Goal: Task Accomplishment & Management: Manage account settings

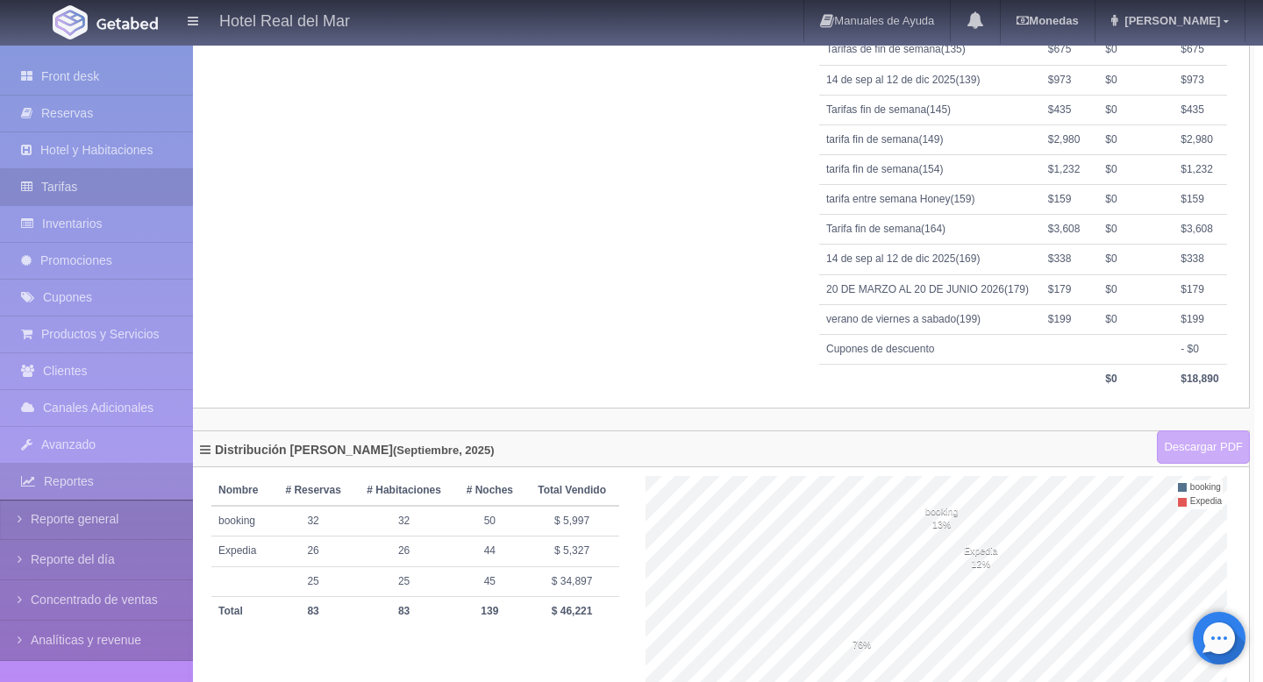
scroll to position [629, 9]
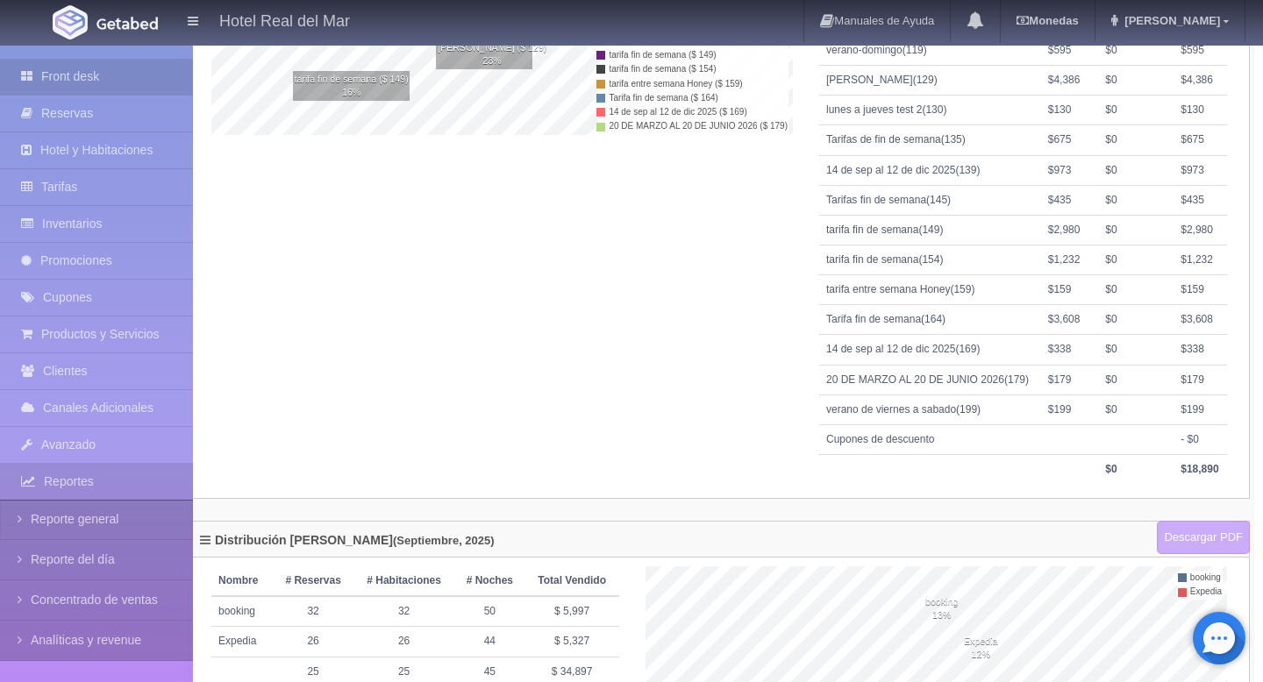
click at [118, 77] on link "Front desk" at bounding box center [96, 77] width 193 height 36
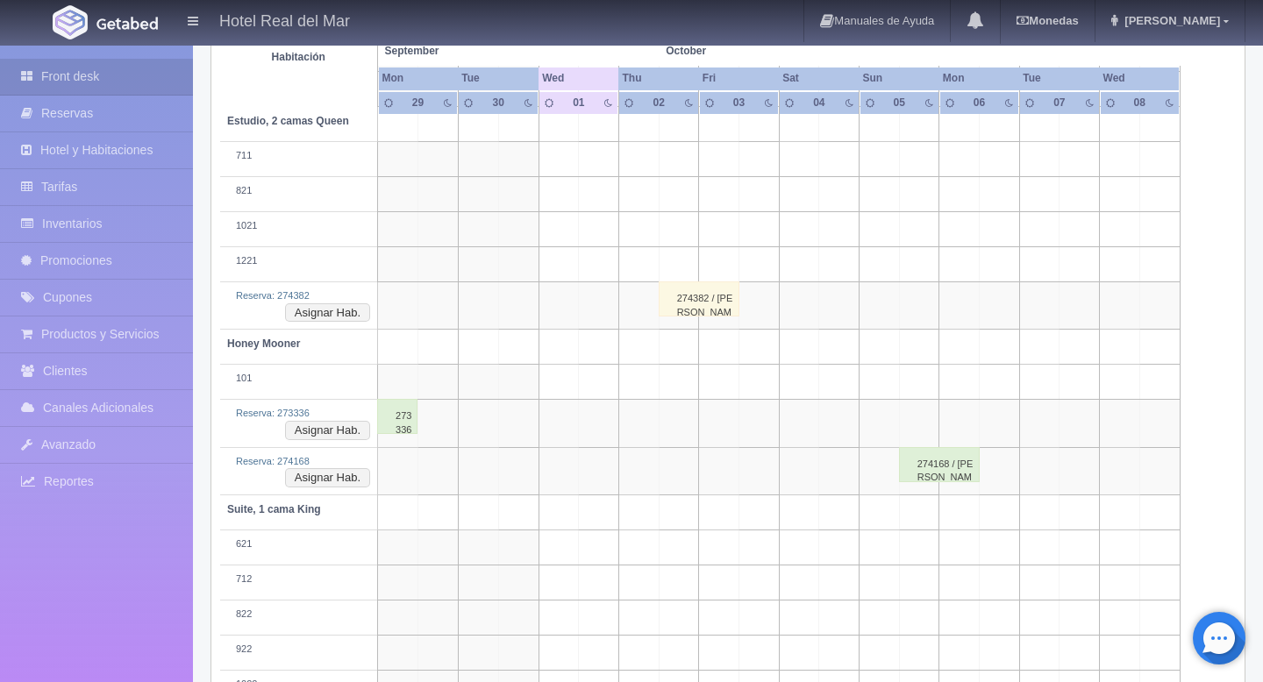
scroll to position [45, 0]
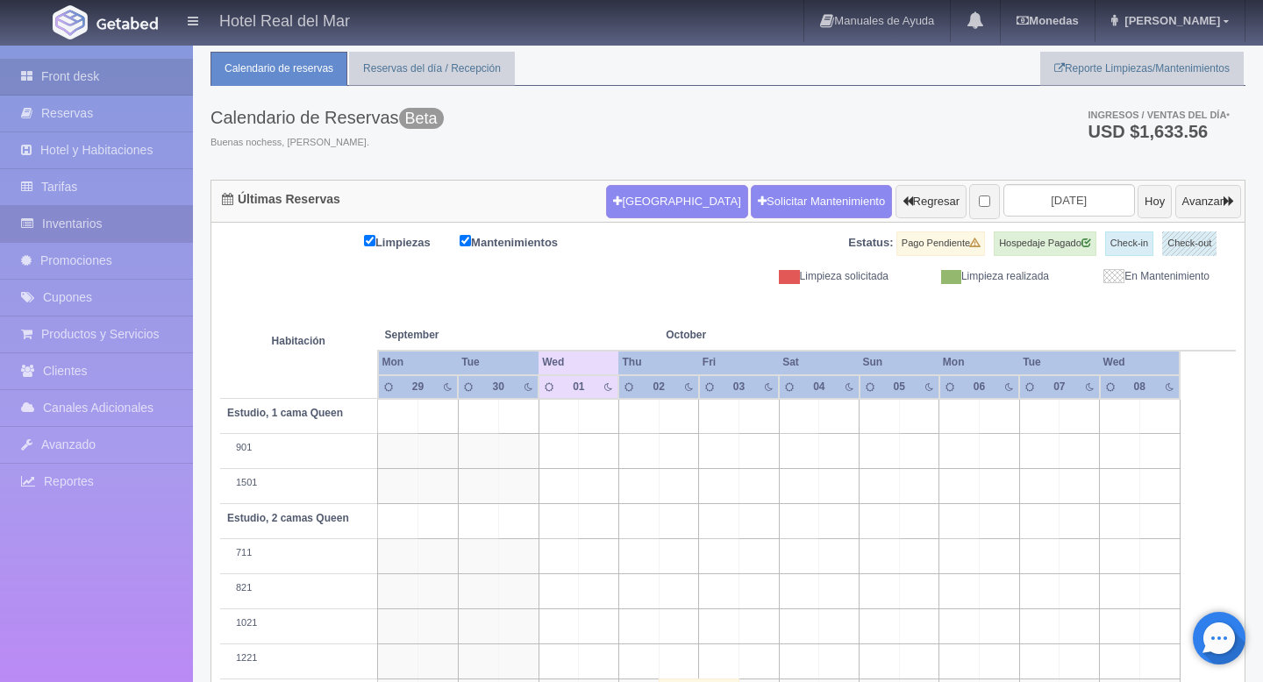
click at [112, 218] on link "Inventarios" at bounding box center [96, 224] width 193 height 36
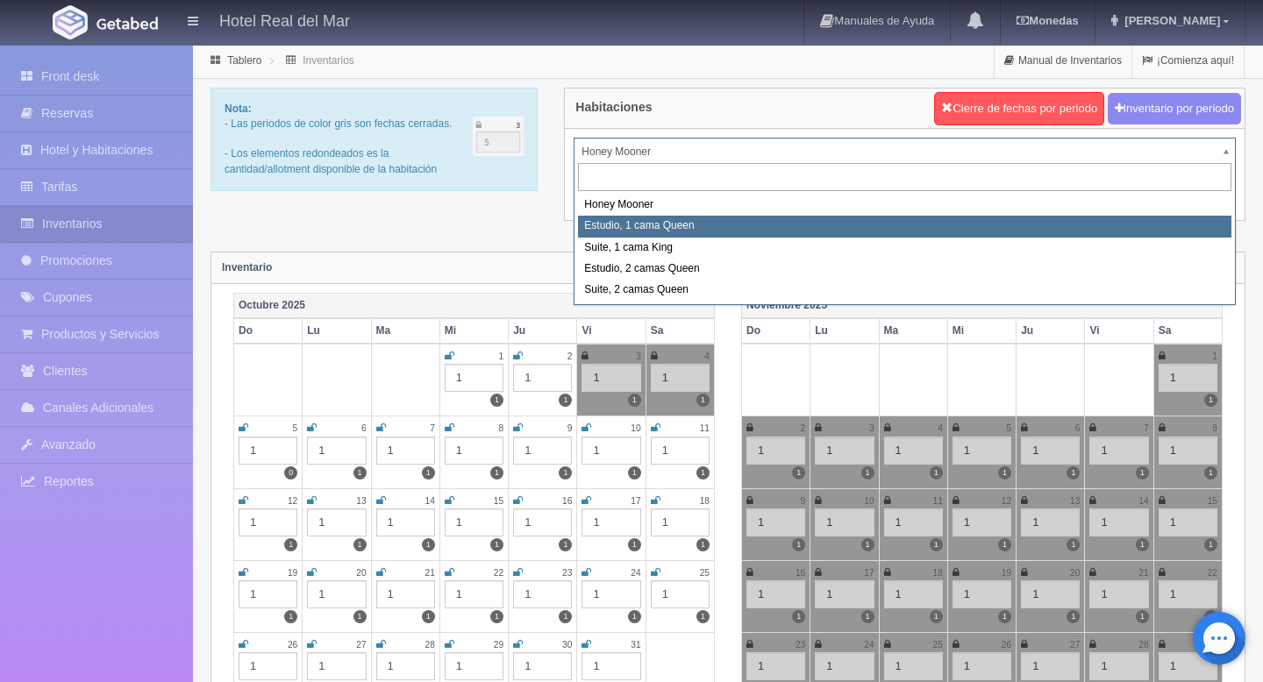
select select "2268"
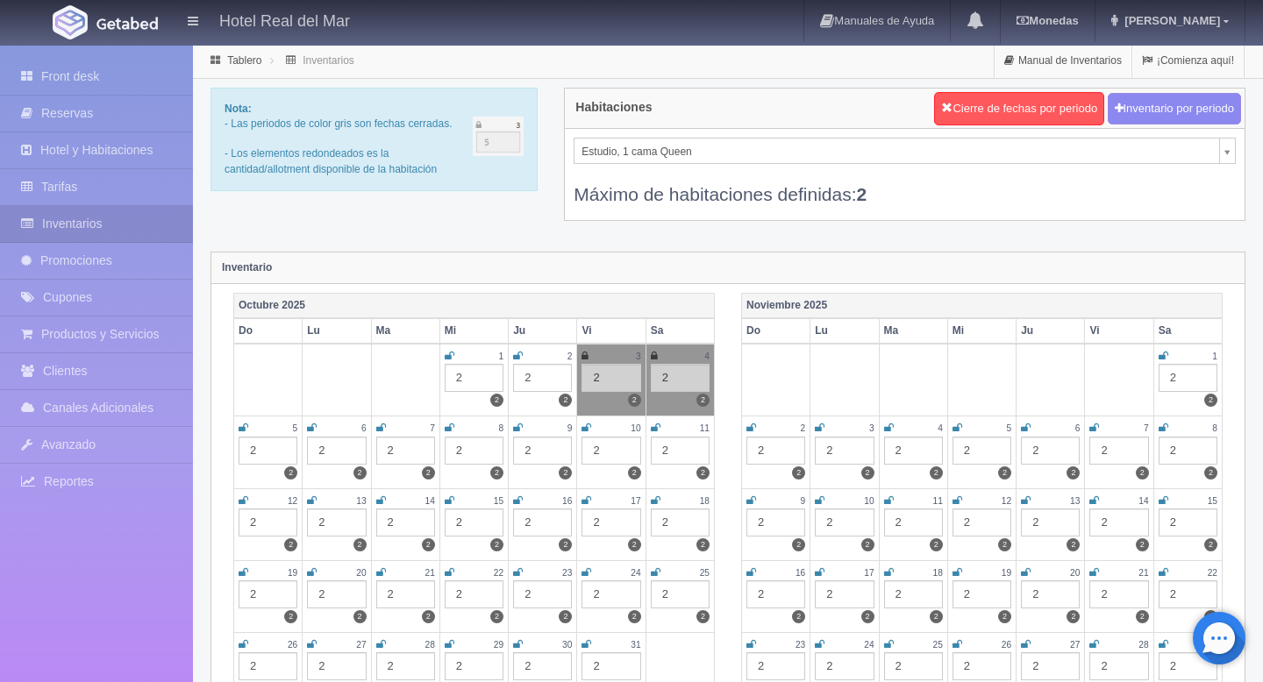
click at [459, 377] on div "2" at bounding box center [474, 378] width 59 height 28
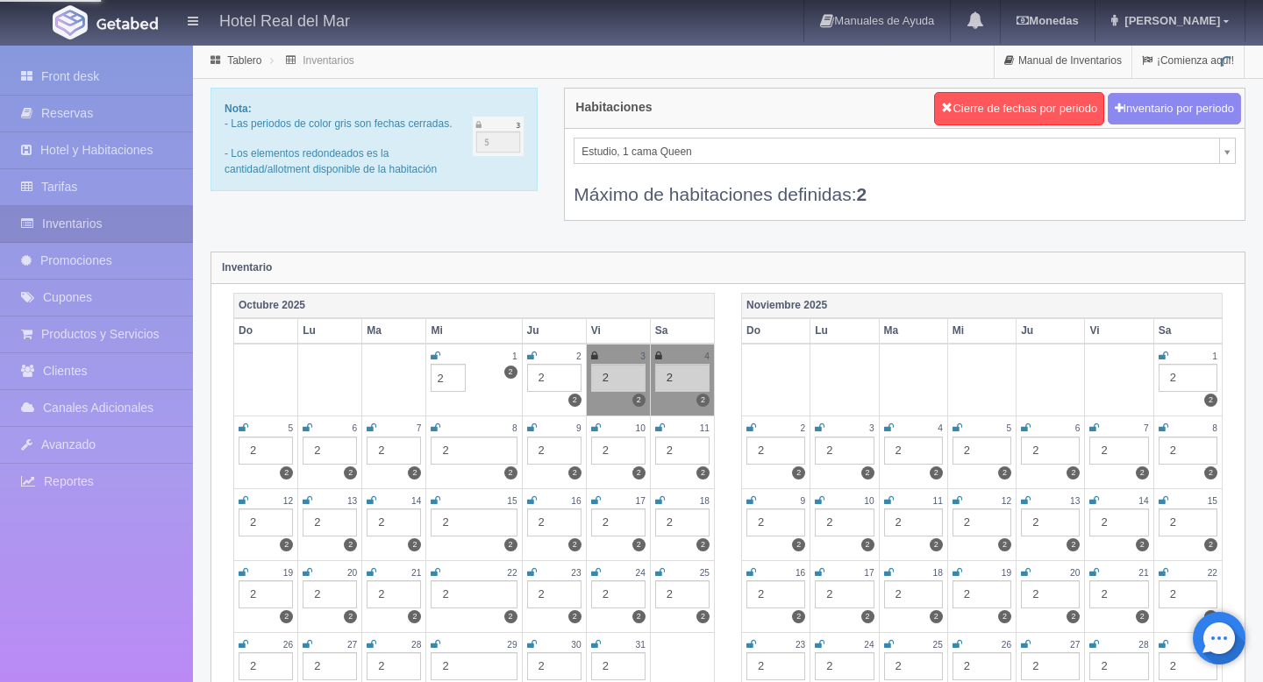
click at [538, 408] on td "2 2 2" at bounding box center [554, 380] width 64 height 73
click at [617, 357] on div "3" at bounding box center [618, 356] width 54 height 15
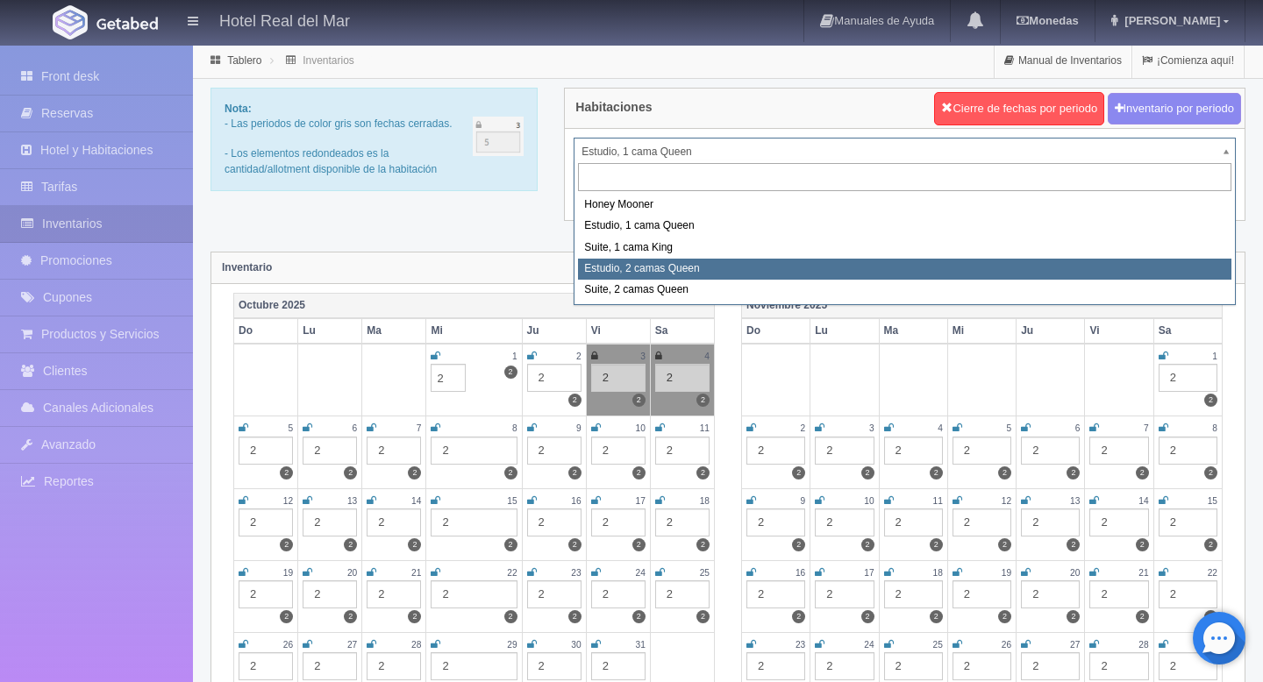
select select "2270"
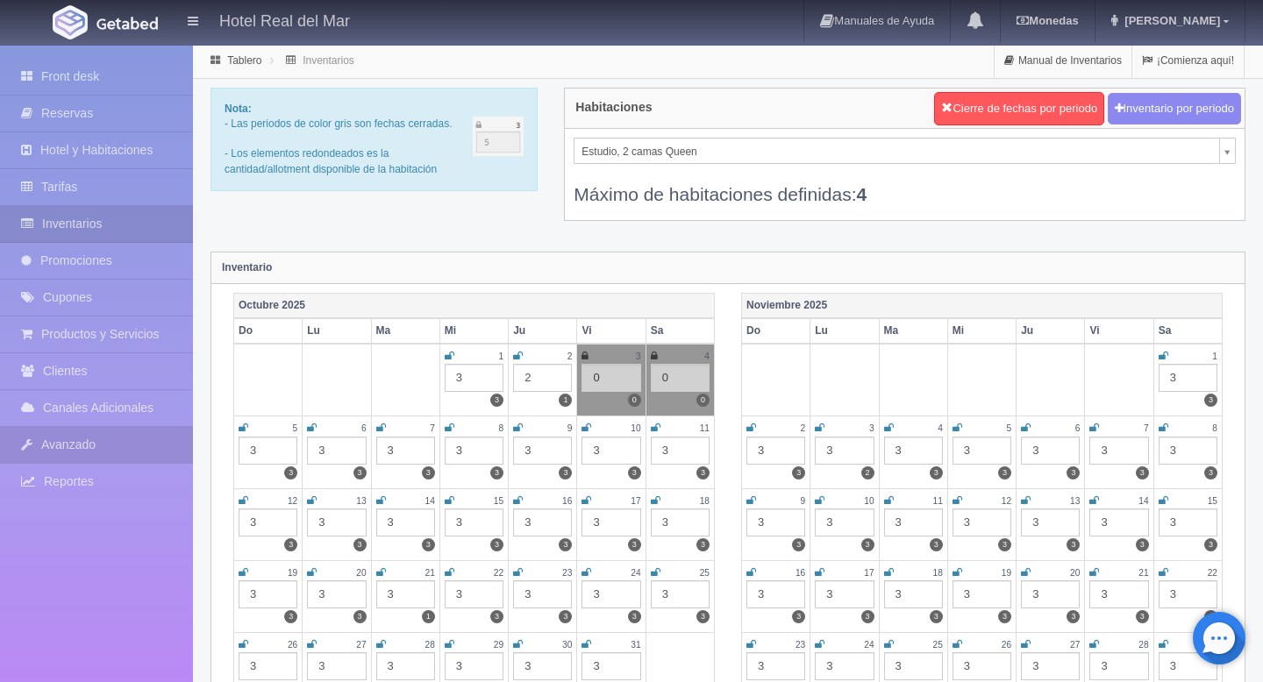
click at [85, 452] on link "Avanzado" at bounding box center [96, 445] width 193 height 36
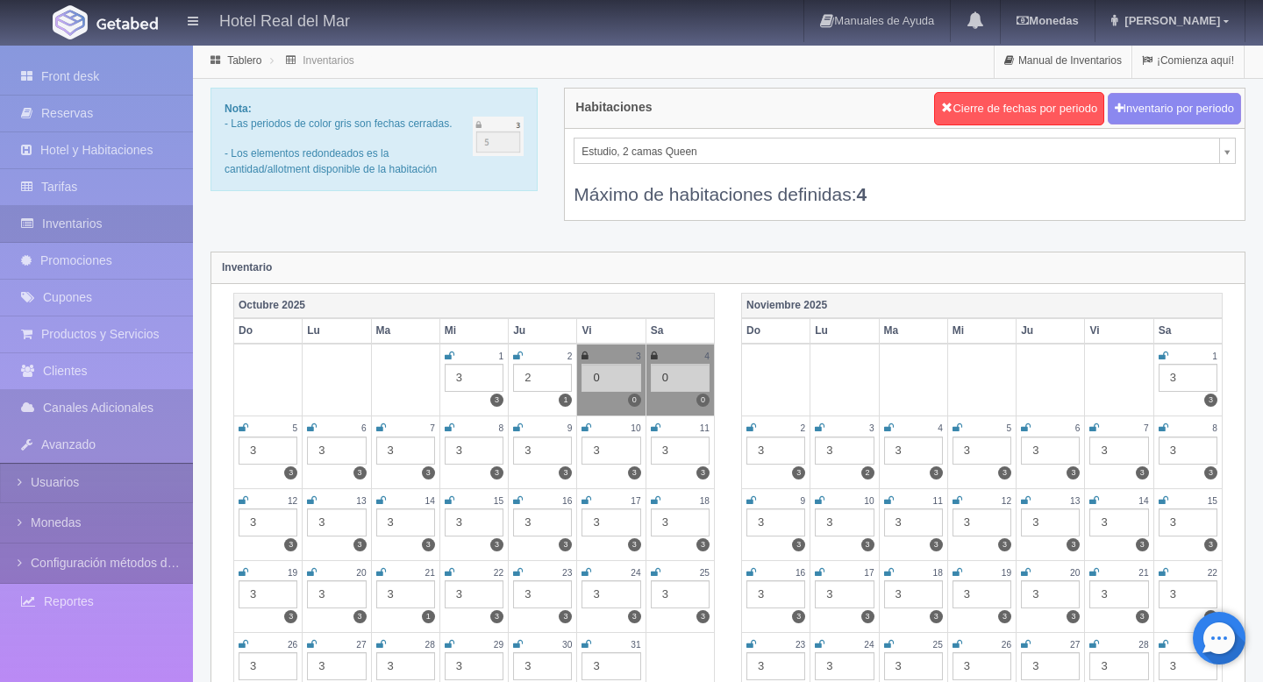
click at [92, 416] on link "Canales Adicionales" at bounding box center [96, 408] width 193 height 36
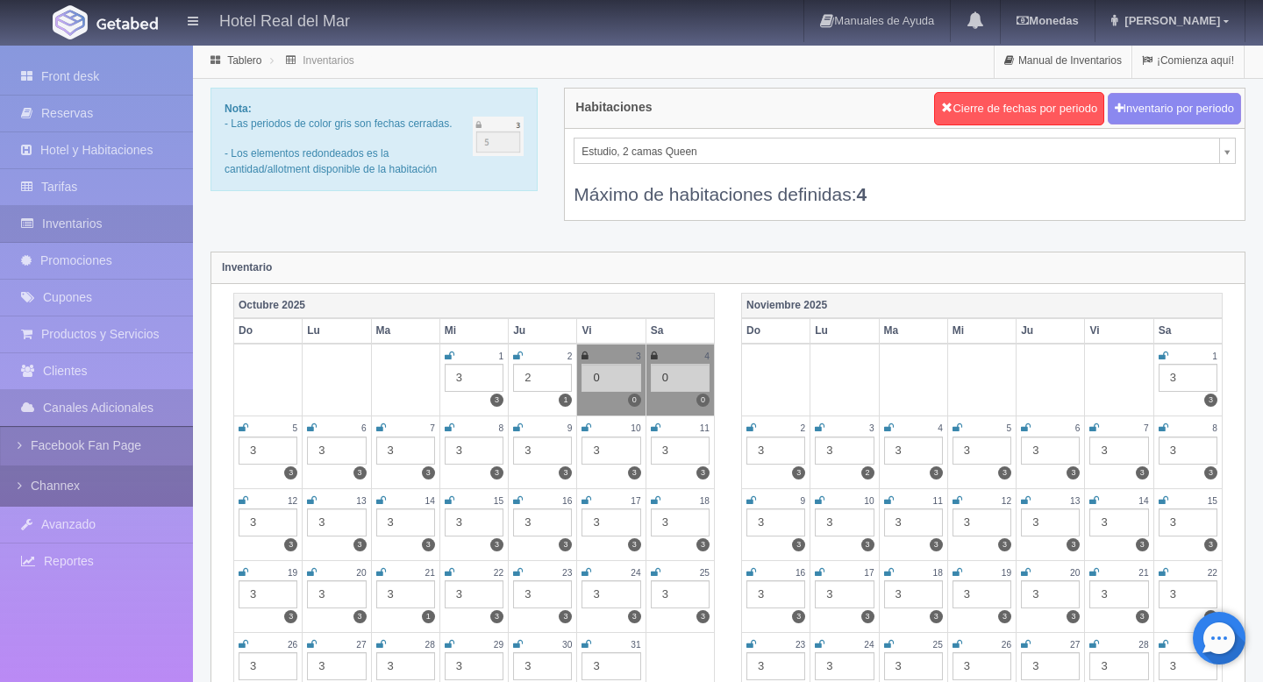
click at [59, 486] on link "Channex" at bounding box center [96, 486] width 193 height 39
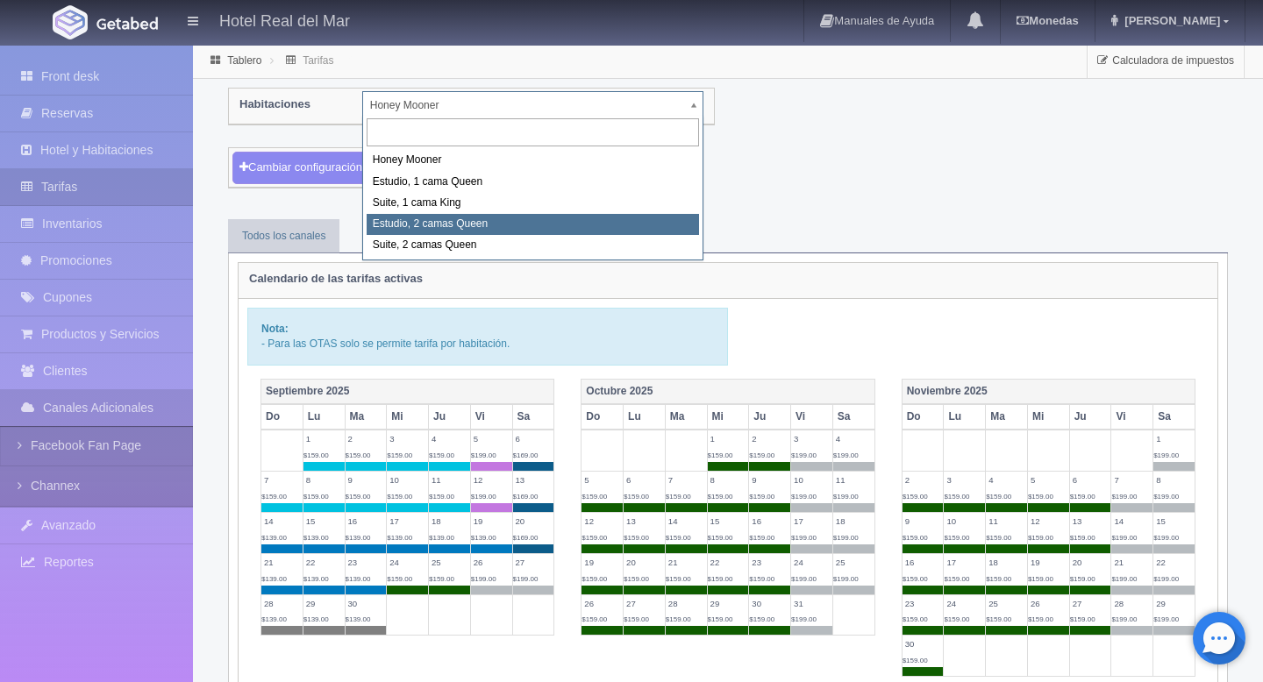
select select "2270"
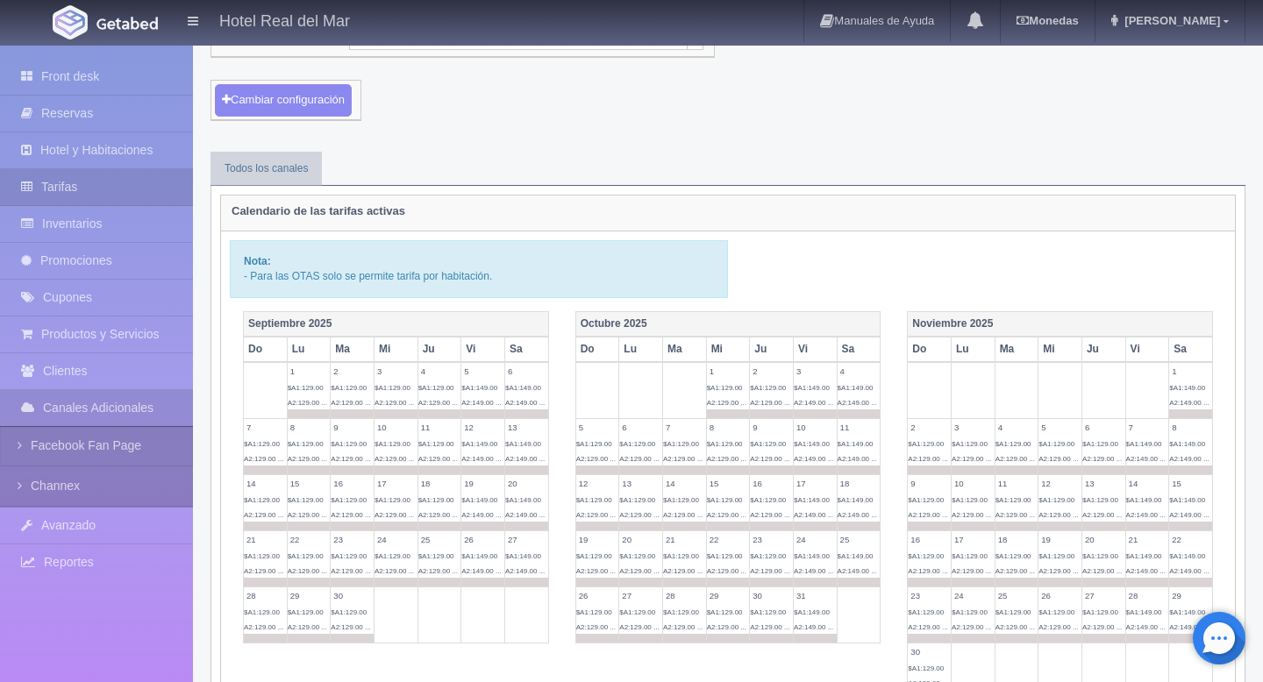
scroll to position [28, 0]
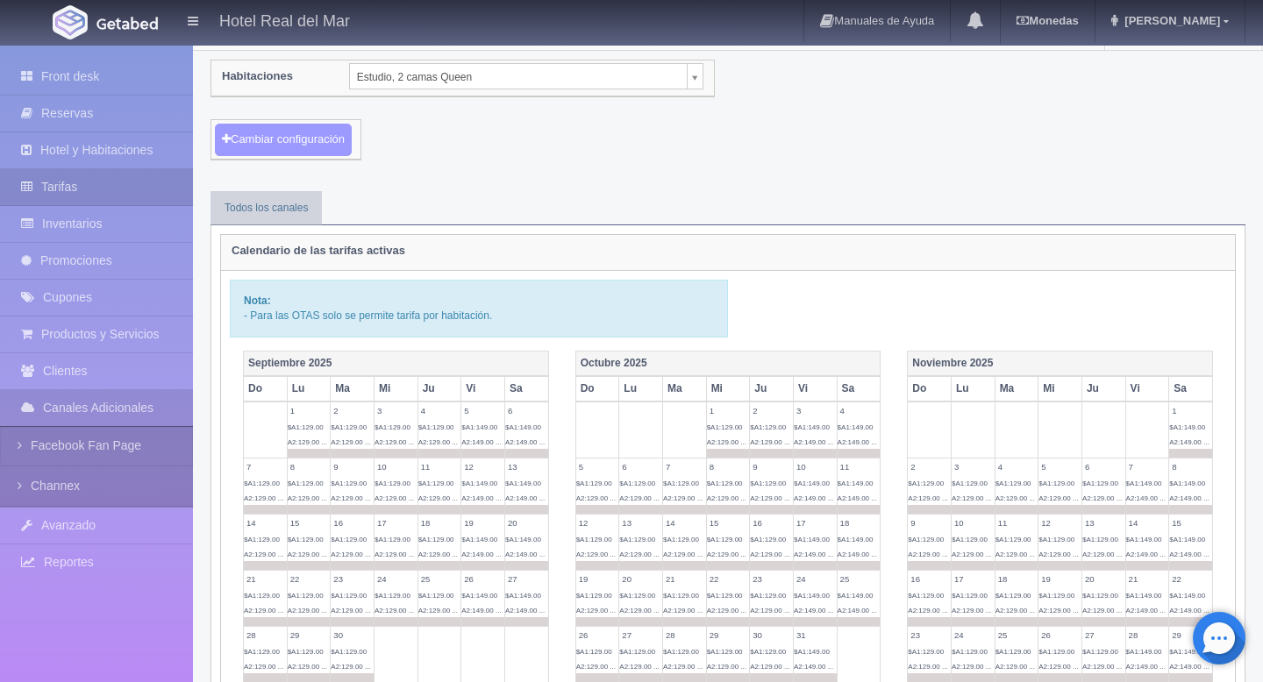
click at [298, 148] on button "Cambiar configuración" at bounding box center [283, 140] width 137 height 32
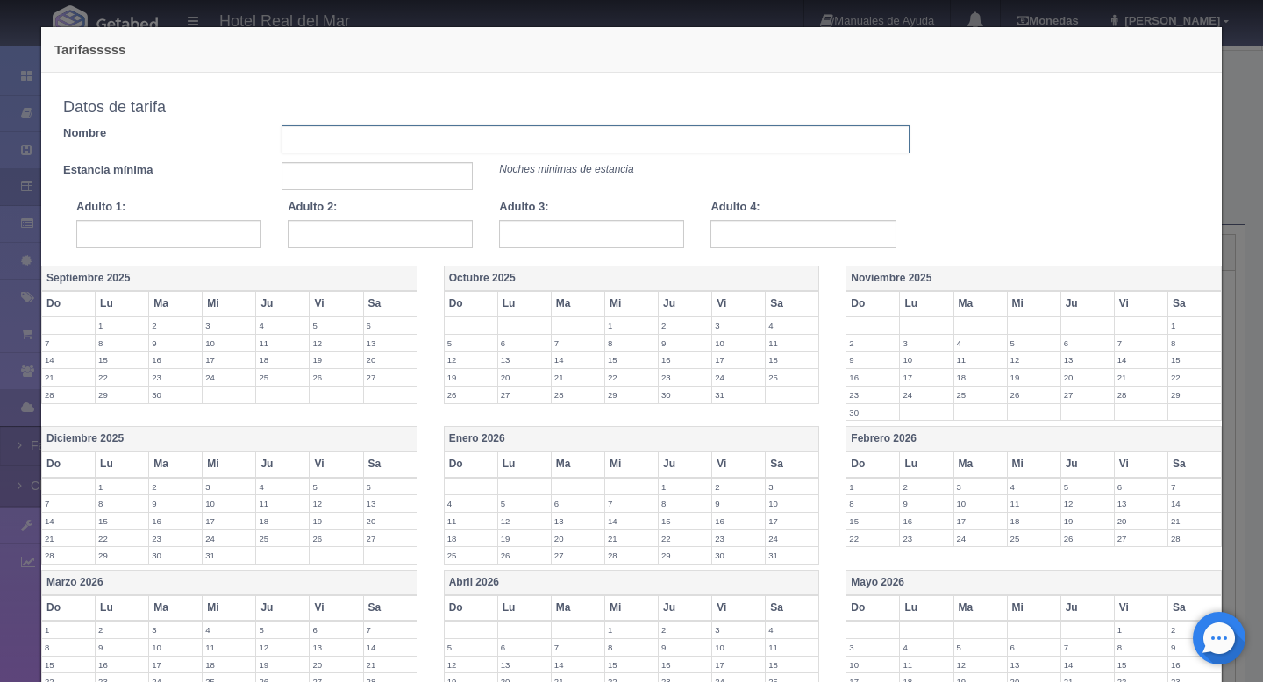
click at [375, 149] on input "text" at bounding box center [596, 139] width 628 height 28
type input "tarifa entre semana"
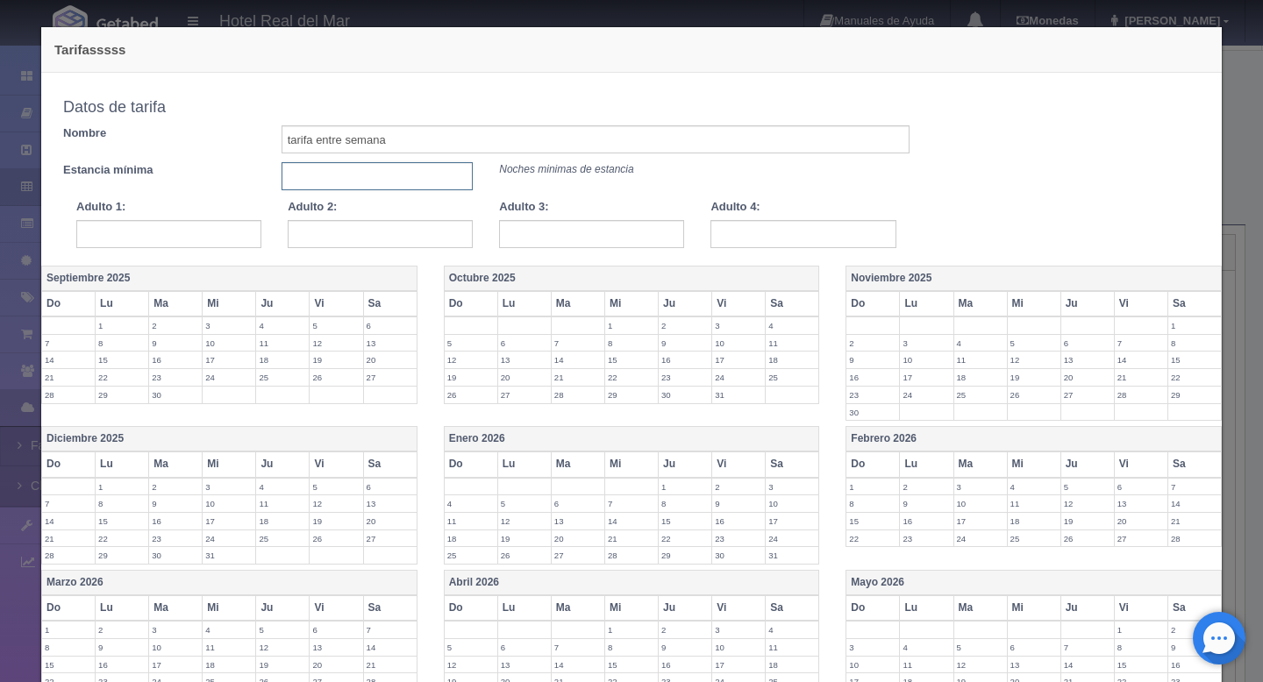
click at [332, 178] on input "text" at bounding box center [378, 176] width 192 height 28
type input "1"
click at [202, 228] on input "text" at bounding box center [168, 234] width 185 height 28
type input "129"
click at [376, 227] on input "text" at bounding box center [380, 234] width 185 height 28
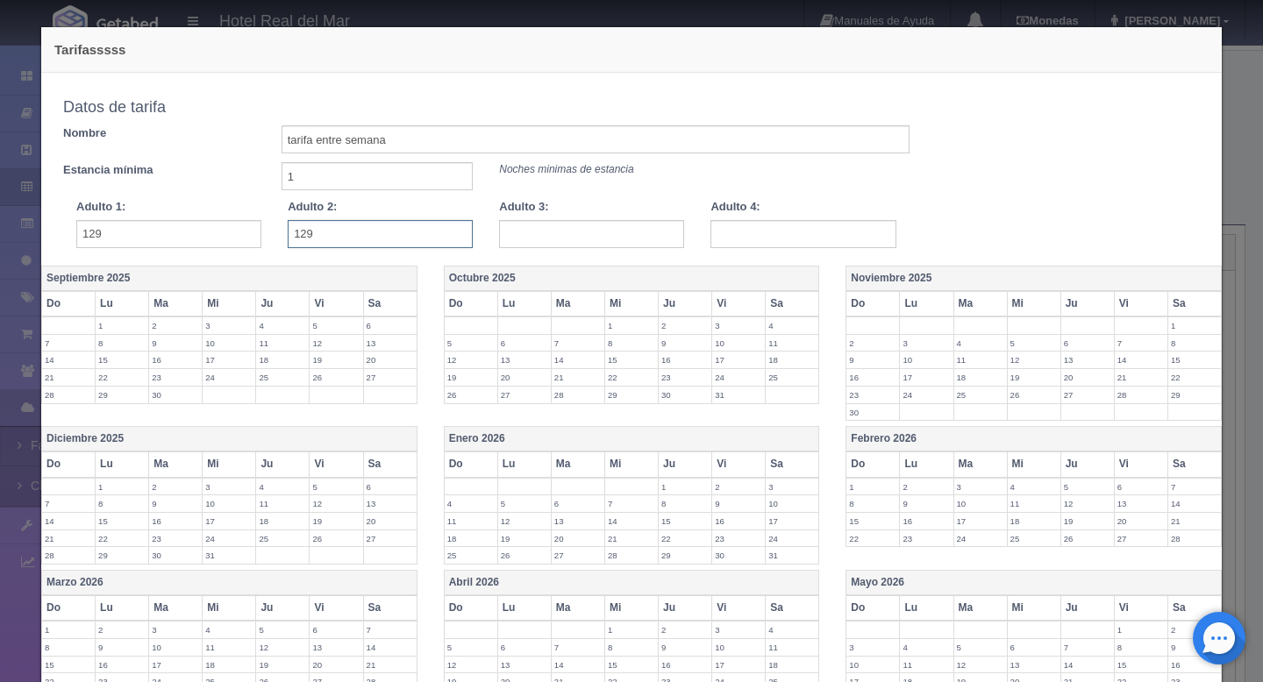
type input "129"
click at [545, 241] on input "text" at bounding box center [591, 234] width 185 height 28
type input "134"
click at [743, 238] on input "text" at bounding box center [802, 234] width 185 height 28
type input "159"
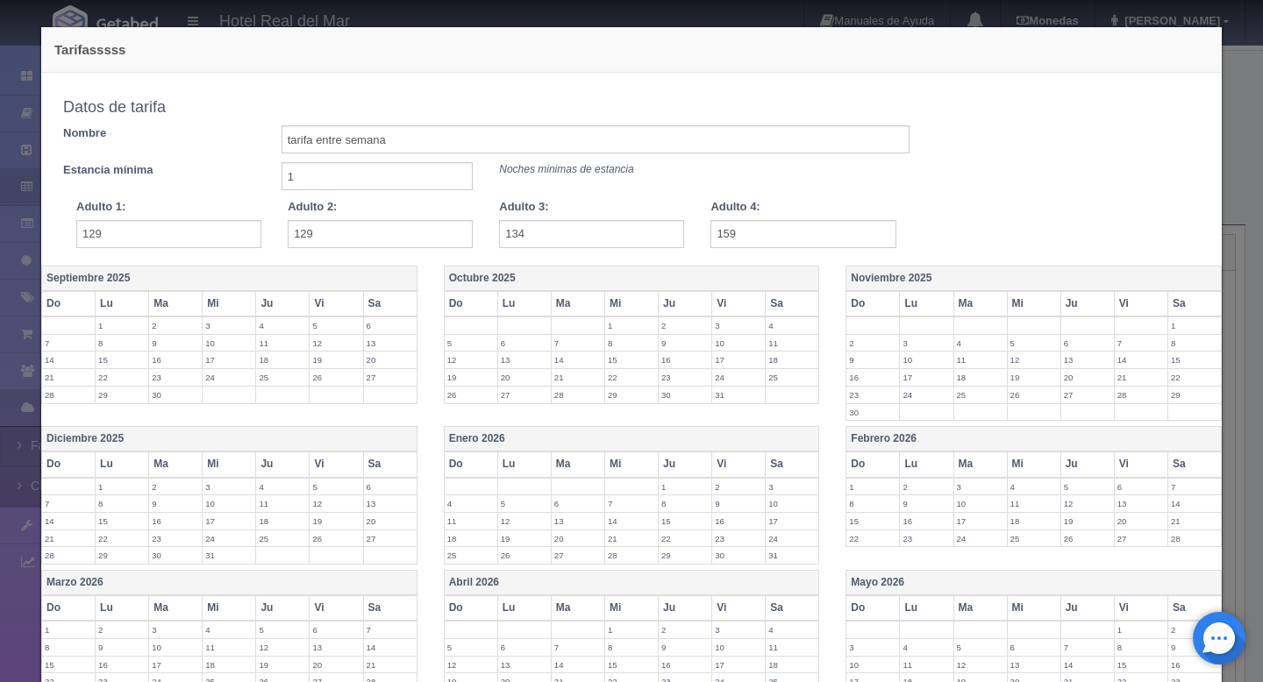
click at [617, 306] on th "Mi" at bounding box center [630, 303] width 53 height 25
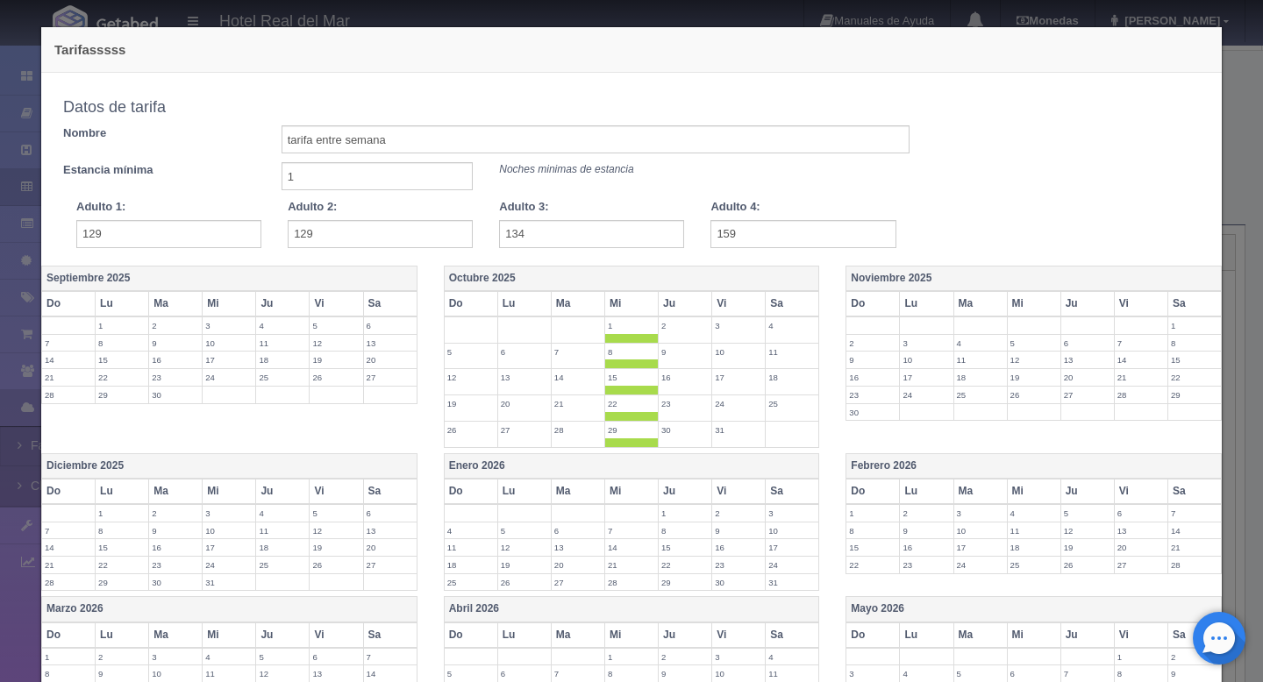
click at [665, 309] on th "Ju" at bounding box center [685, 303] width 53 height 25
click at [514, 303] on th "Lu" at bounding box center [523, 303] width 53 height 25
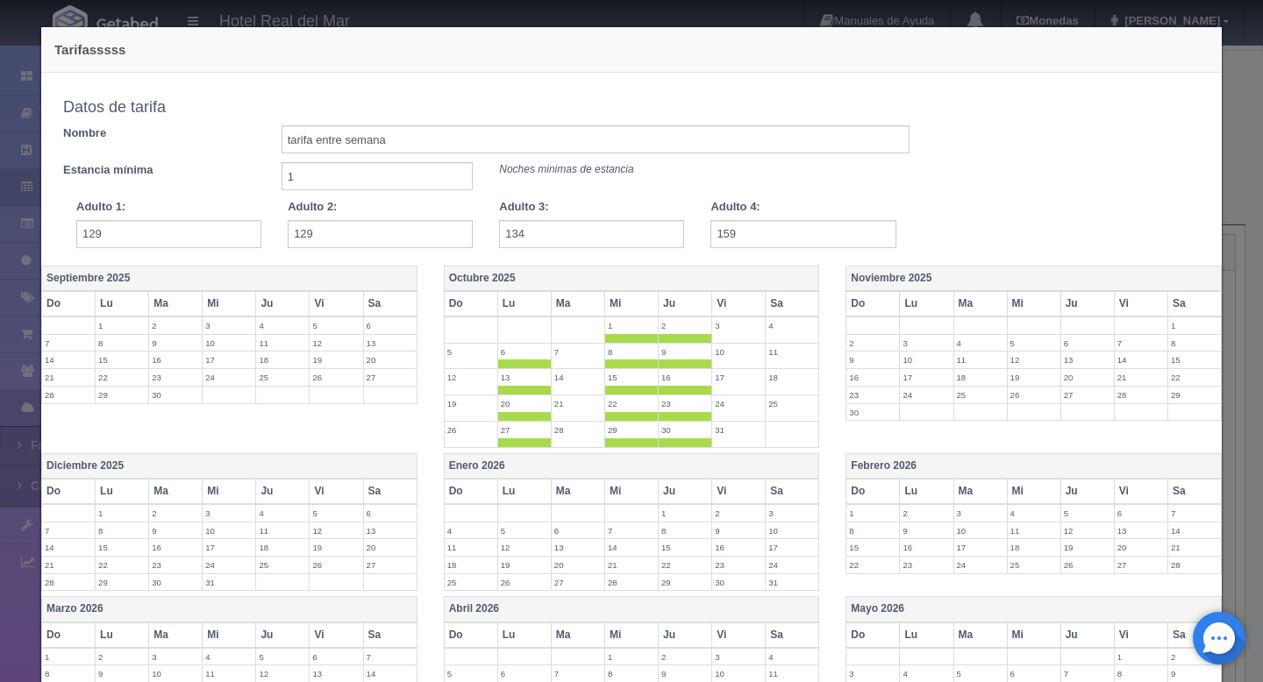
click at [568, 303] on th "Ma" at bounding box center [577, 303] width 53 height 25
click at [463, 307] on th "Do" at bounding box center [470, 303] width 53 height 25
click at [904, 278] on th "Noviembre 2025" at bounding box center [1033, 278] width 375 height 25
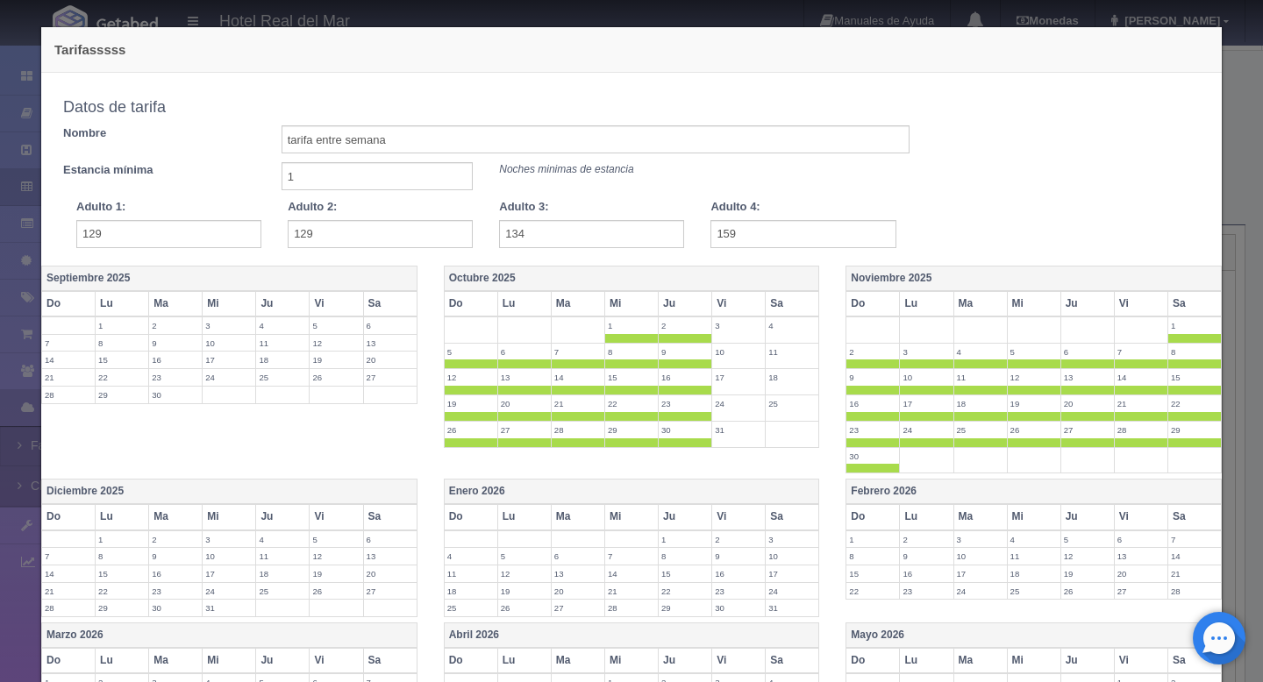
click at [1149, 300] on th "Vi" at bounding box center [1140, 303] width 53 height 25
click at [1194, 300] on th "Sa" at bounding box center [1193, 303] width 53 height 25
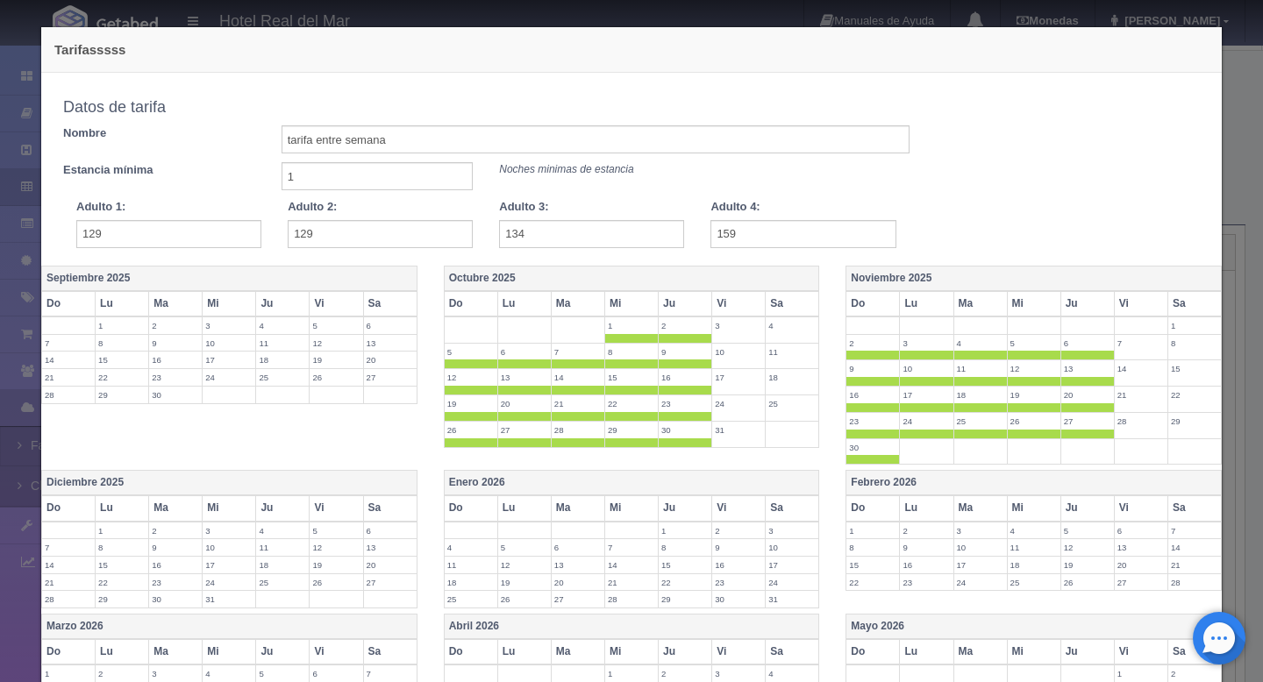
click at [487, 483] on th "Enero 2026" at bounding box center [631, 483] width 375 height 25
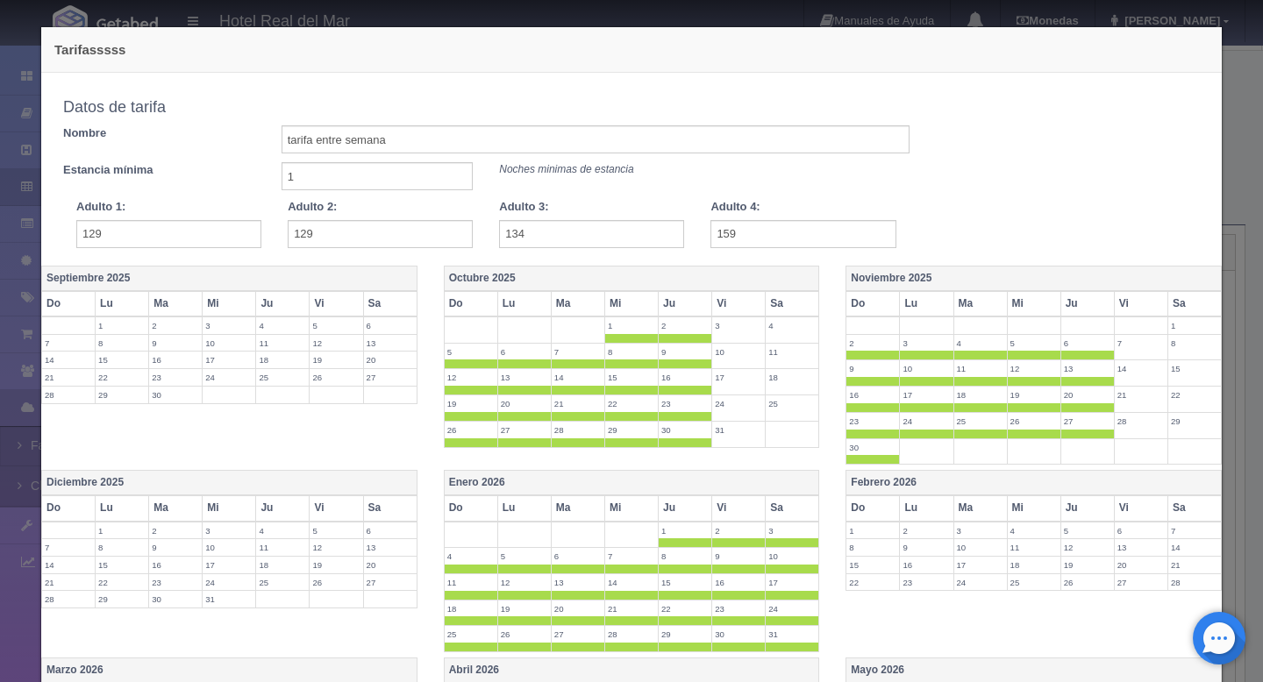
click at [749, 509] on th "Vi" at bounding box center [738, 507] width 53 height 25
click at [785, 510] on th "Sa" at bounding box center [792, 507] width 53 height 25
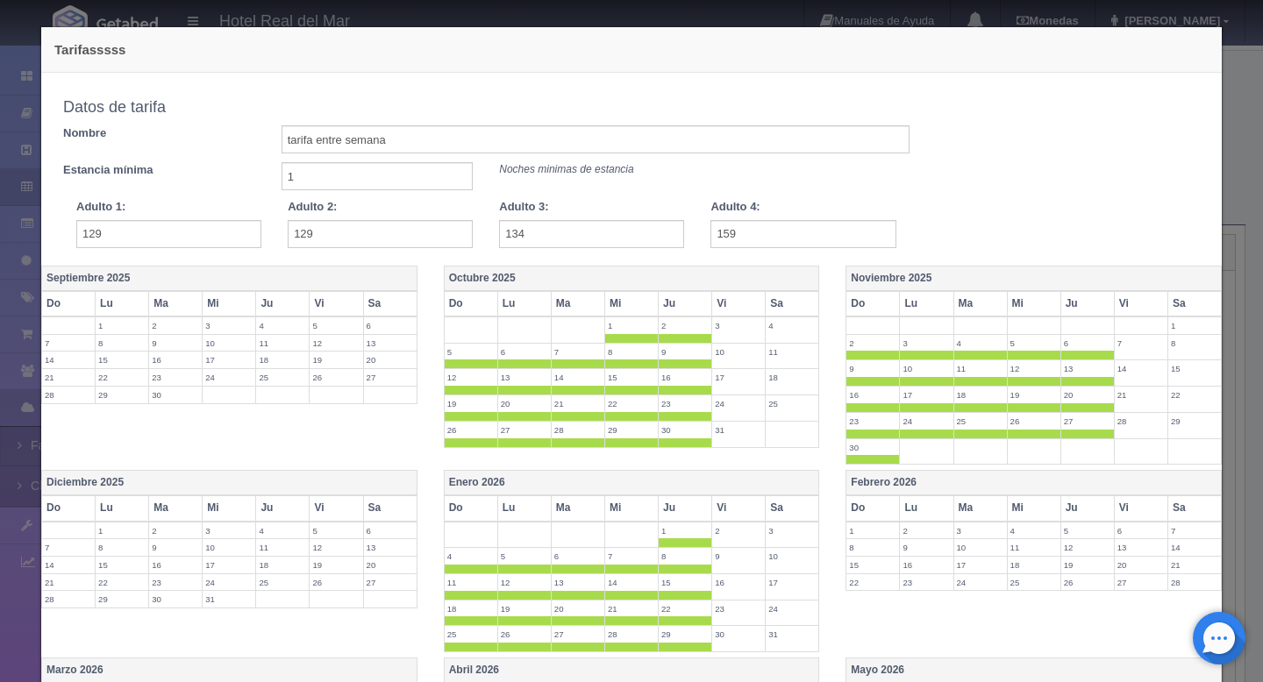
click at [110, 484] on th "Diciembre 2025" at bounding box center [229, 483] width 375 height 25
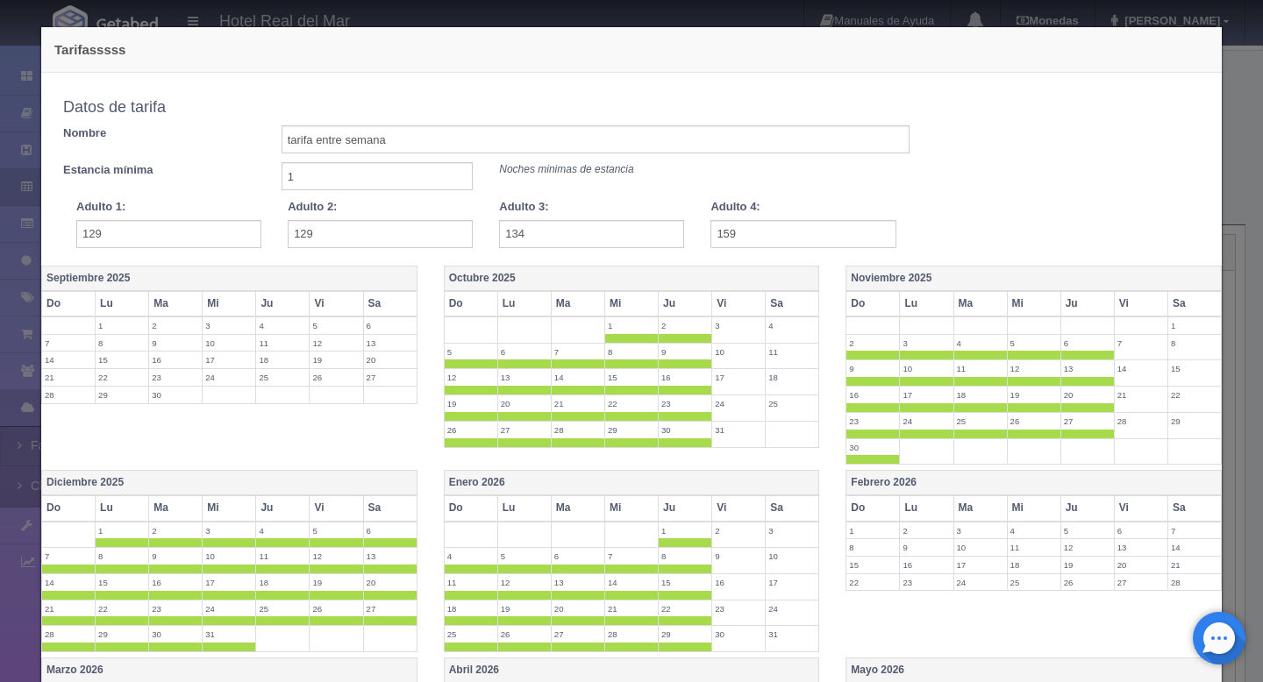
click at [328, 510] on th "Vi" at bounding box center [336, 507] width 53 height 25
click at [397, 517] on th "Sa" at bounding box center [389, 507] width 53 height 25
click at [891, 487] on th "Febrero 2026" at bounding box center [1033, 483] width 375 height 25
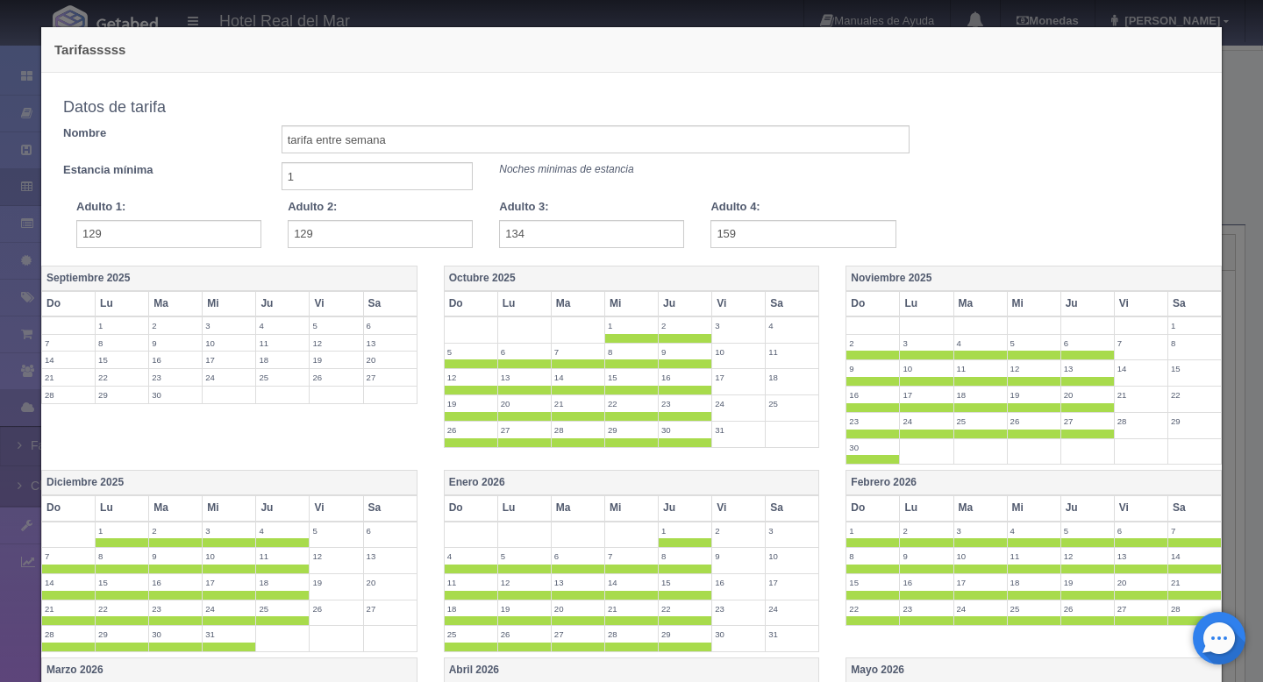
click at [1136, 510] on th "Vi" at bounding box center [1140, 507] width 53 height 25
click at [1193, 510] on th "Sa" at bounding box center [1193, 507] width 53 height 25
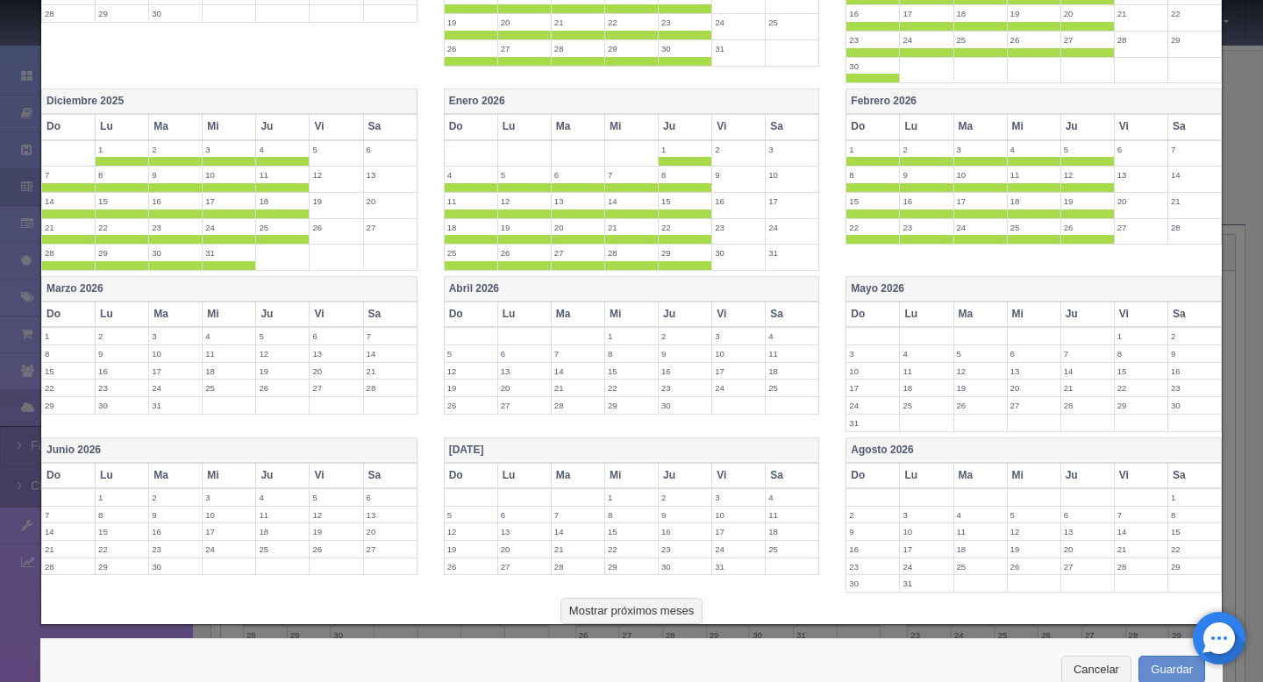
scroll to position [427, 0]
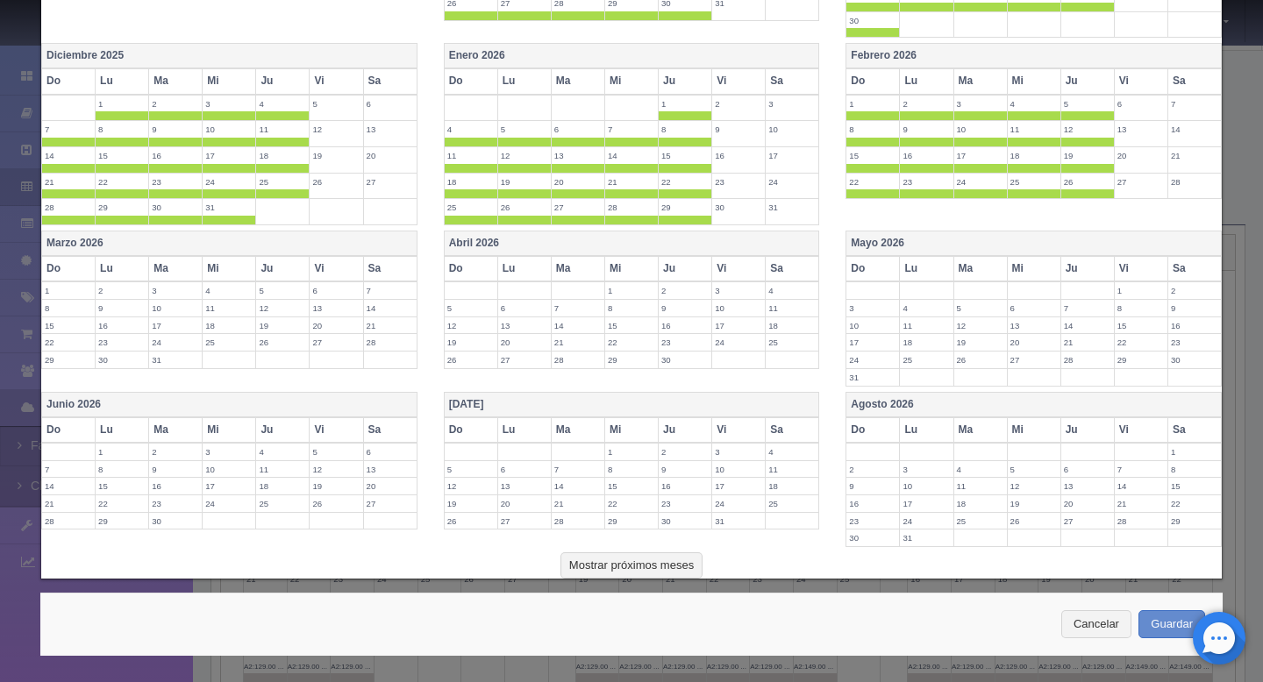
click at [66, 246] on th "Marzo 2026" at bounding box center [229, 244] width 375 height 25
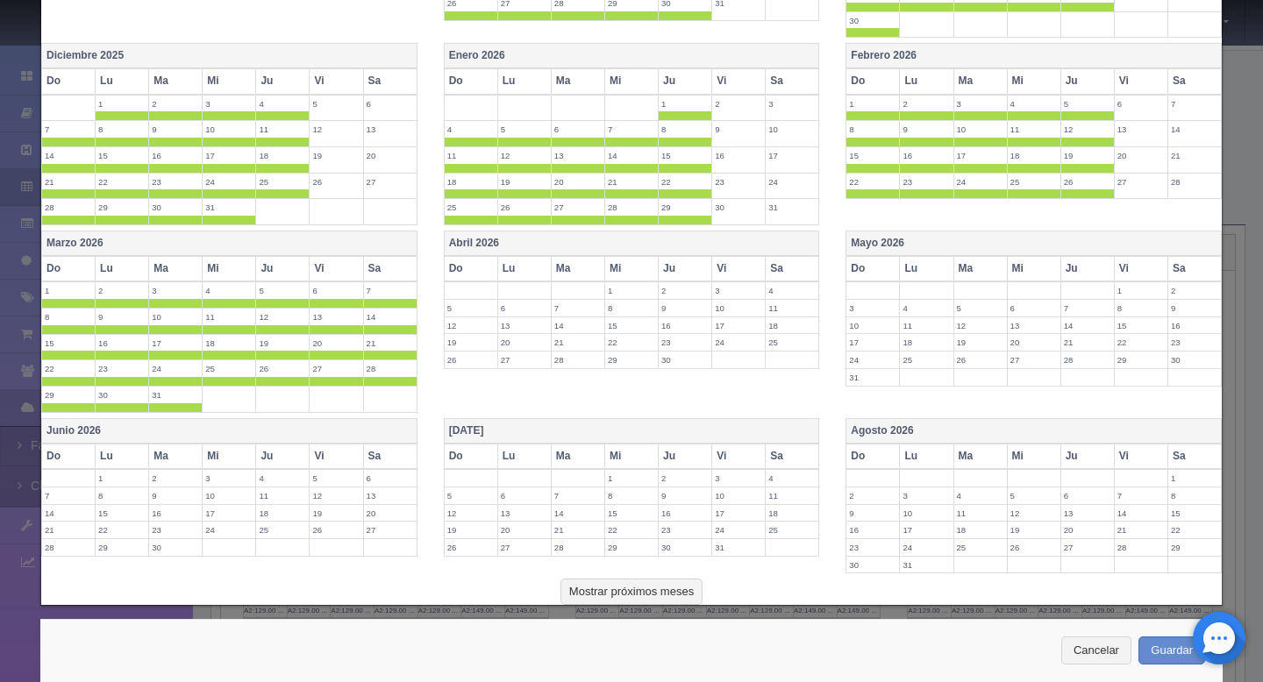
click at [325, 272] on th "Vi" at bounding box center [336, 268] width 53 height 25
click at [375, 274] on th "Sa" at bounding box center [389, 268] width 53 height 25
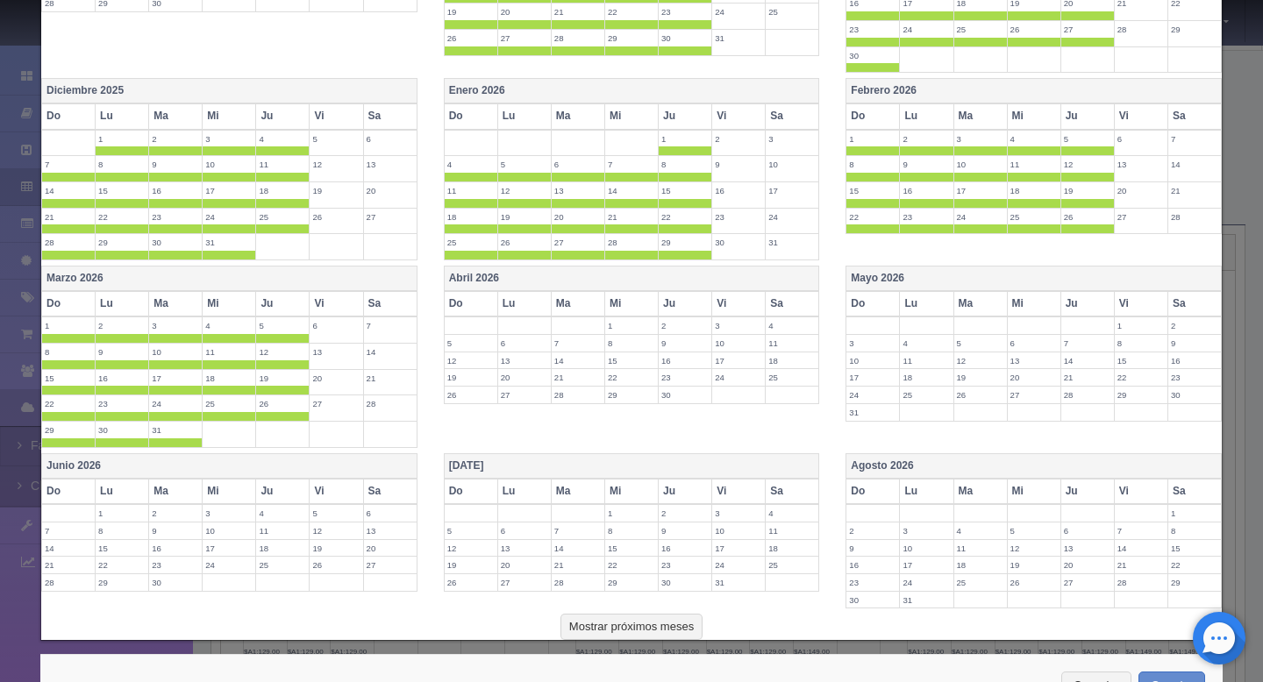
scroll to position [453, 0]
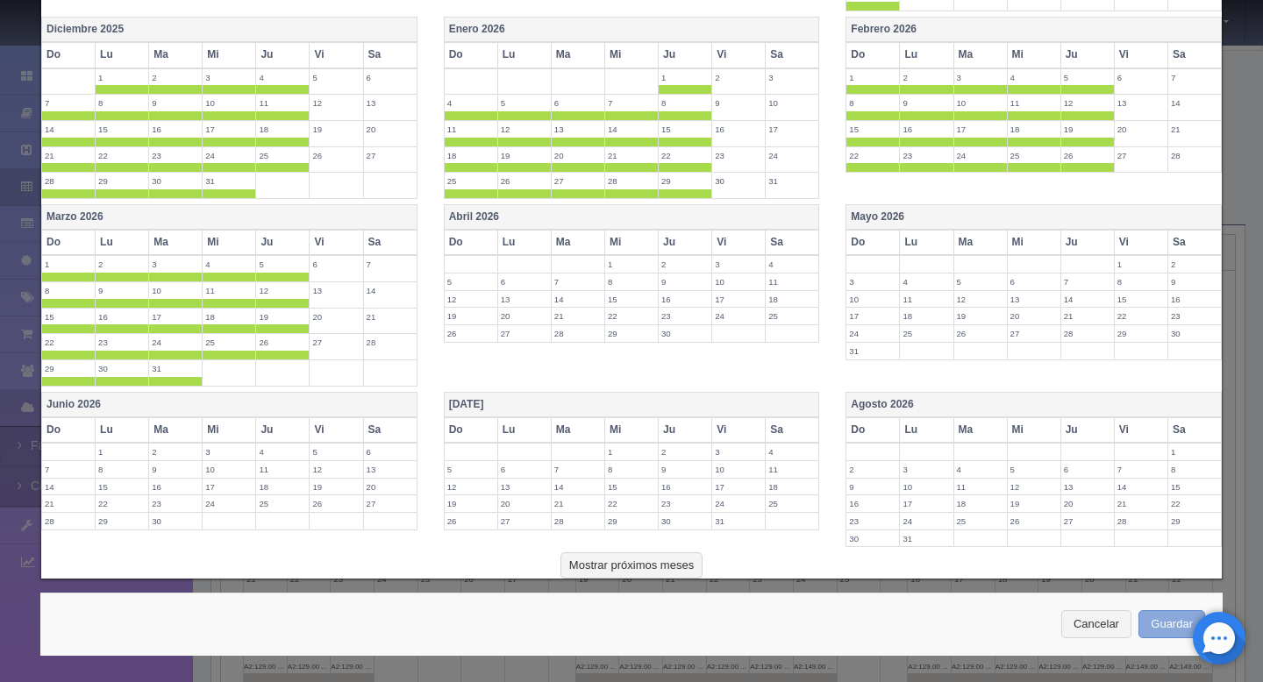
click at [1145, 617] on button "Guardar" at bounding box center [1171, 624] width 67 height 29
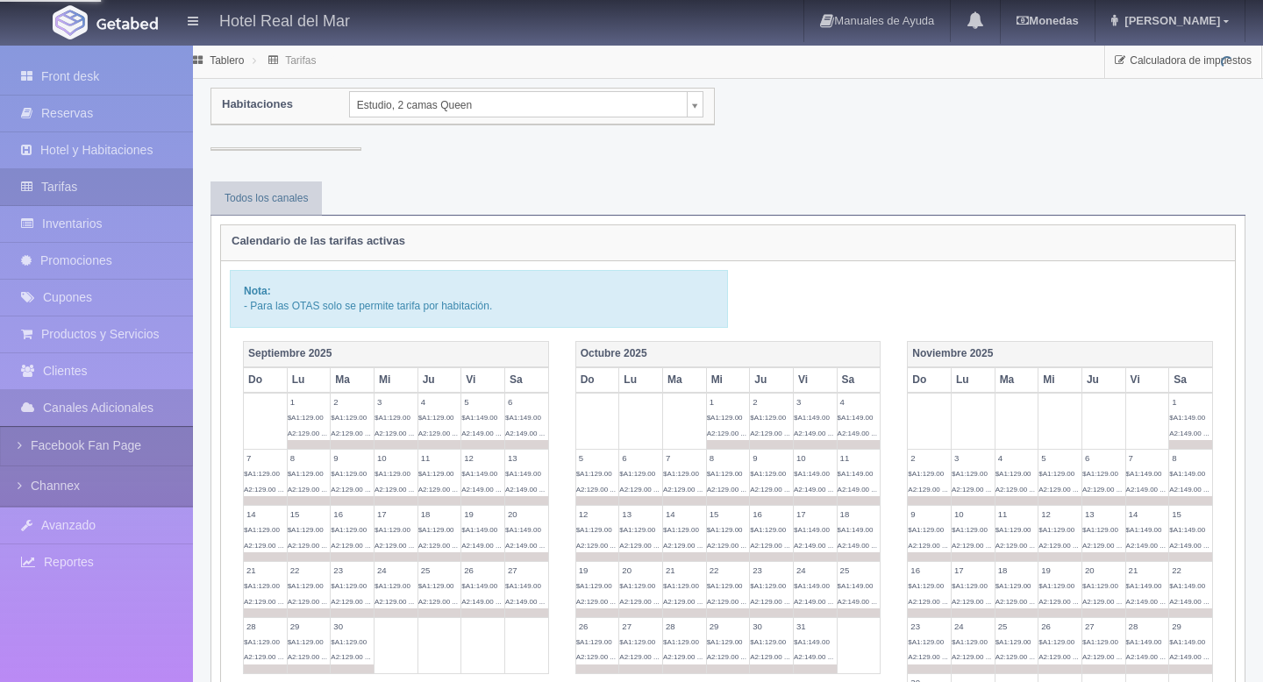
scroll to position [28, 0]
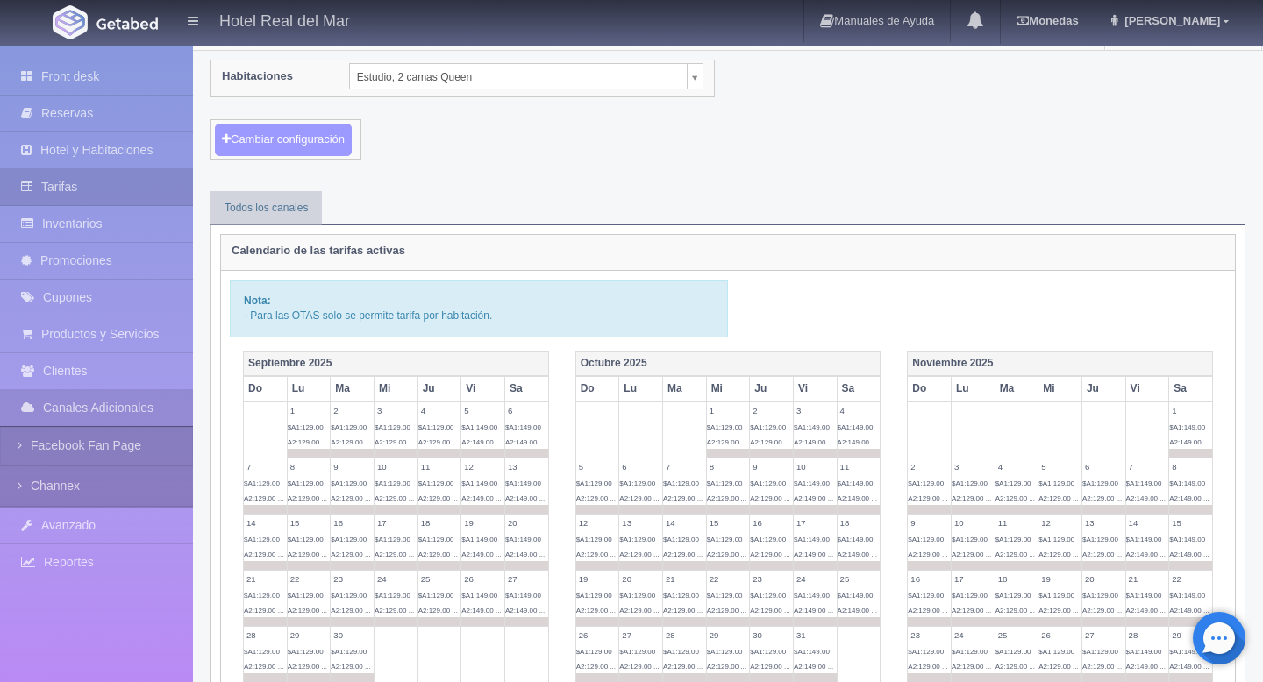
click at [321, 152] on button "Cambiar configuración" at bounding box center [283, 140] width 137 height 32
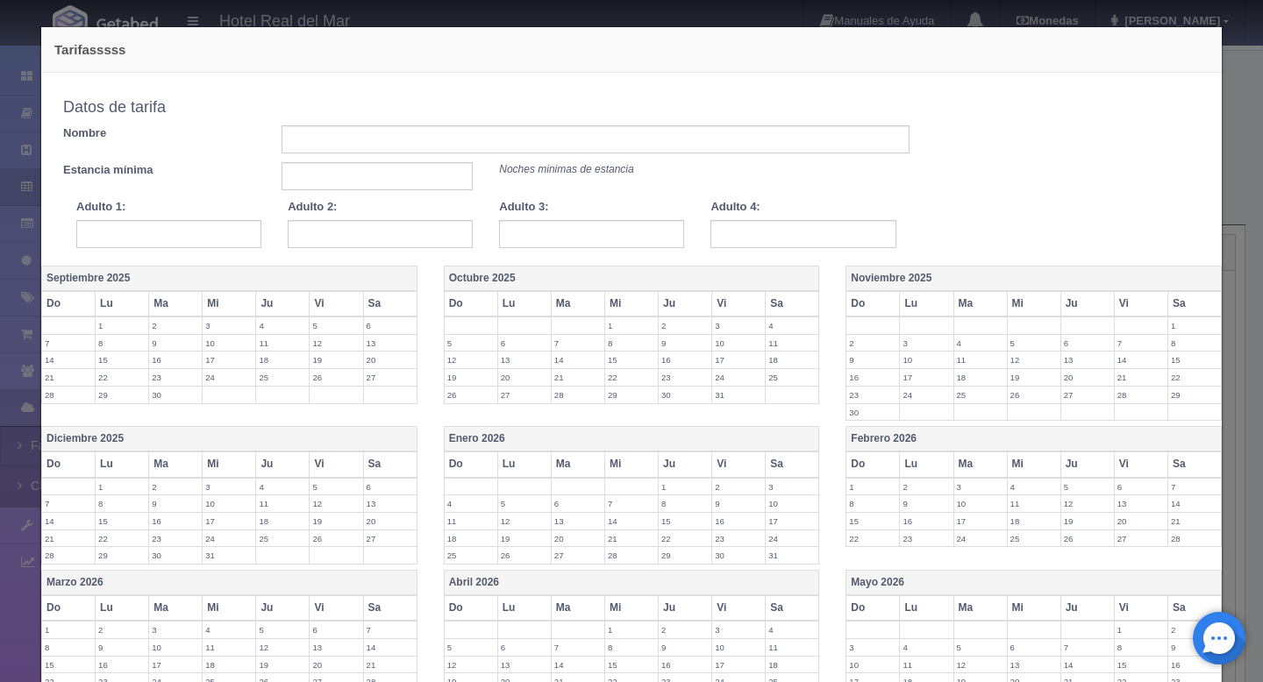
click at [722, 296] on th "Vi" at bounding box center [738, 303] width 53 height 25
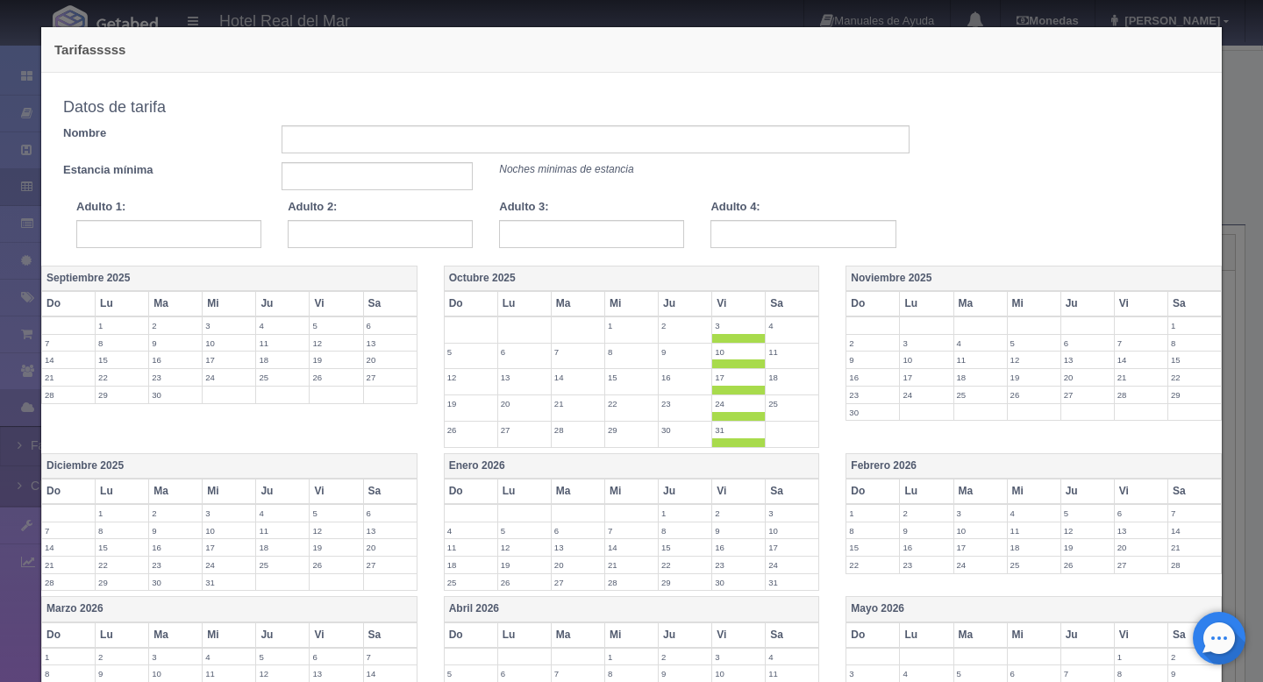
click at [792, 317] on label "4" at bounding box center [792, 325] width 53 height 17
click at [787, 307] on th "Sa" at bounding box center [792, 303] width 53 height 25
click at [1127, 304] on th "Vi" at bounding box center [1140, 303] width 53 height 25
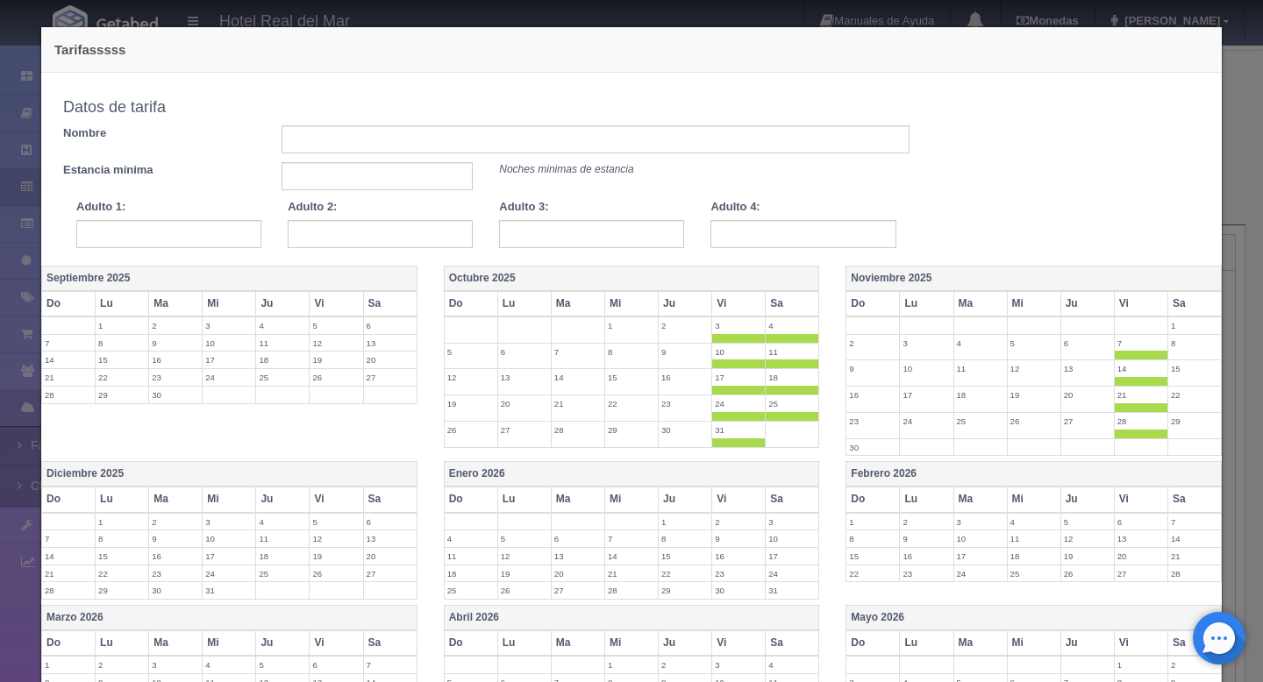
click at [1185, 303] on th "Sa" at bounding box center [1193, 303] width 53 height 25
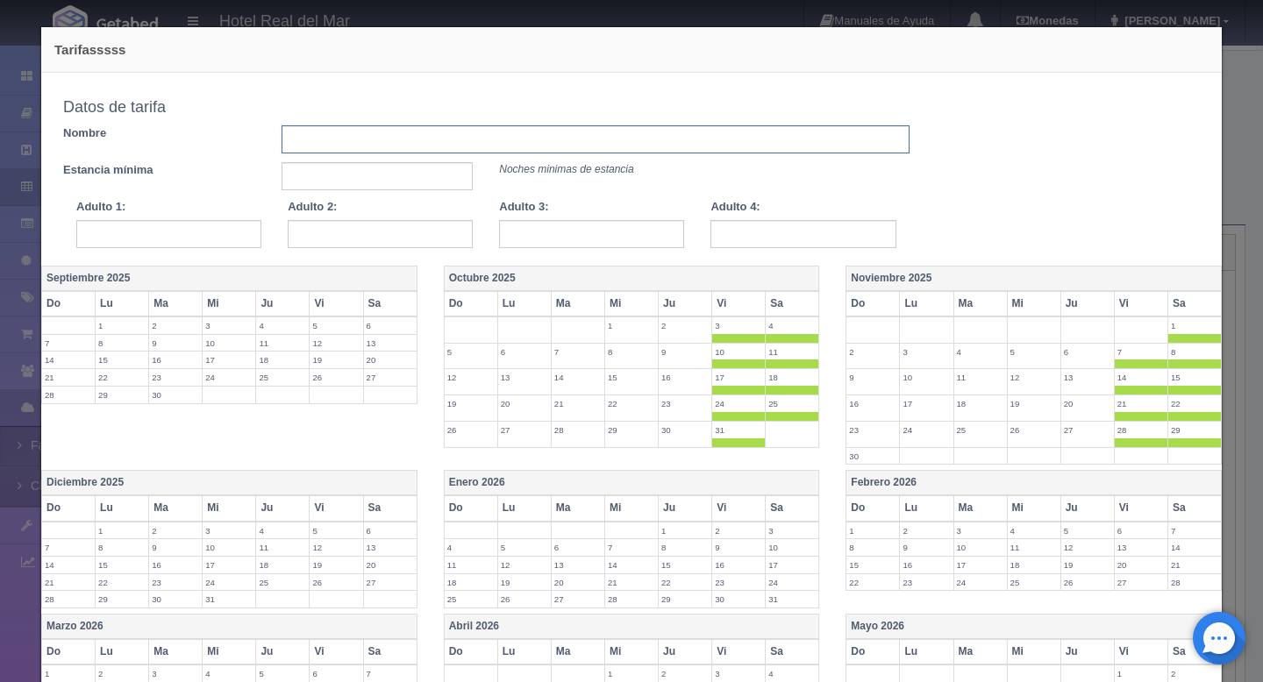
click at [466, 145] on input "text" at bounding box center [596, 139] width 628 height 28
type input "tarifa fin de semana"
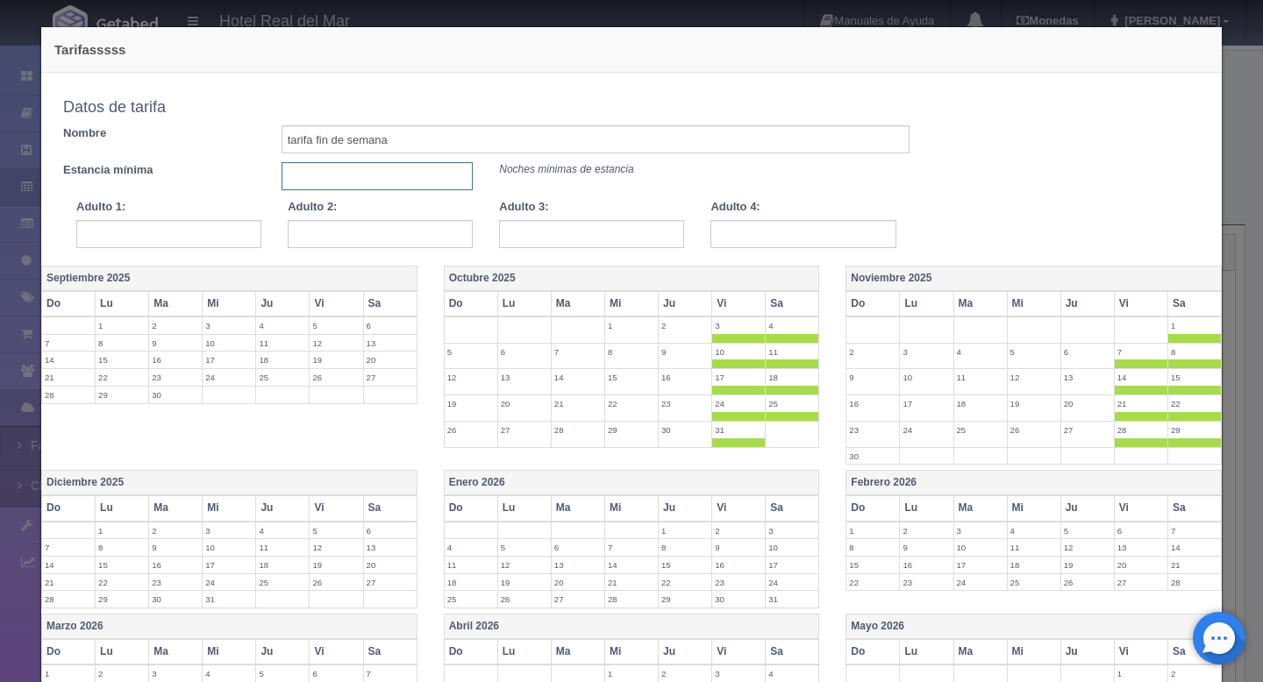
click at [331, 186] on input "text" at bounding box center [378, 176] width 192 height 28
type input "1"
click at [193, 240] on input "text" at bounding box center [168, 234] width 185 height 28
type input "149"
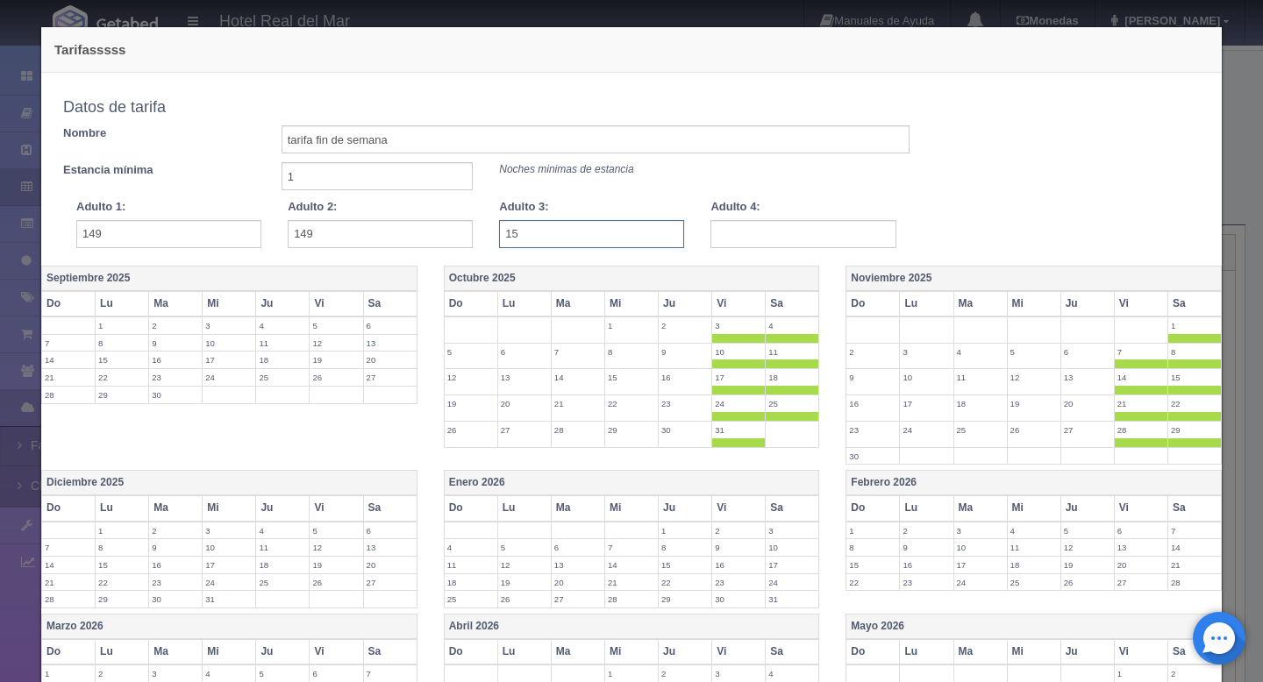
type input "154"
click at [731, 236] on input "text" at bounding box center [802, 234] width 185 height 28
type input "169"
click at [1123, 502] on th "Vi" at bounding box center [1140, 507] width 53 height 25
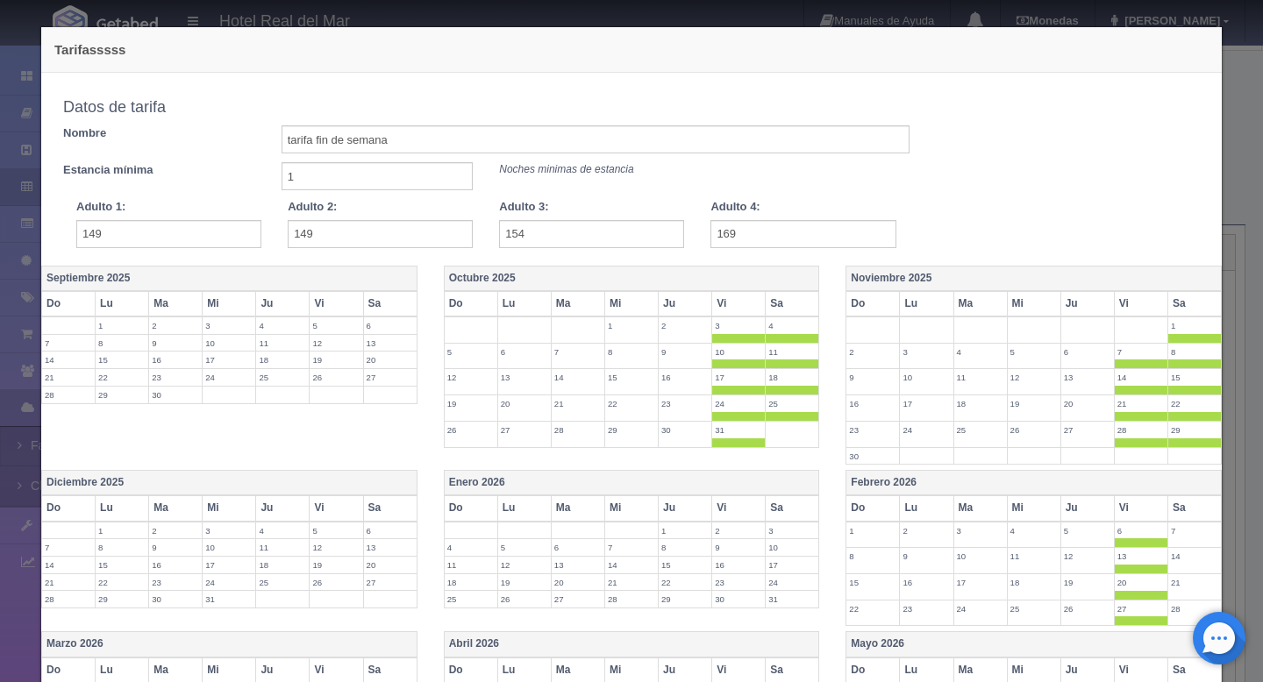
click at [1184, 519] on th "Sa" at bounding box center [1193, 507] width 53 height 25
click at [719, 513] on th "Vi" at bounding box center [738, 507] width 53 height 25
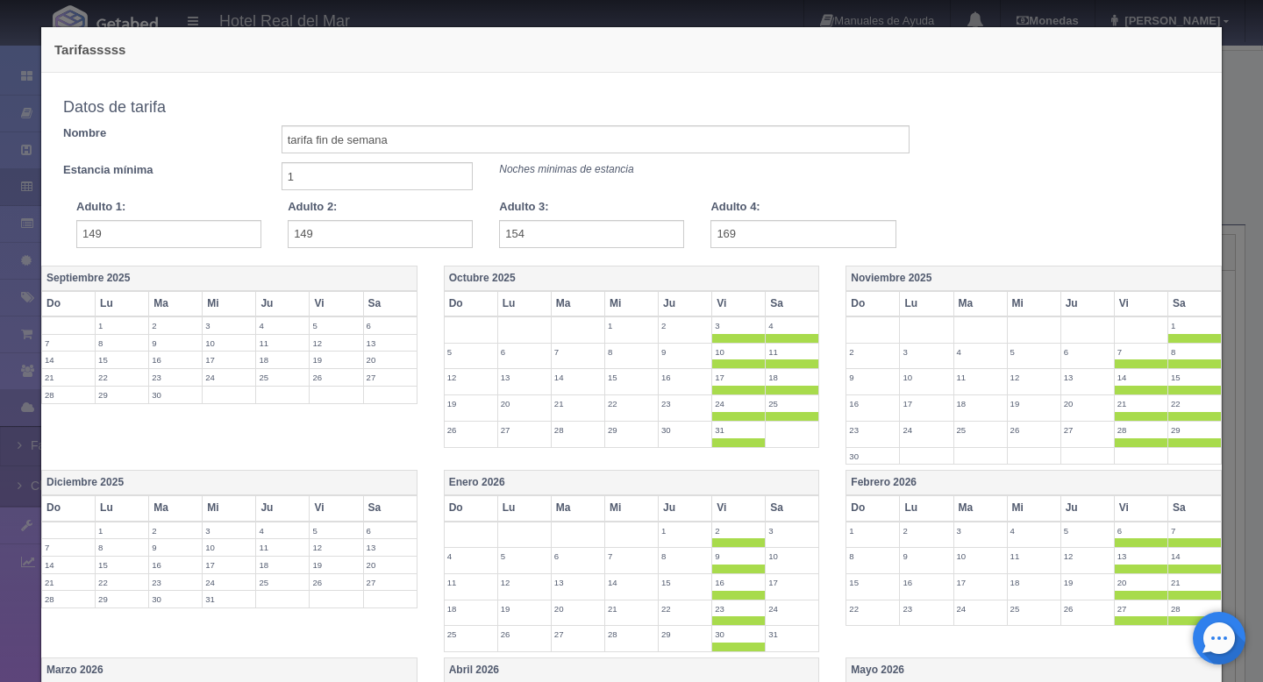
click at [786, 513] on th "Sa" at bounding box center [792, 507] width 53 height 25
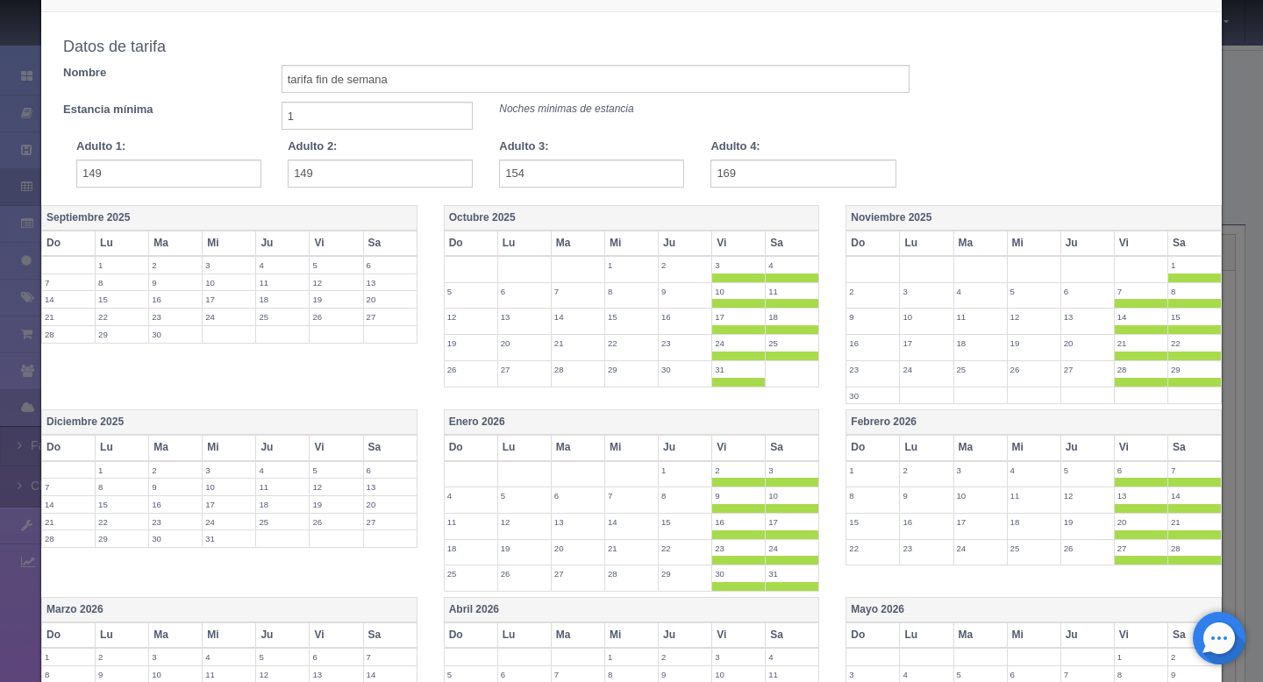
click at [325, 447] on th "Vi" at bounding box center [336, 447] width 53 height 25
click at [371, 450] on th "Sa" at bounding box center [389, 447] width 53 height 25
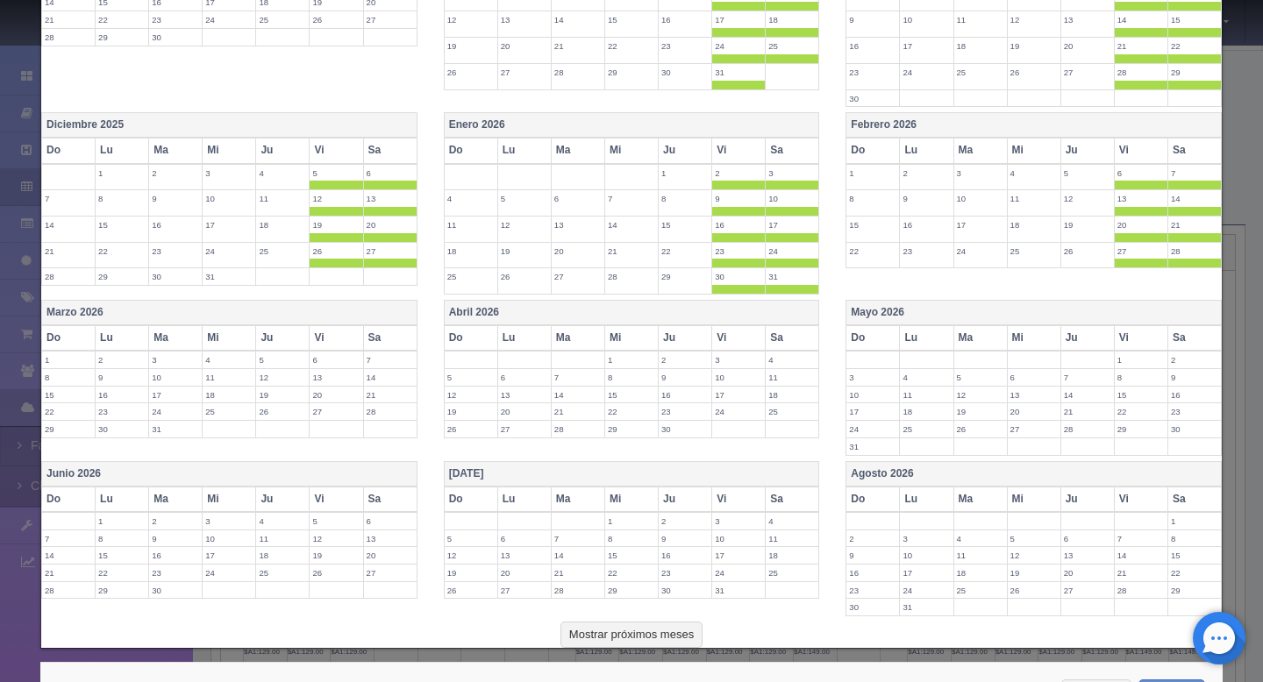
scroll to position [388, 0]
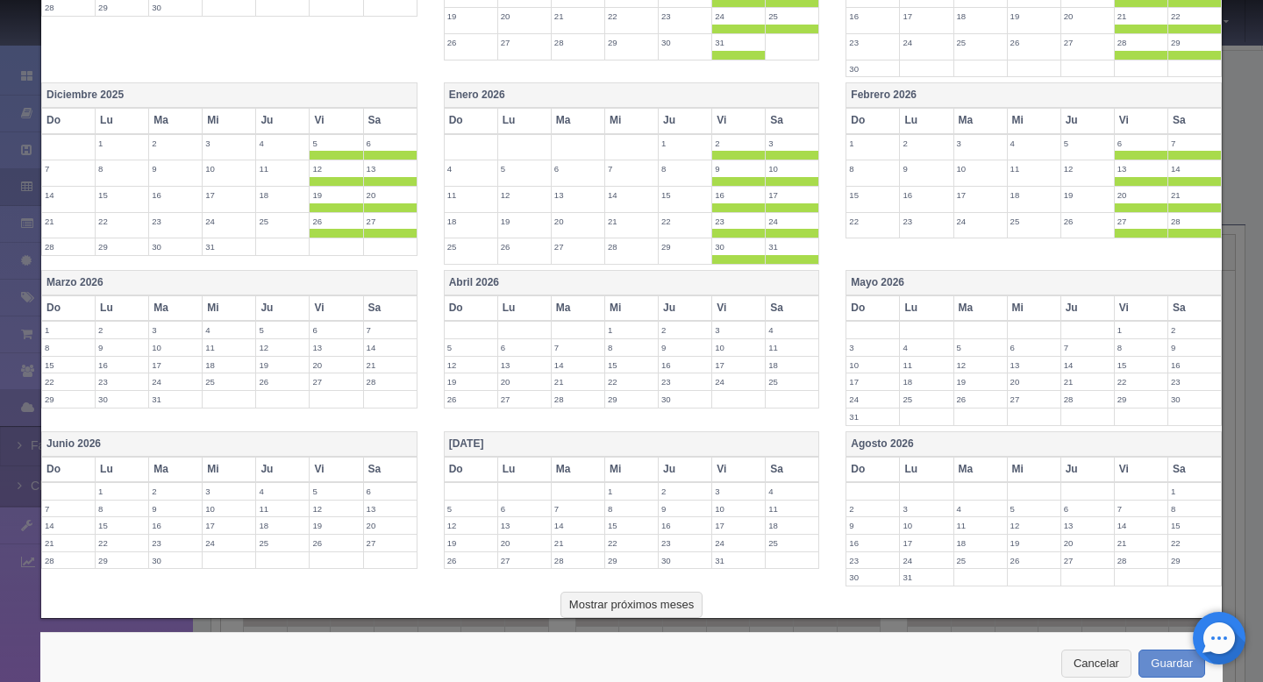
click at [336, 318] on th "Vi" at bounding box center [336, 308] width 53 height 25
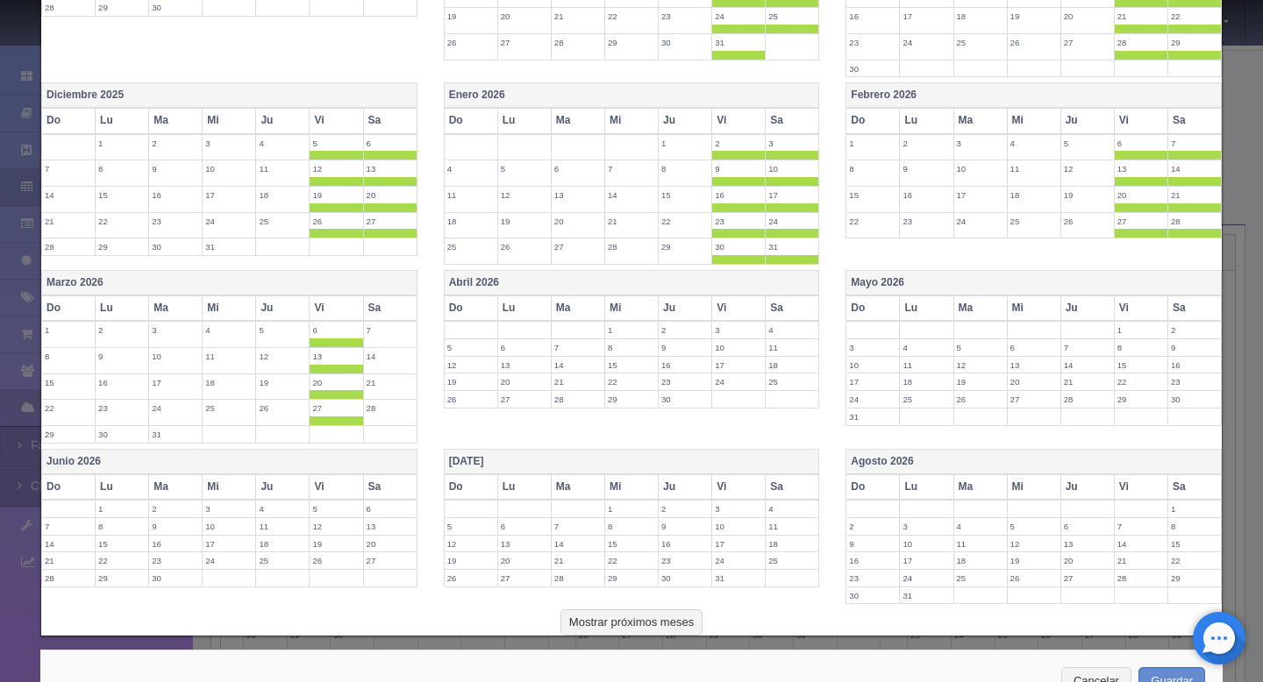
click at [394, 311] on th "Sa" at bounding box center [389, 308] width 53 height 25
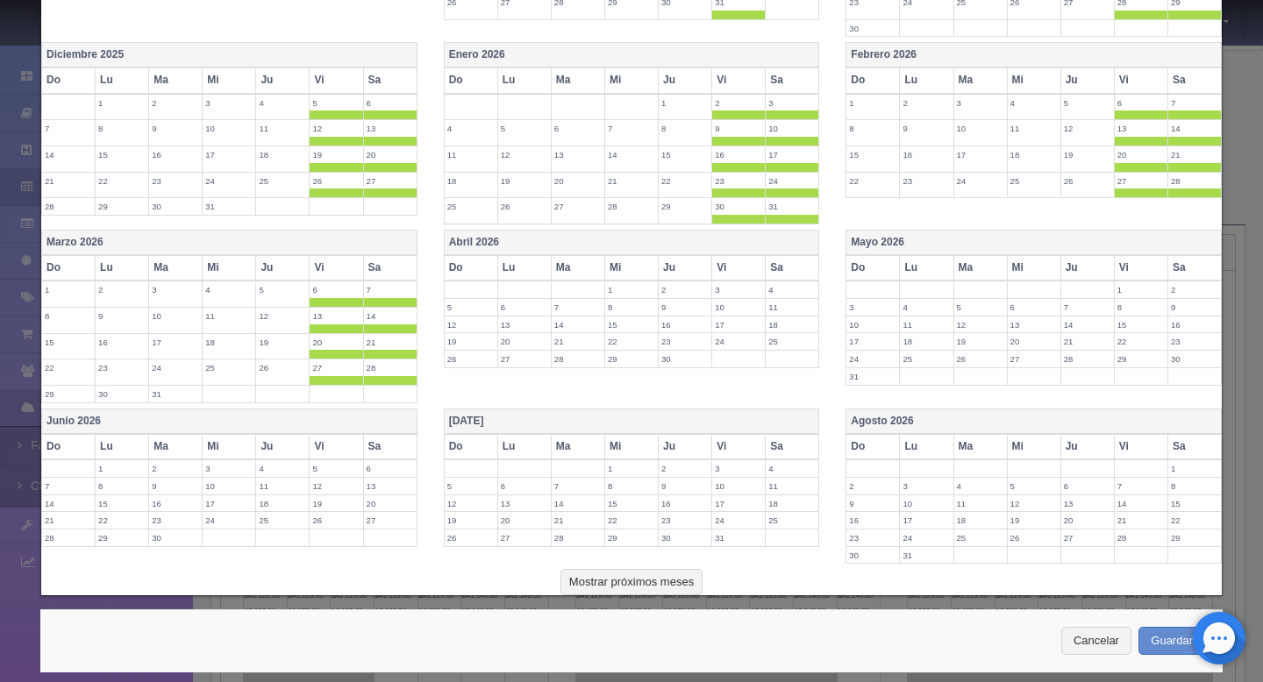
scroll to position [445, 0]
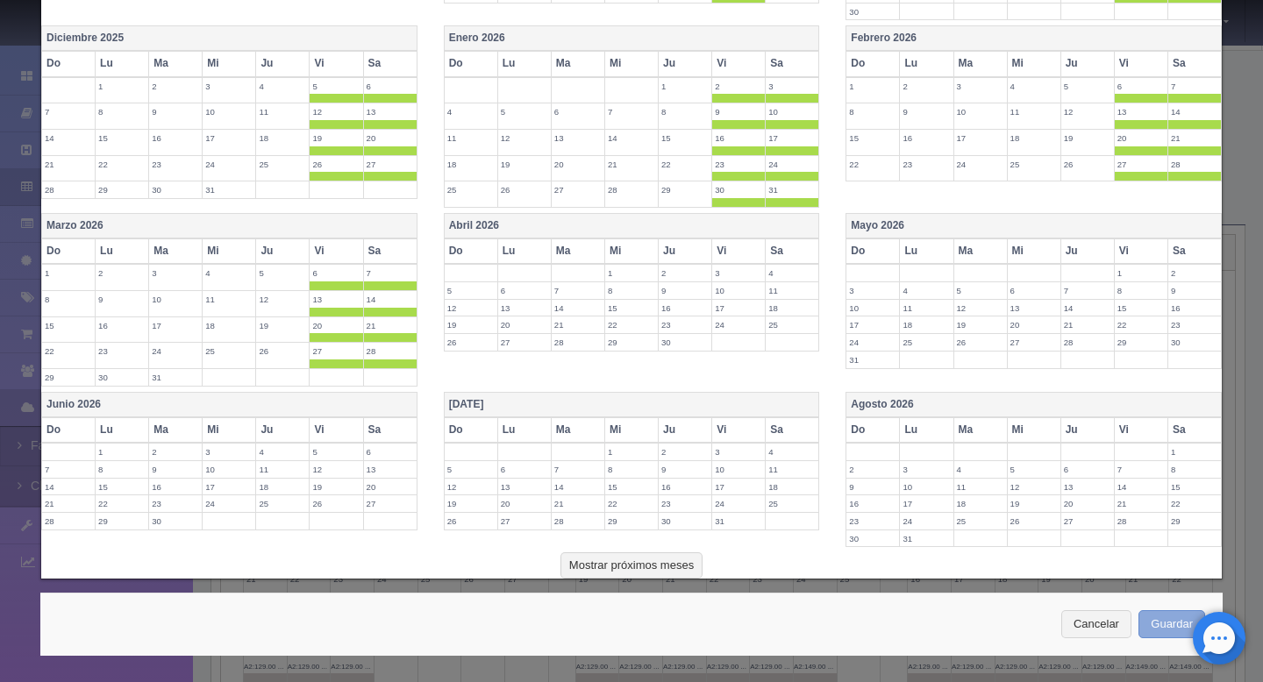
click at [1170, 631] on button "Guardar" at bounding box center [1171, 624] width 67 height 29
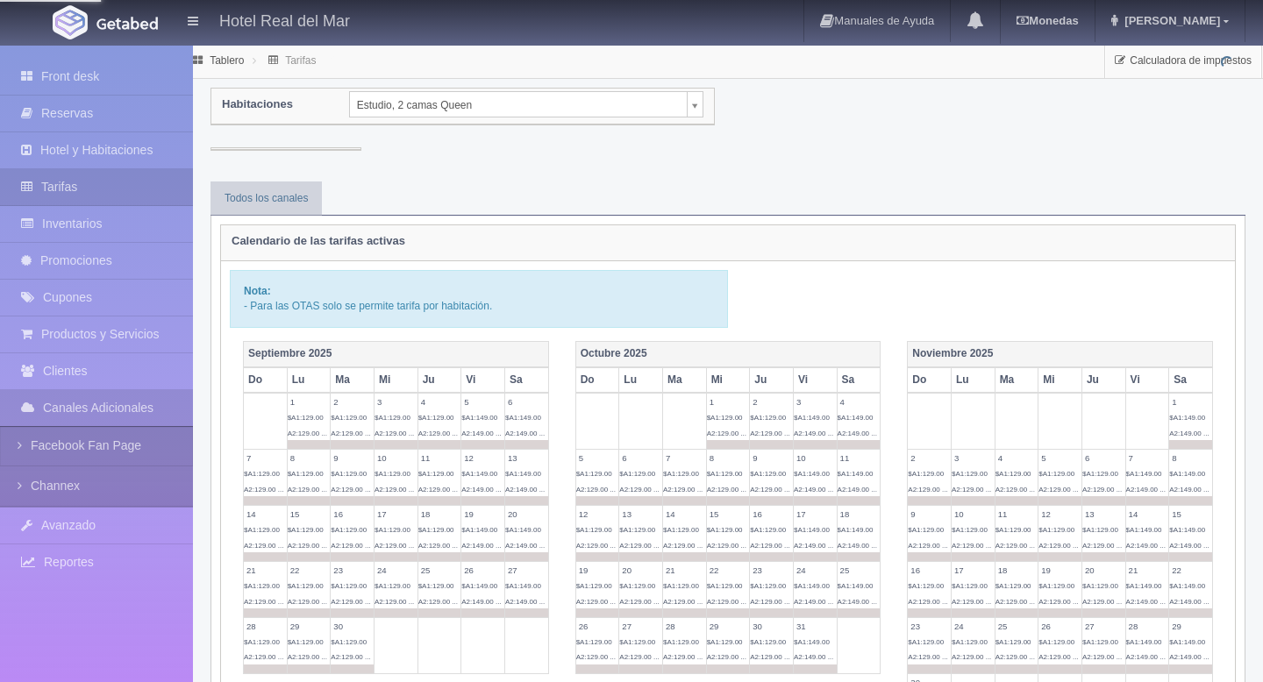
scroll to position [28, 0]
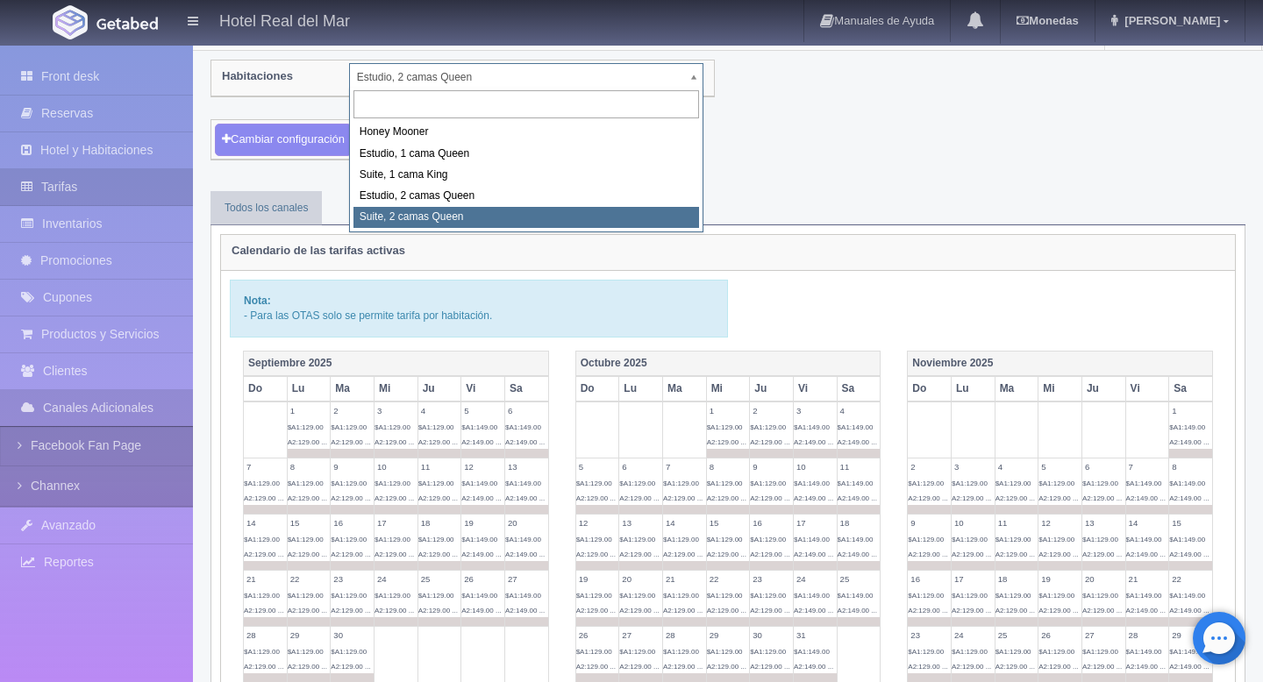
select select "2271"
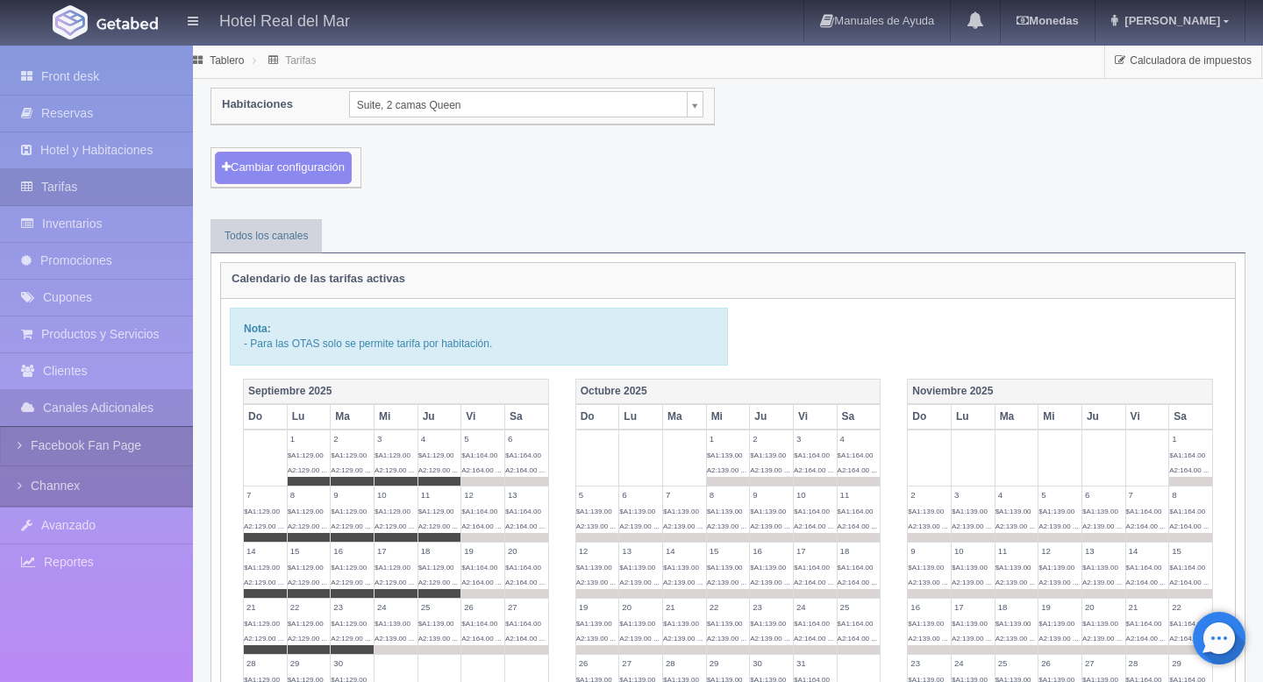
click at [716, 455] on span "$A1:139.00 A2:139.00 ..." at bounding box center [726, 463] width 39 height 23
click at [724, 423] on th "Mi" at bounding box center [728, 416] width 44 height 25
click at [770, 420] on th "Ju" at bounding box center [772, 416] width 44 height 25
click at [670, 409] on th "Ma" at bounding box center [684, 416] width 44 height 25
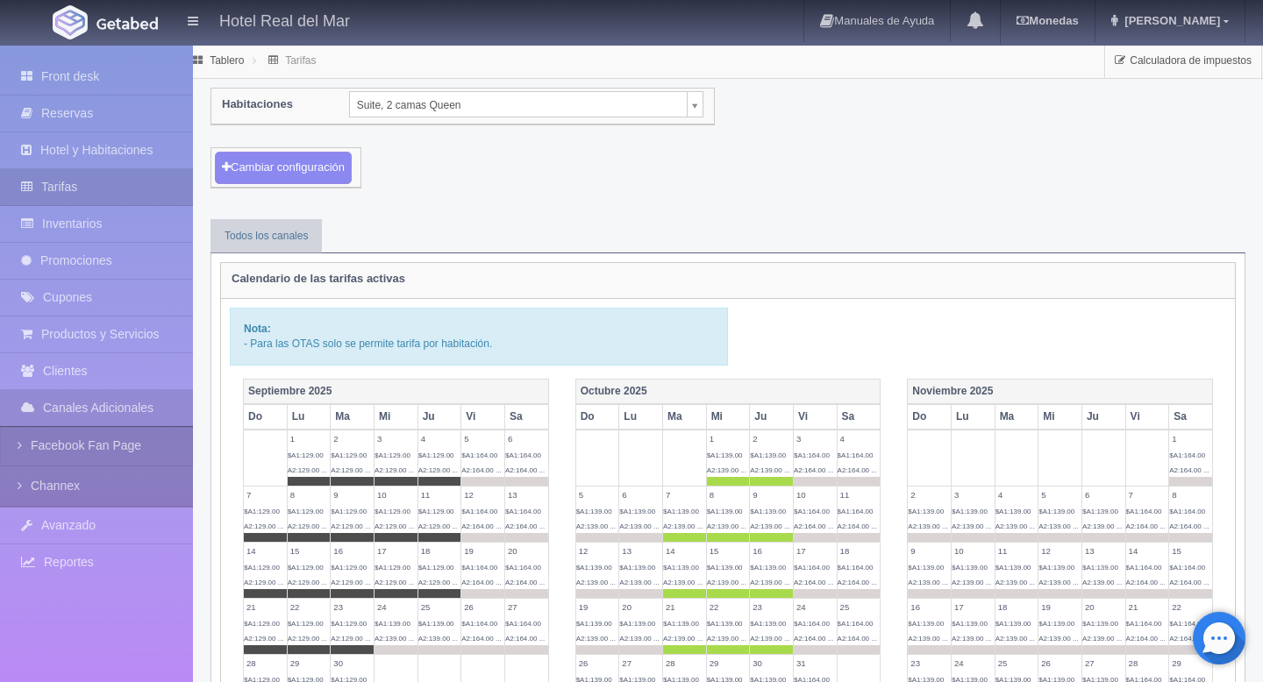
click at [620, 409] on th "Lu" at bounding box center [641, 416] width 44 height 25
click at [624, 390] on th "Octubre 2025" at bounding box center [727, 391] width 305 height 25
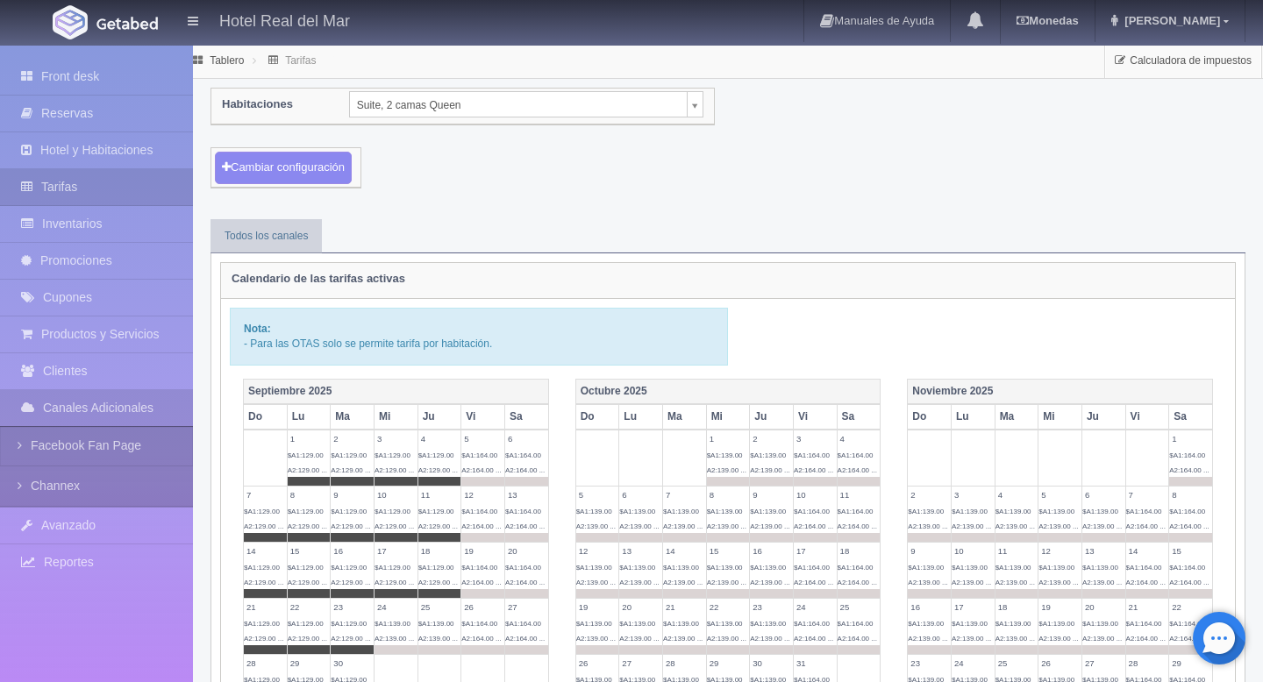
click at [630, 394] on th "Octubre 2025" at bounding box center [727, 391] width 305 height 25
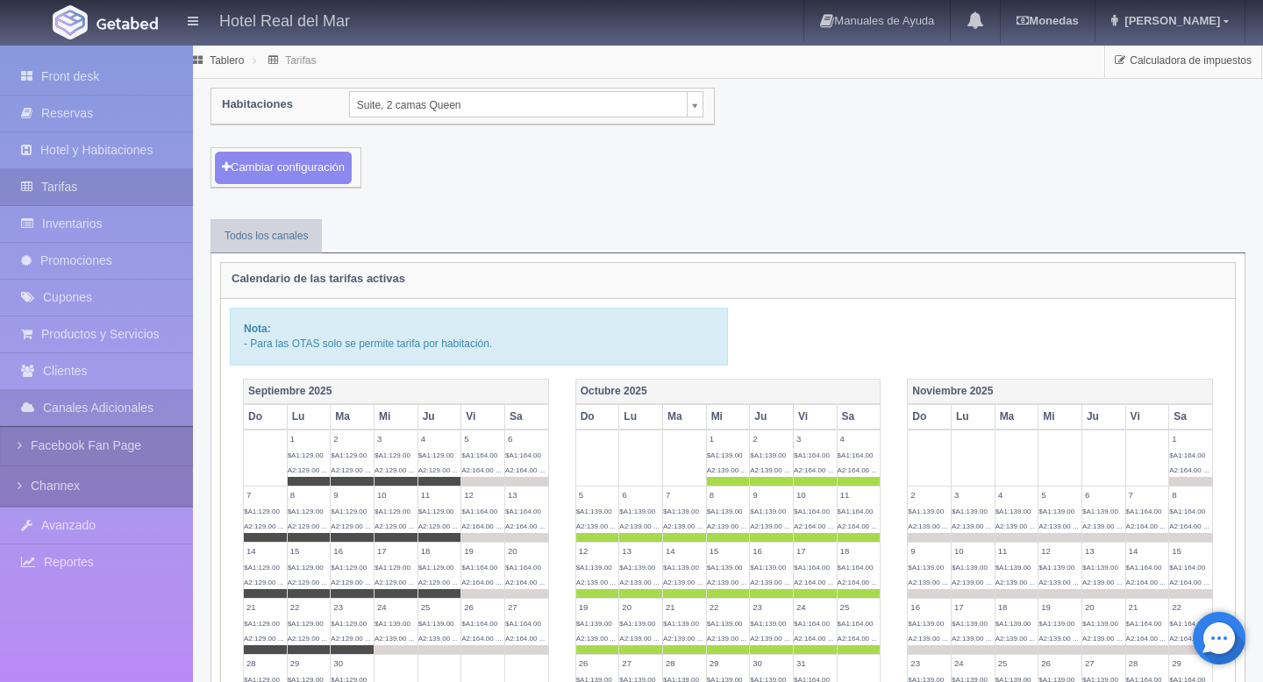
click at [811, 412] on th "Vi" at bounding box center [815, 416] width 44 height 25
click at [859, 415] on th "Sa" at bounding box center [859, 416] width 44 height 25
click at [972, 394] on th "Noviembre 2025" at bounding box center [1060, 391] width 305 height 25
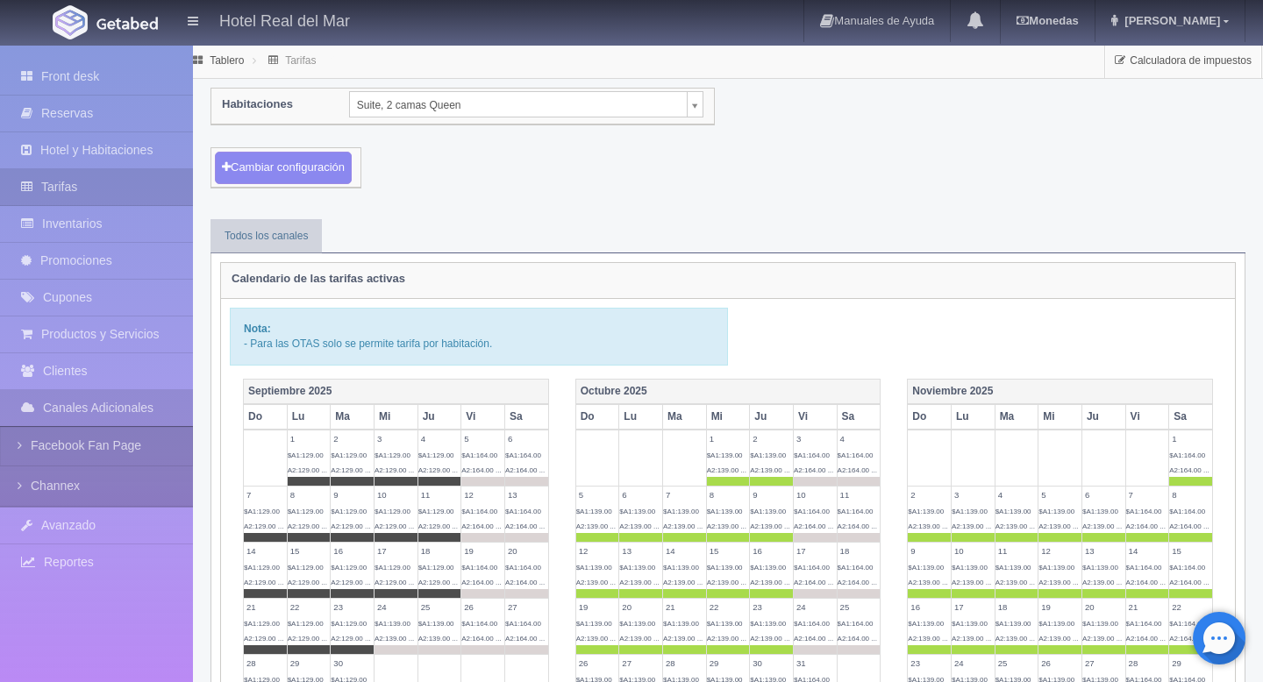
click at [1129, 410] on th "Vi" at bounding box center [1147, 416] width 44 height 25
click at [1176, 417] on th "Sa" at bounding box center [1191, 416] width 44 height 25
click at [428, 249] on ul "Todos los canales" at bounding box center [727, 236] width 1035 height 34
click at [317, 163] on button "Cambiar configuración" at bounding box center [283, 168] width 137 height 32
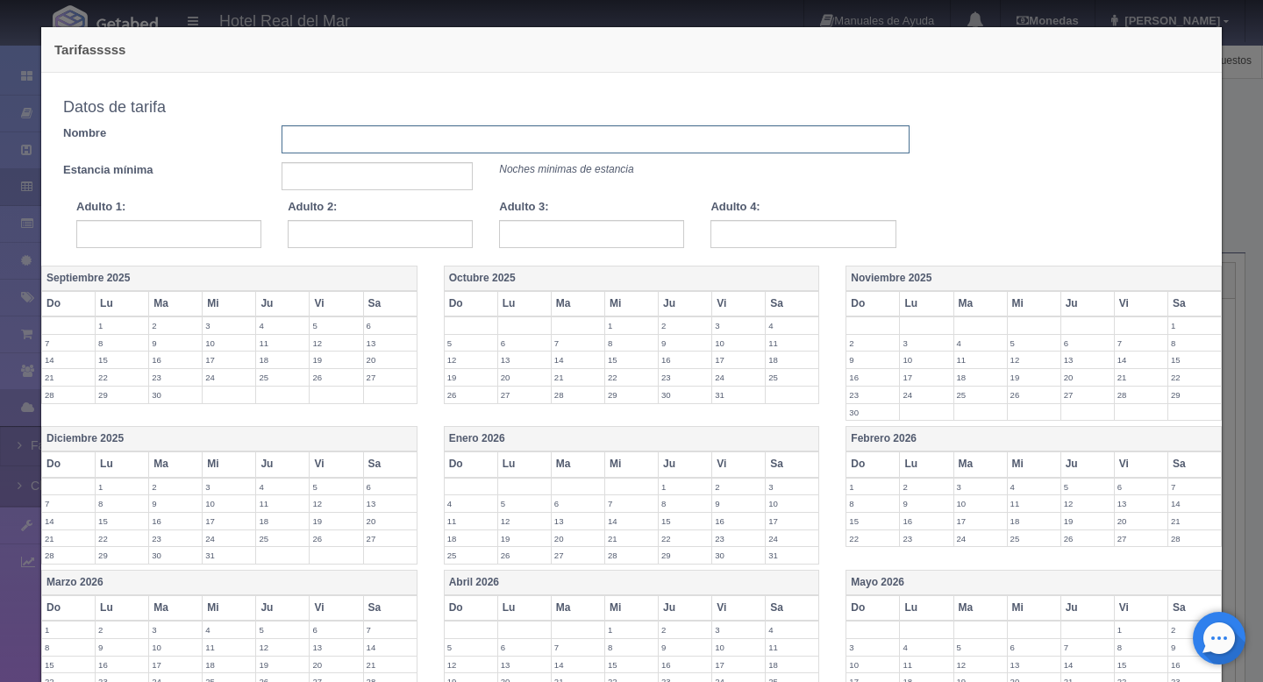
click at [465, 147] on input "text" at bounding box center [596, 139] width 628 height 28
type input "tarifa entre semana"
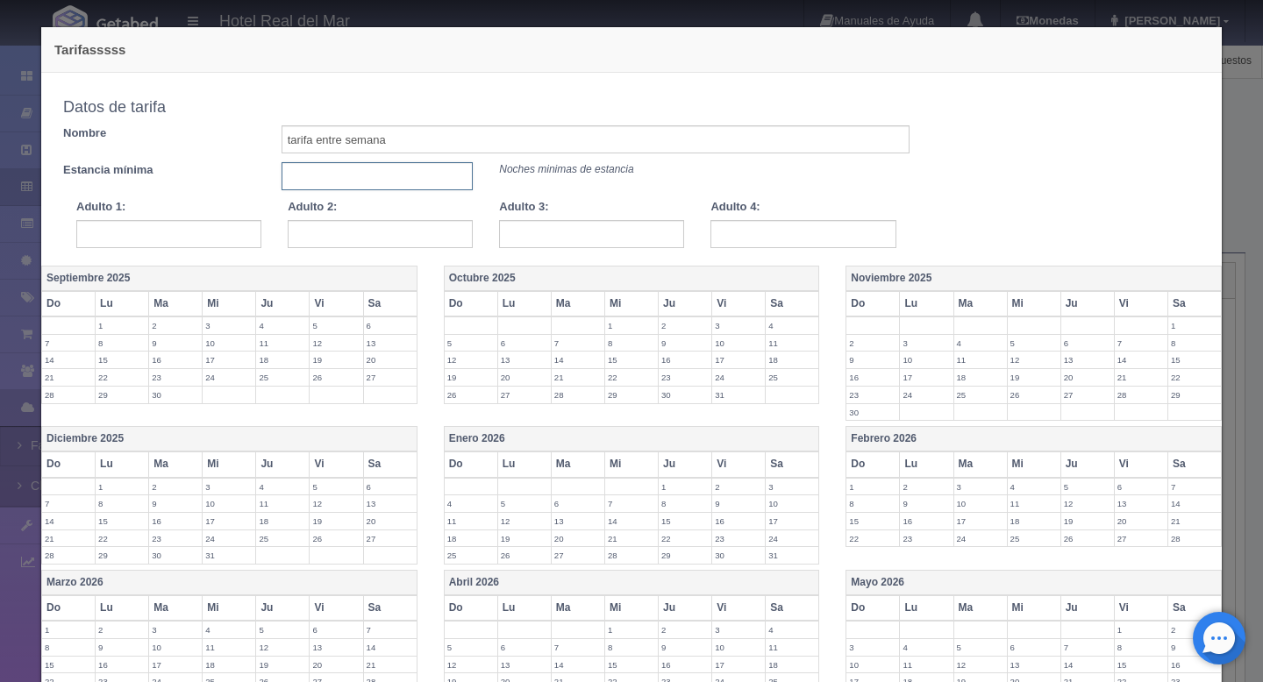
click at [341, 170] on input "text" at bounding box center [378, 176] width 192 height 28
type input "1"
click at [238, 227] on input "text" at bounding box center [168, 234] width 185 height 28
type input "1"
type input "3"
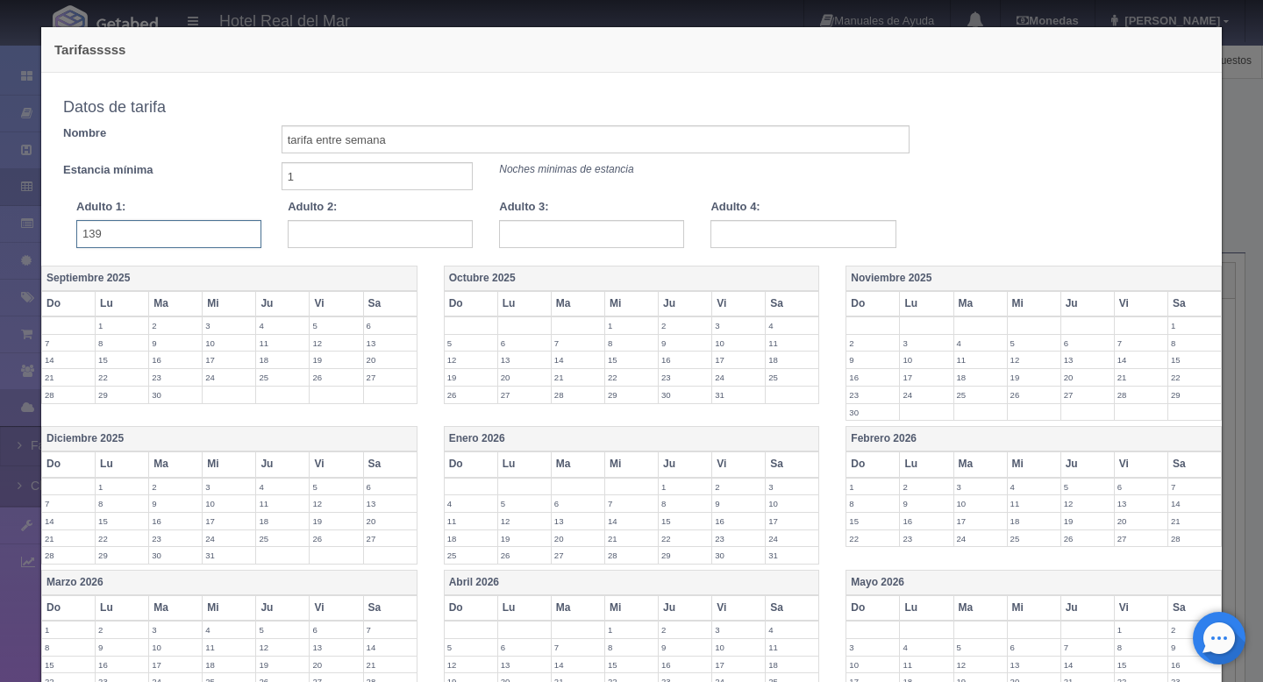
type input "139"
click at [396, 225] on input "text" at bounding box center [380, 234] width 185 height 28
type input "139"
click at [634, 241] on input "text" at bounding box center [591, 234] width 185 height 28
type input "164"
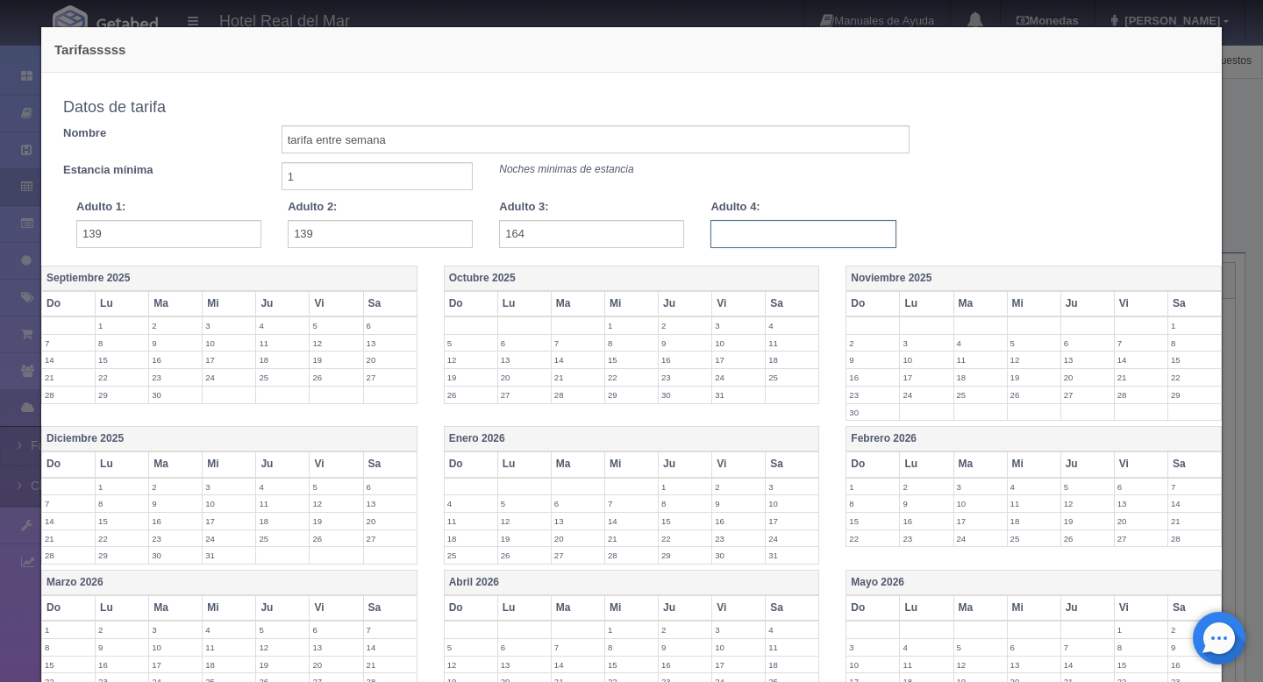
click at [773, 237] on input "text" at bounding box center [802, 234] width 185 height 28
type input "173"
click at [486, 278] on th "Octubre 2025" at bounding box center [631, 278] width 375 height 25
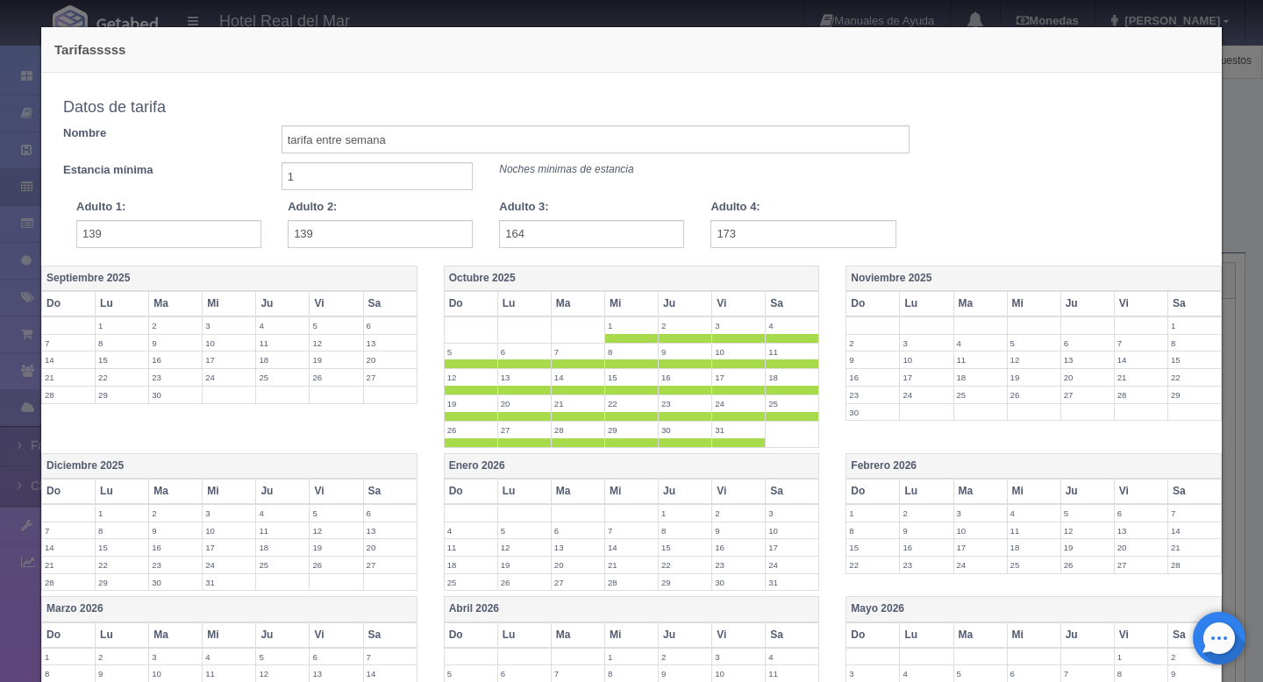
click at [880, 279] on th "Noviembre 2025" at bounding box center [1033, 278] width 375 height 25
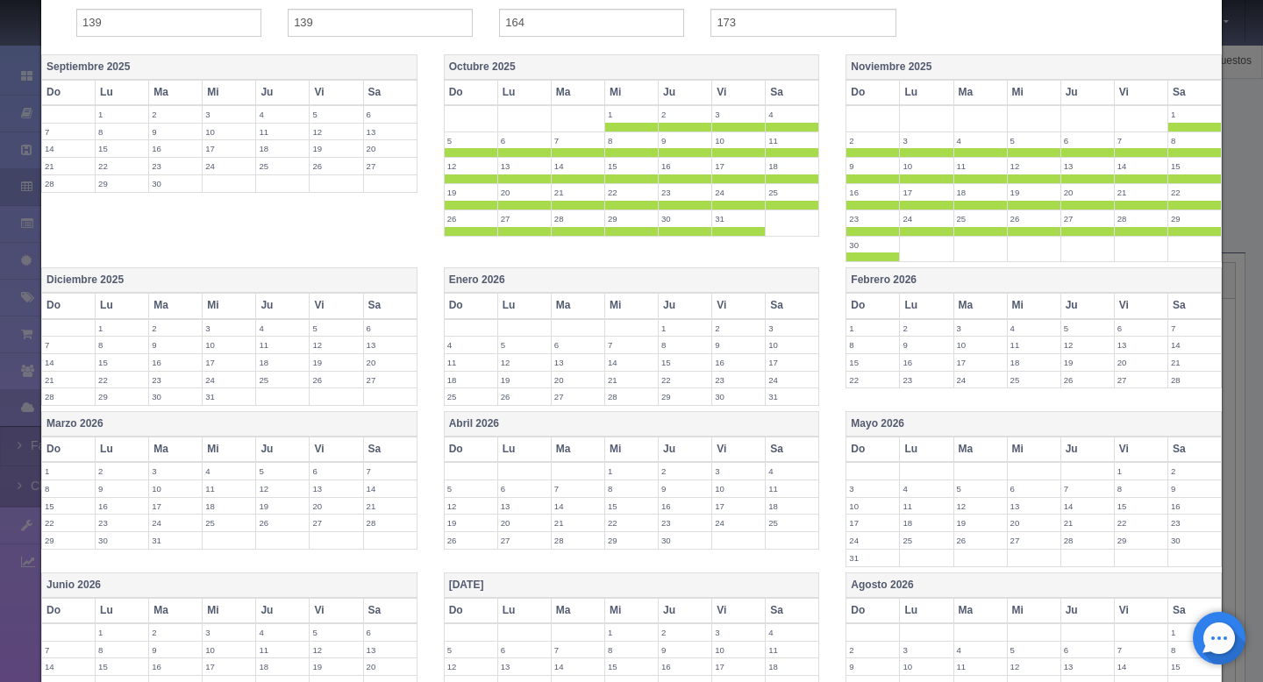
scroll to position [231, 0]
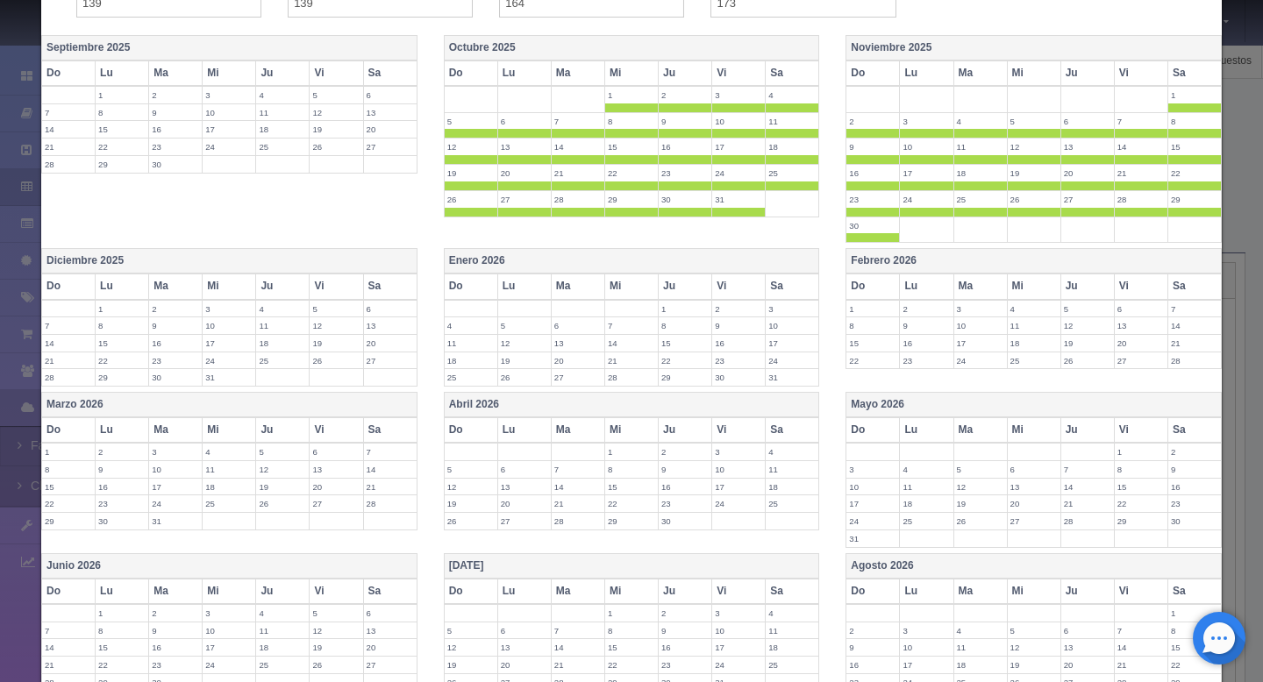
click at [873, 264] on th "Febrero 2026" at bounding box center [1033, 261] width 375 height 25
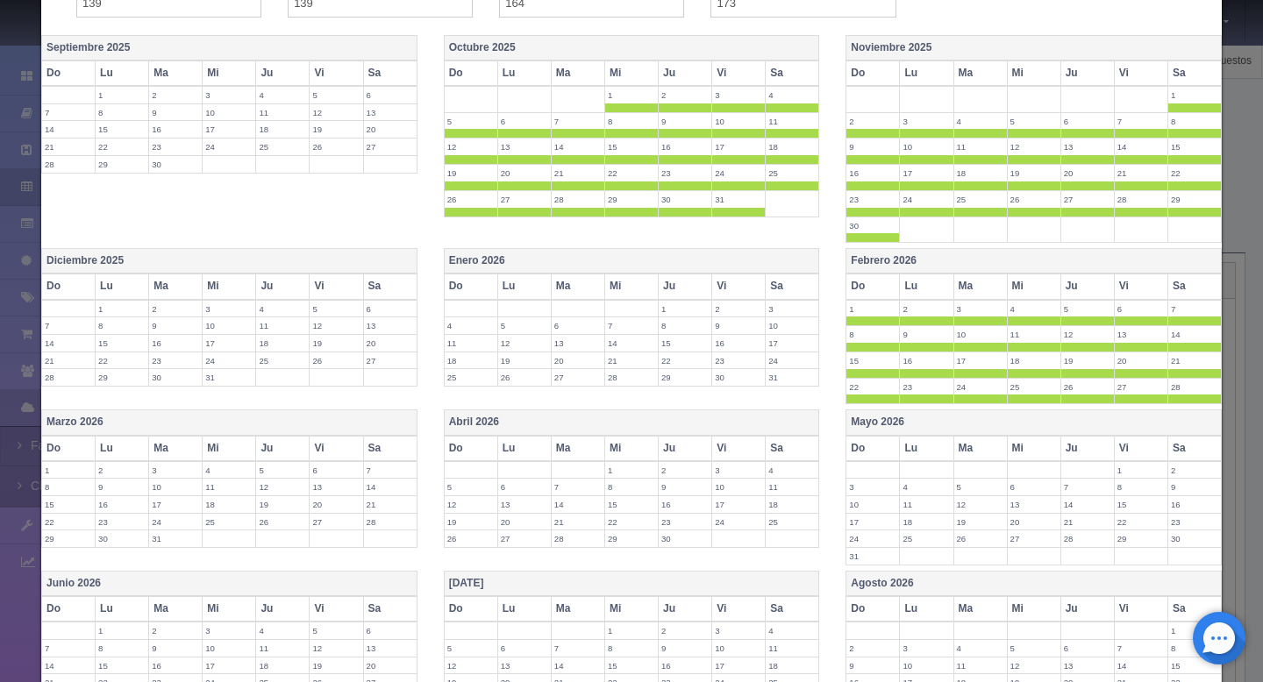
click at [487, 258] on th "Enero 2026" at bounding box center [631, 261] width 375 height 25
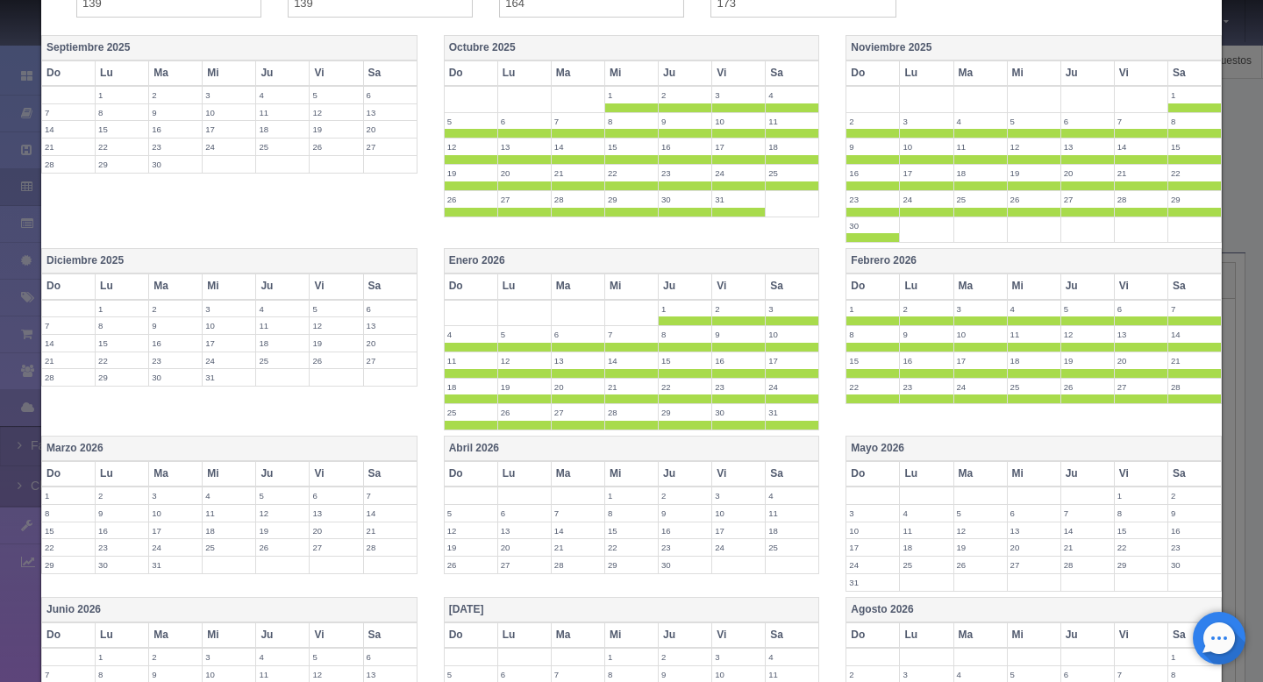
click at [100, 263] on th "Diciembre 2025" at bounding box center [229, 261] width 375 height 25
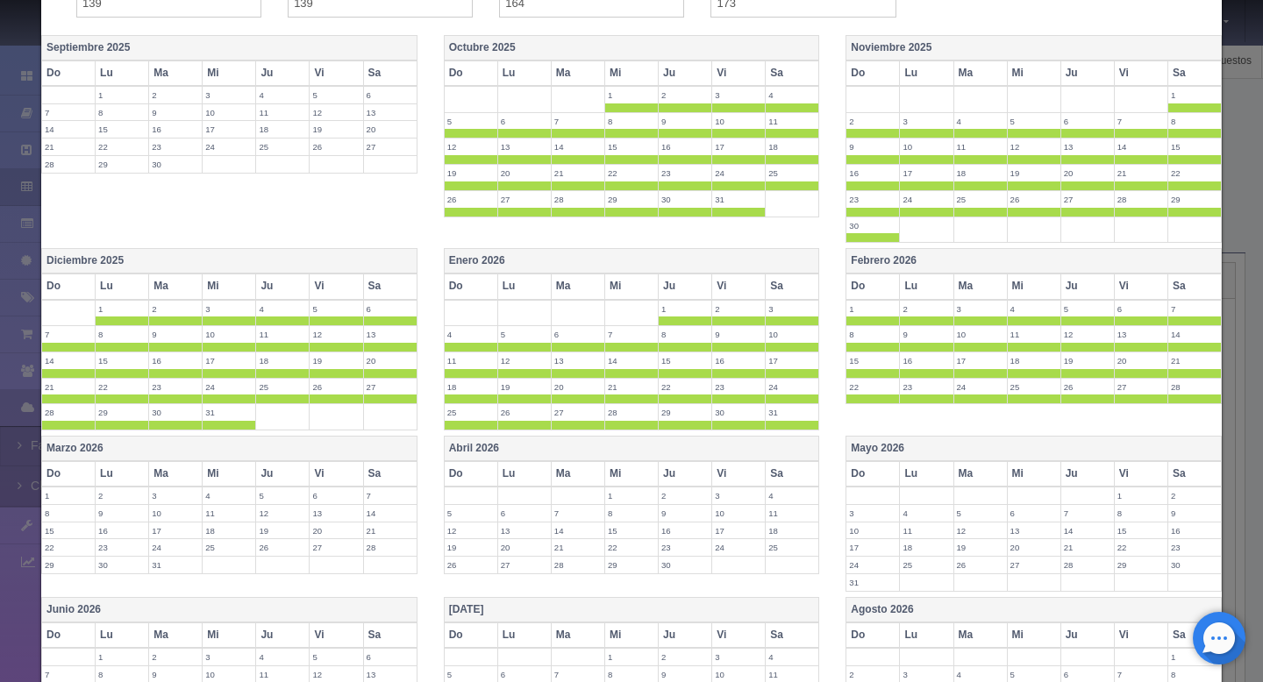
click at [75, 450] on th "Marzo 2026" at bounding box center [229, 449] width 375 height 25
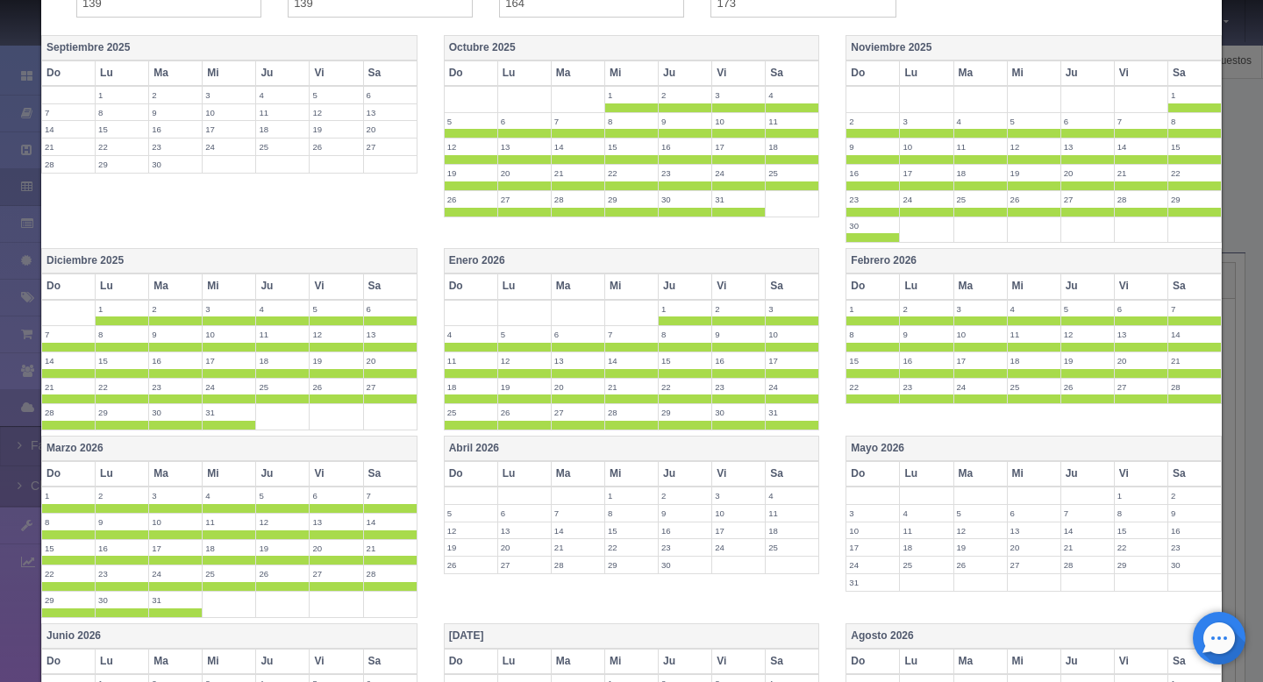
click at [336, 289] on th "Vi" at bounding box center [336, 286] width 53 height 25
click at [386, 293] on th "Sa" at bounding box center [389, 286] width 53 height 25
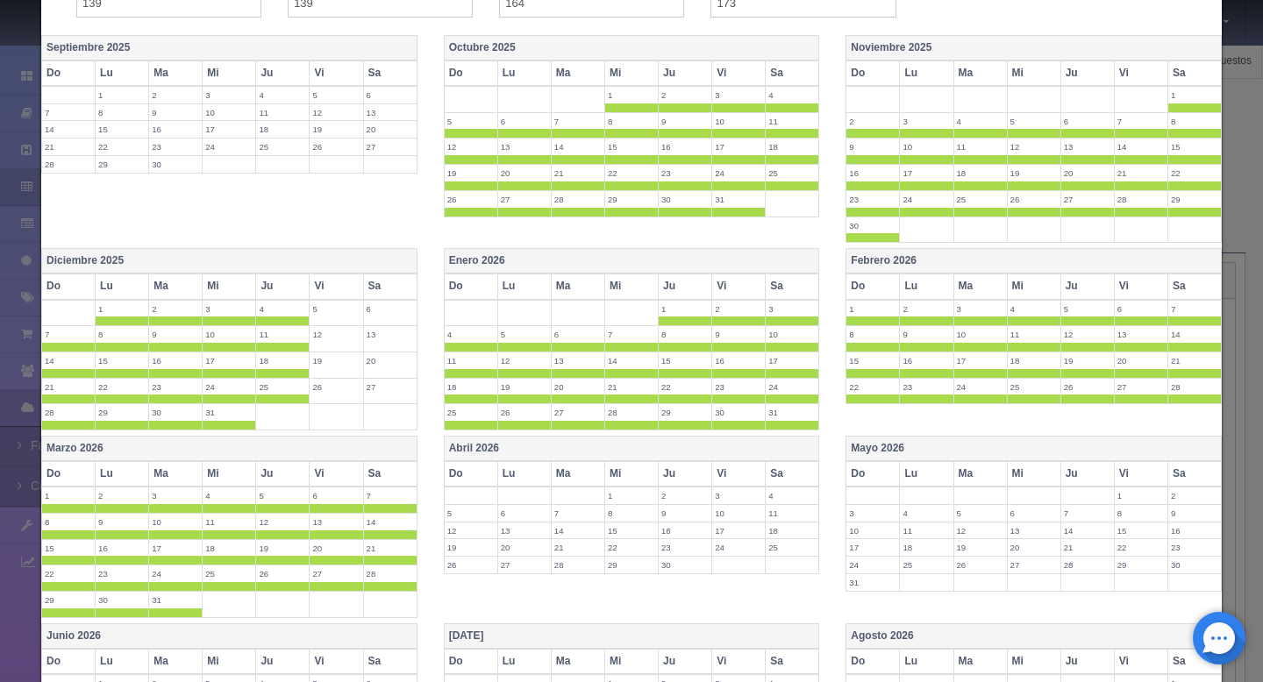
click at [346, 483] on th "Vi" at bounding box center [336, 473] width 53 height 25
click at [387, 483] on th "Sa" at bounding box center [389, 473] width 53 height 25
click at [737, 289] on th "Vi" at bounding box center [738, 286] width 53 height 25
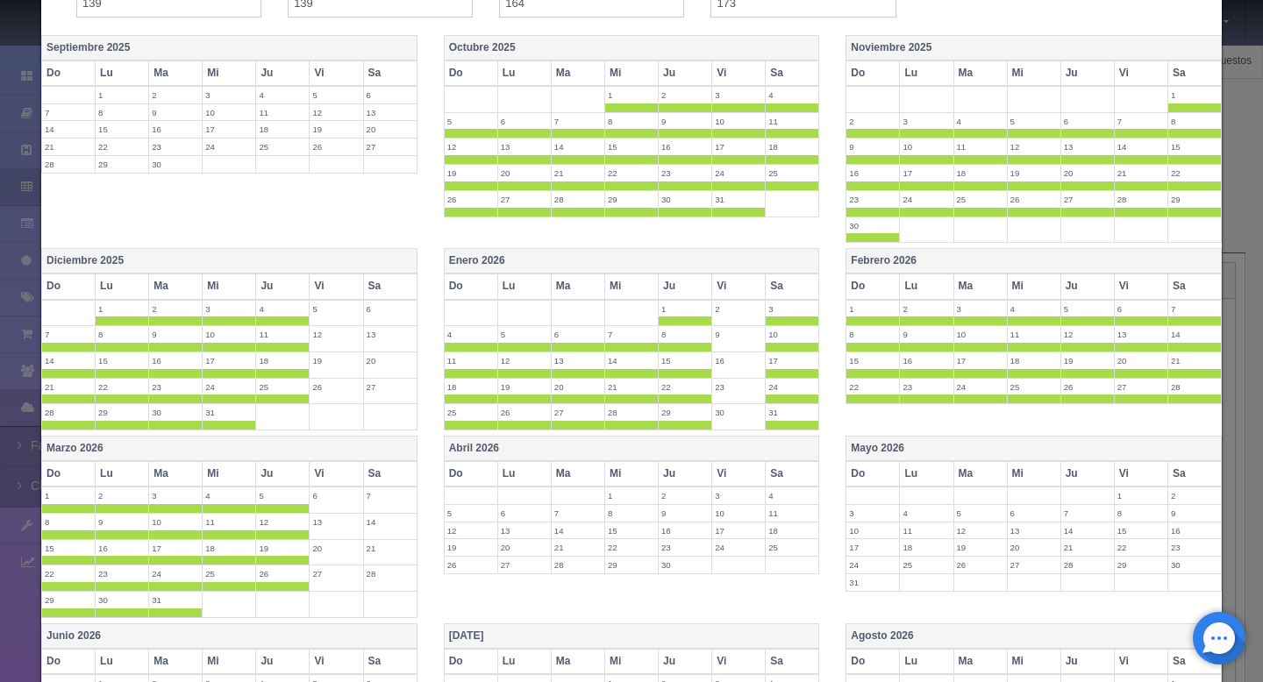
click at [778, 289] on th "Sa" at bounding box center [792, 286] width 53 height 25
click at [1135, 296] on th "Vi" at bounding box center [1140, 286] width 53 height 25
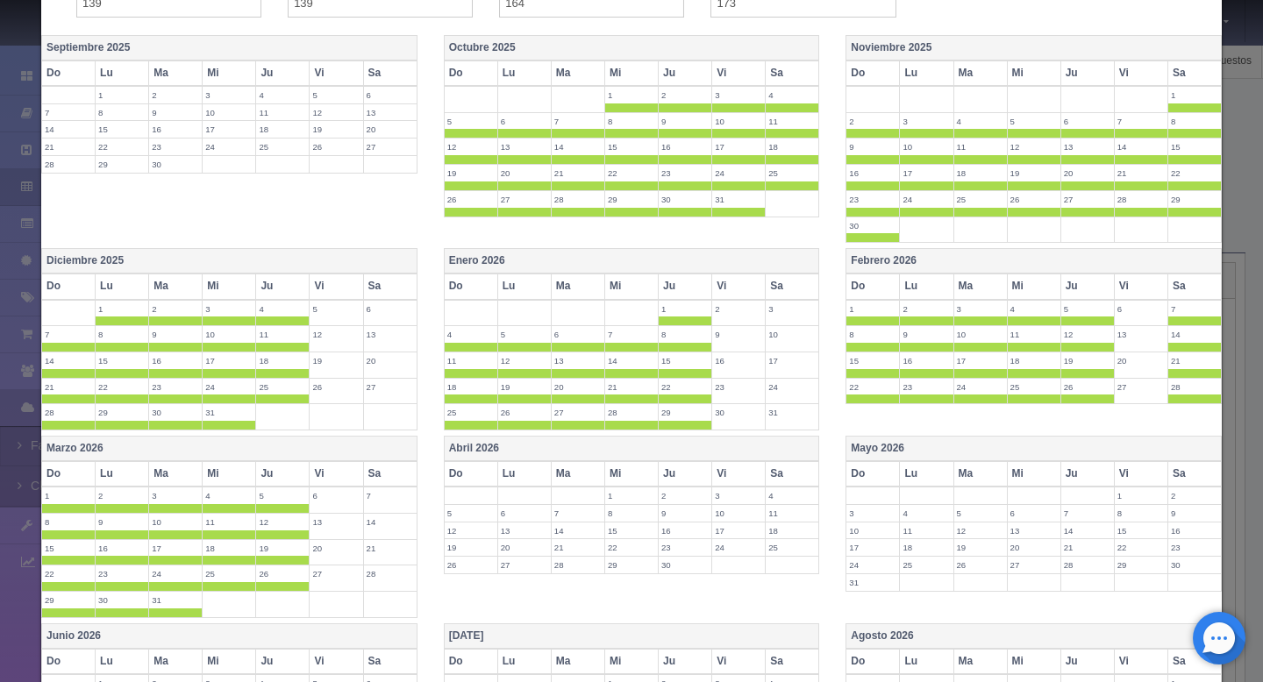
click at [1185, 293] on th "Sa" at bounding box center [1193, 286] width 53 height 25
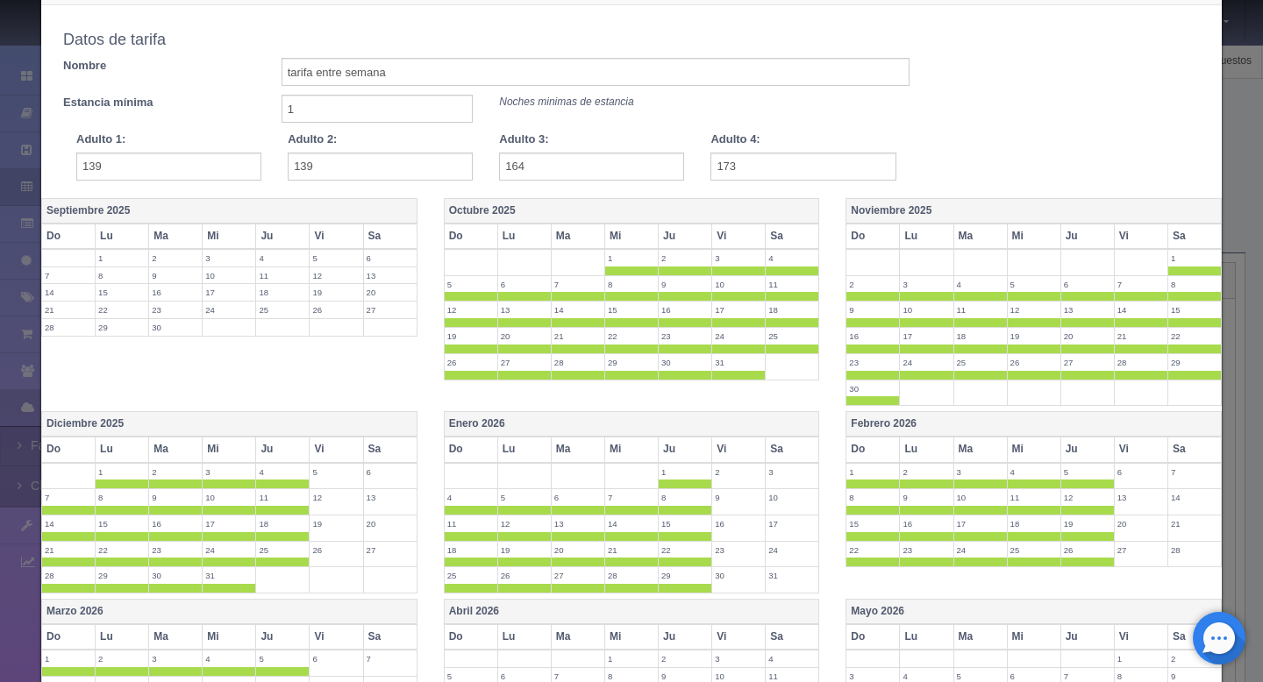
scroll to position [53, 0]
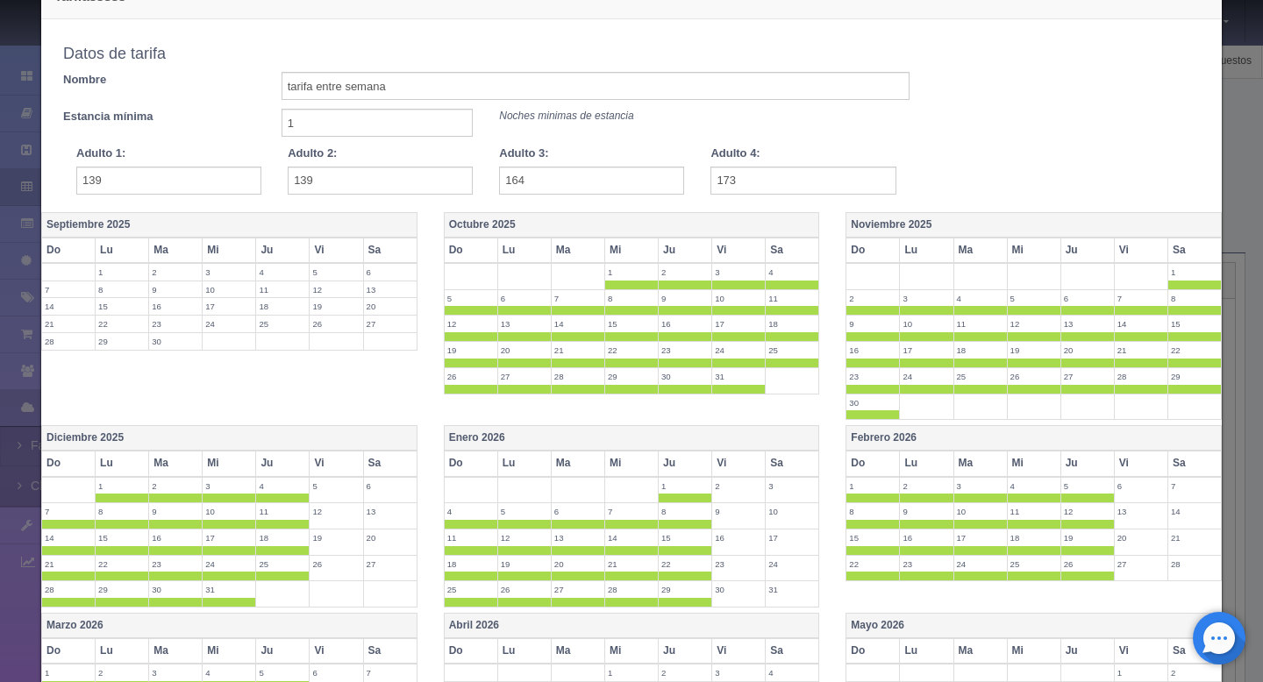
click at [1131, 264] on td at bounding box center [1140, 276] width 53 height 26
click at [1148, 254] on th "Vi" at bounding box center [1140, 250] width 53 height 25
click at [1170, 253] on th "Sa" at bounding box center [1193, 250] width 53 height 25
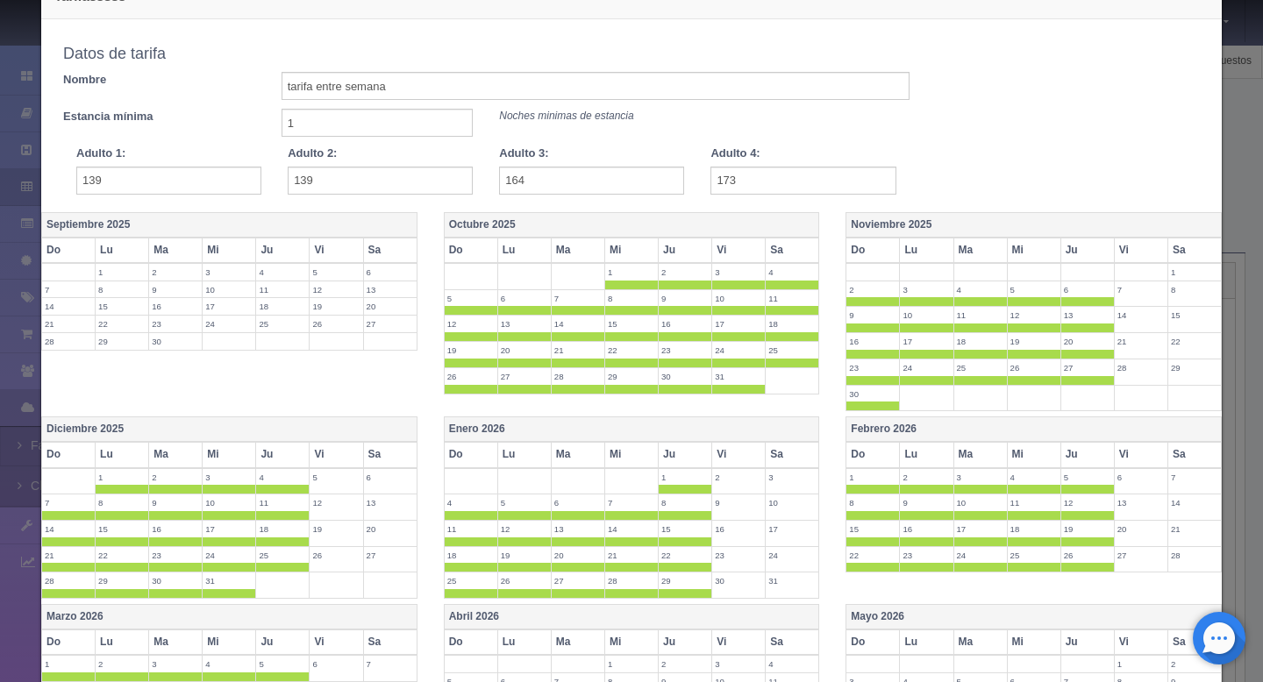
click at [737, 245] on th "Vi" at bounding box center [738, 250] width 53 height 25
click at [783, 245] on th "Sa" at bounding box center [792, 250] width 53 height 25
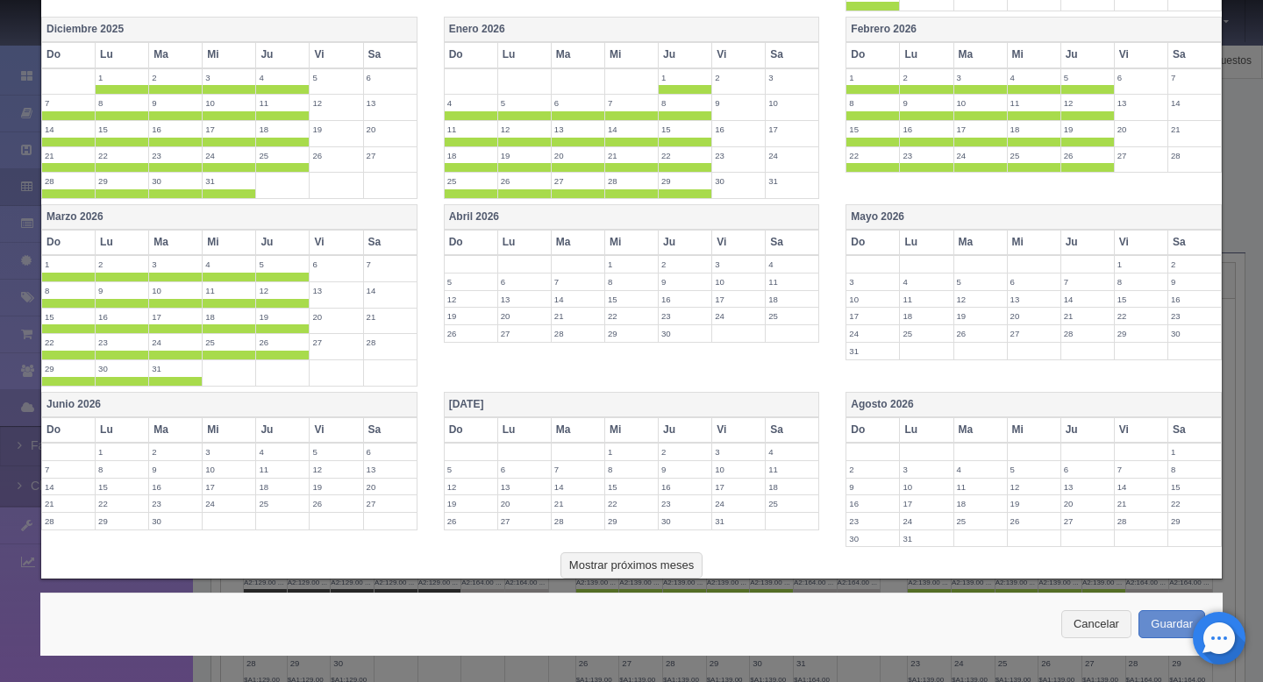
scroll to position [453, 0]
click at [1153, 622] on button "Guardar" at bounding box center [1171, 624] width 67 height 29
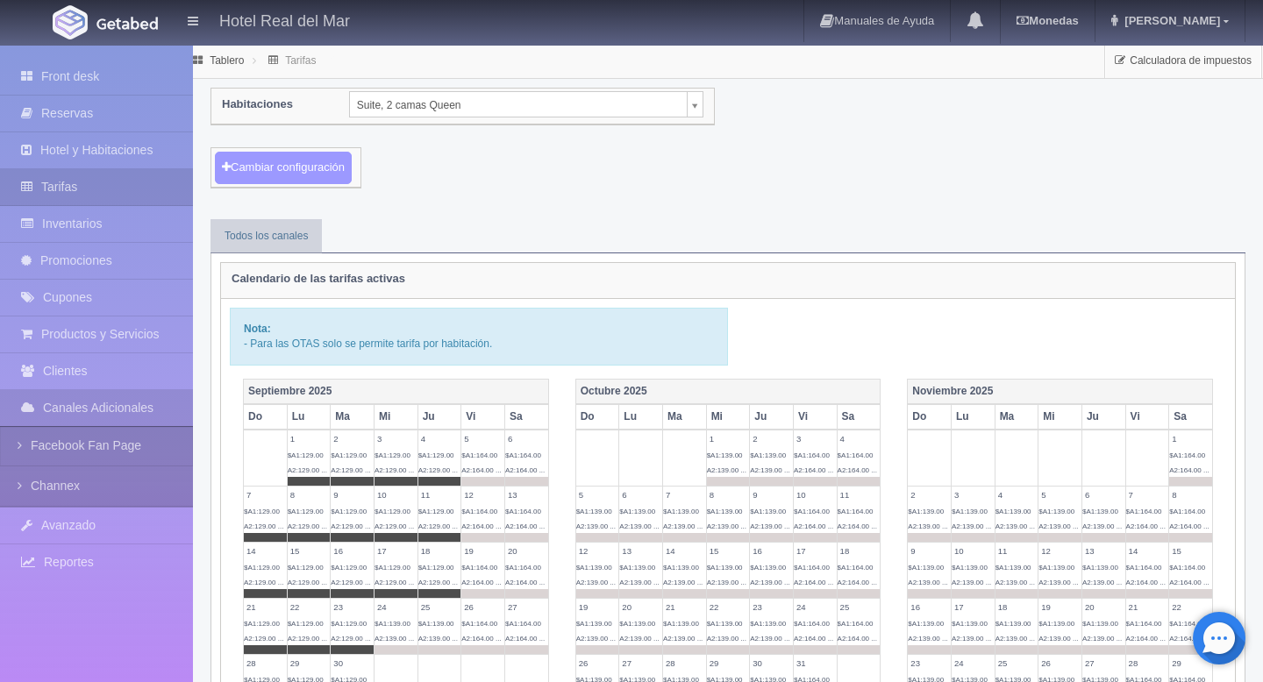
click at [324, 158] on button "Cambiar configuración" at bounding box center [283, 168] width 137 height 32
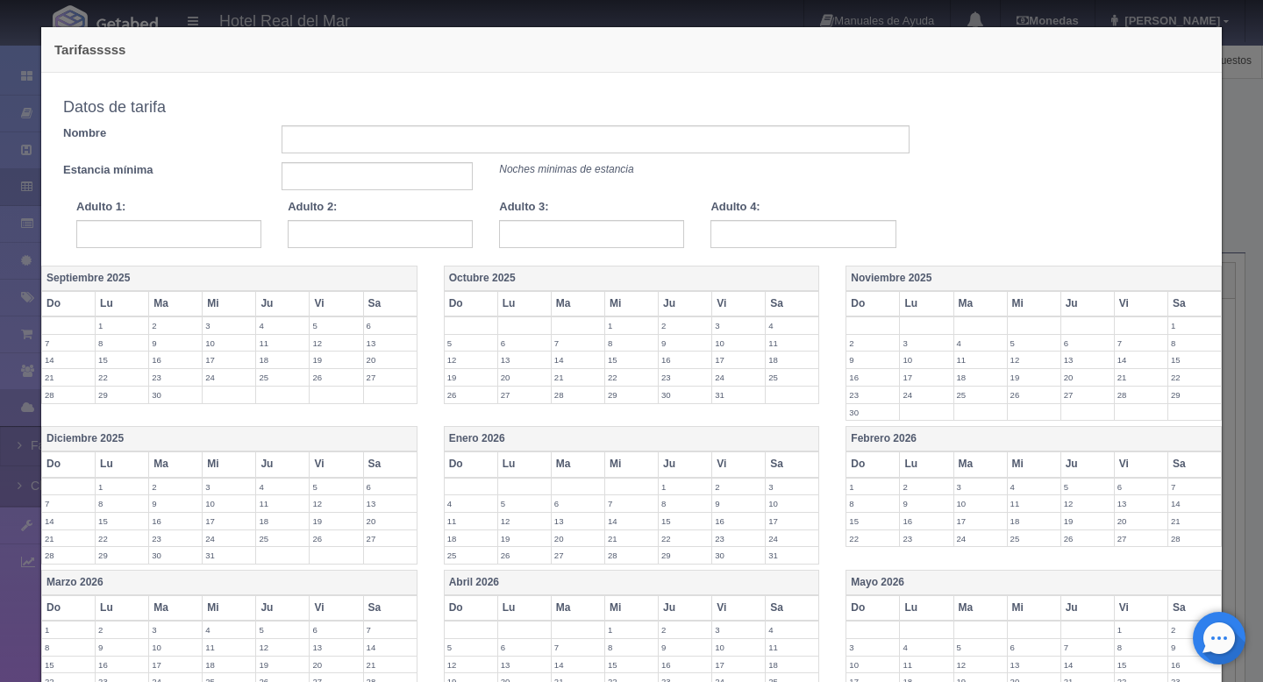
click at [579, 6] on div "Tarifasssss Copiar tarifa a la habitación Suite, 2 camas Queen Honey Mooner Est…" at bounding box center [632, 511] width 1200 height 1022
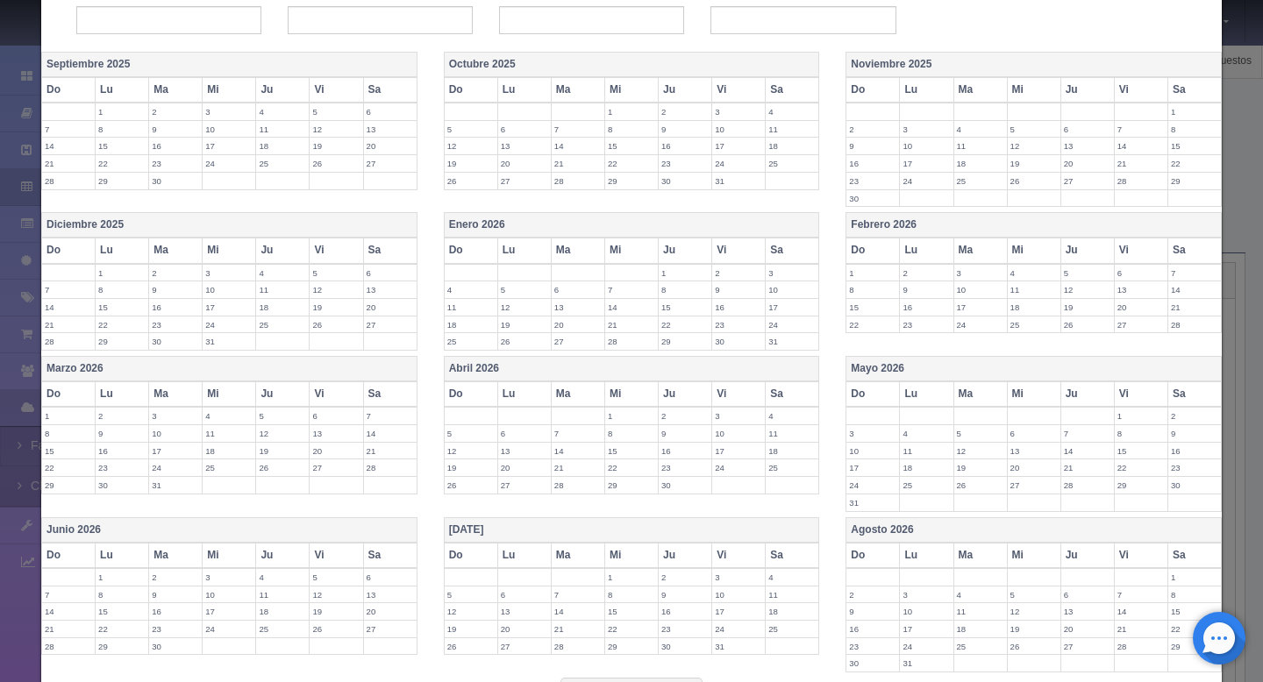
scroll to position [294, 0]
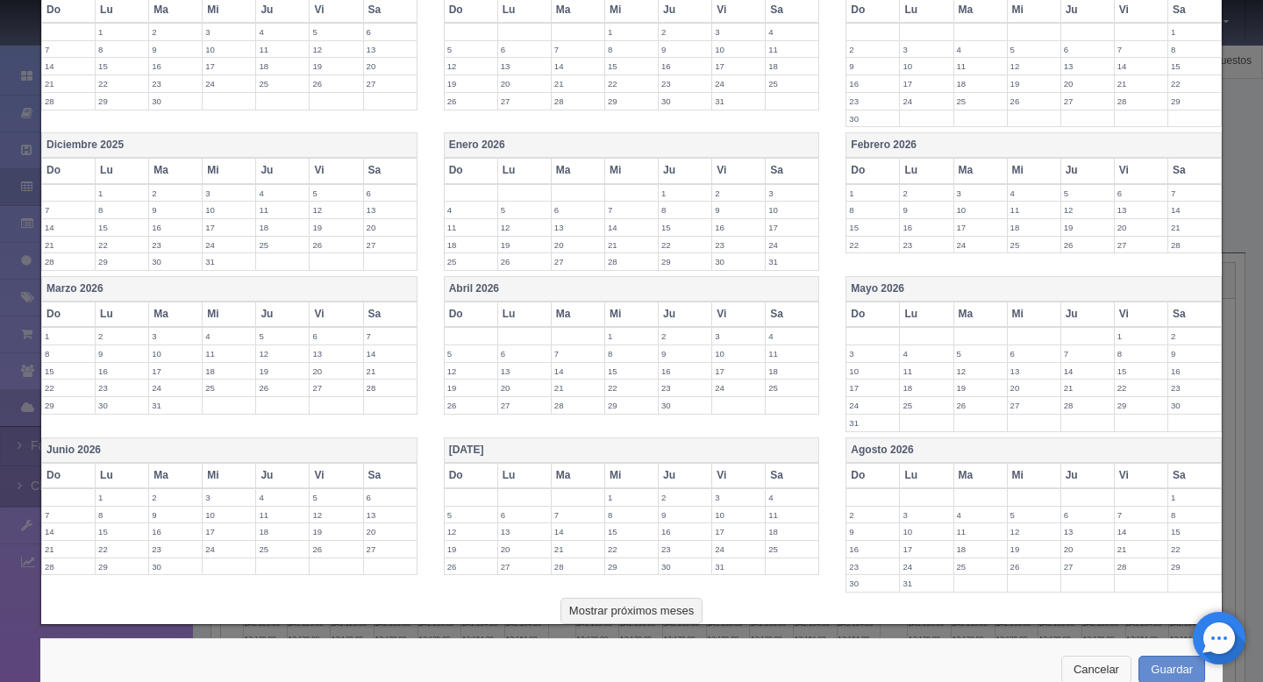
click at [1099, 665] on button "Cancelar" at bounding box center [1096, 670] width 70 height 29
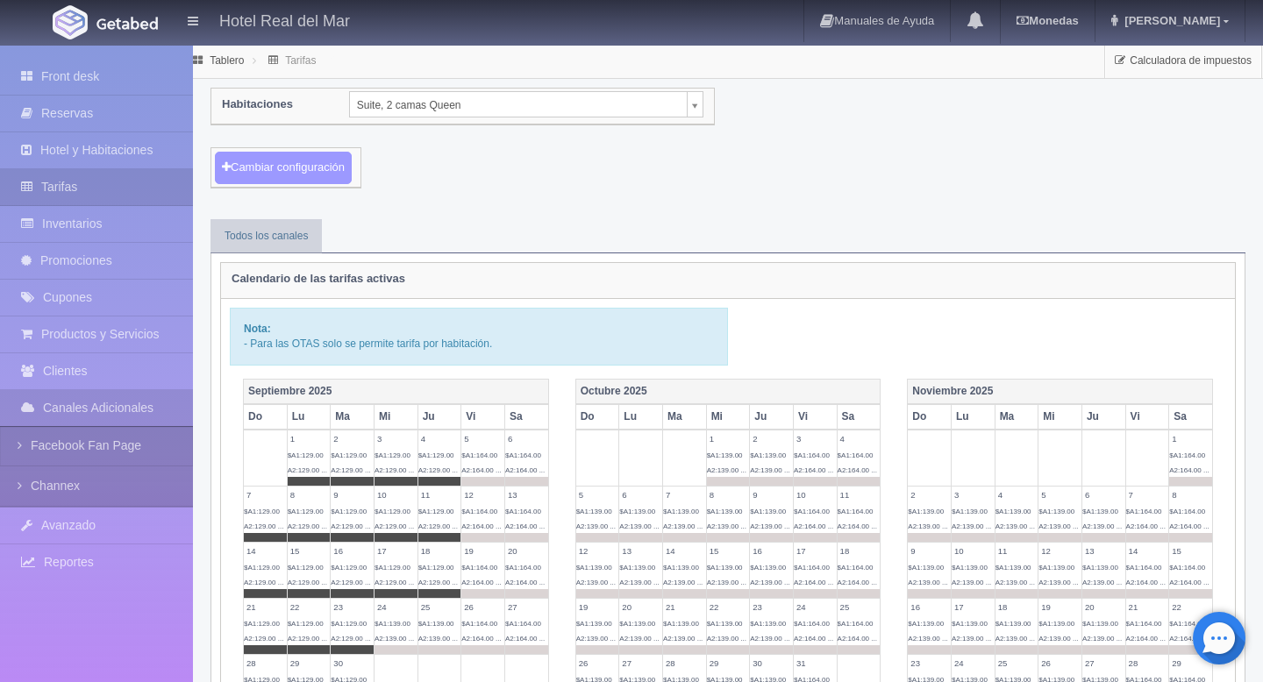
click at [335, 176] on button "Cambiar configuración" at bounding box center [283, 168] width 137 height 32
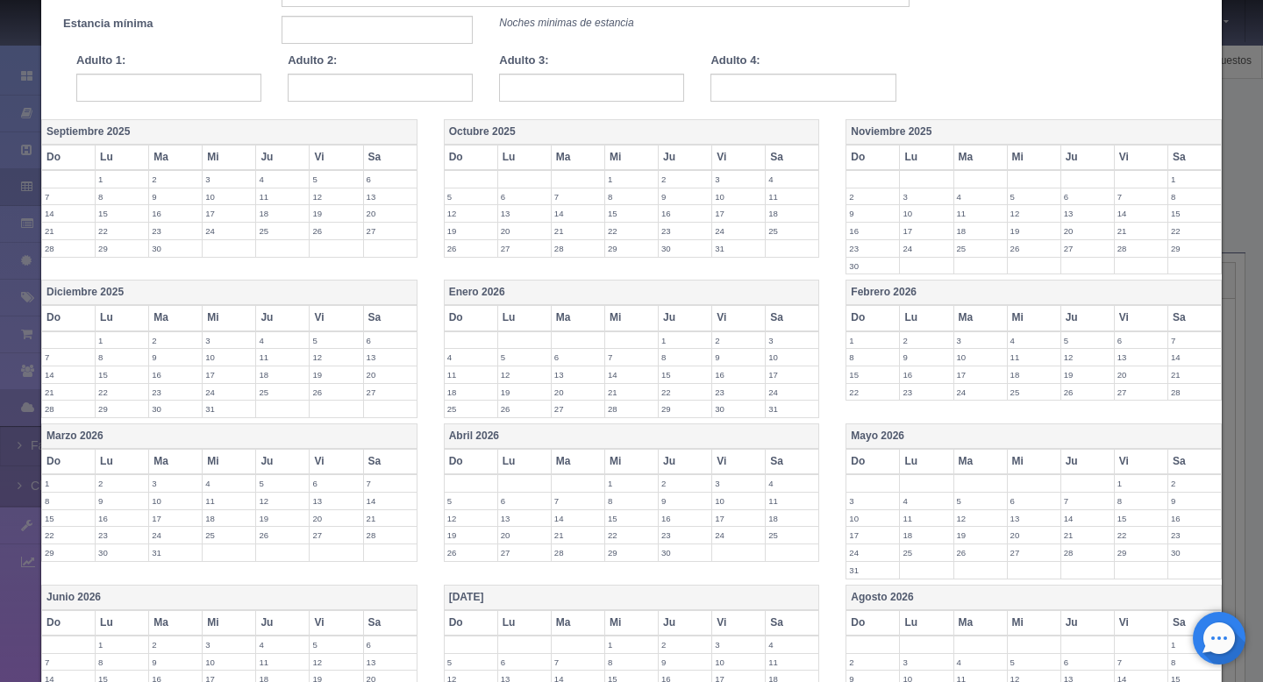
scroll to position [0, 0]
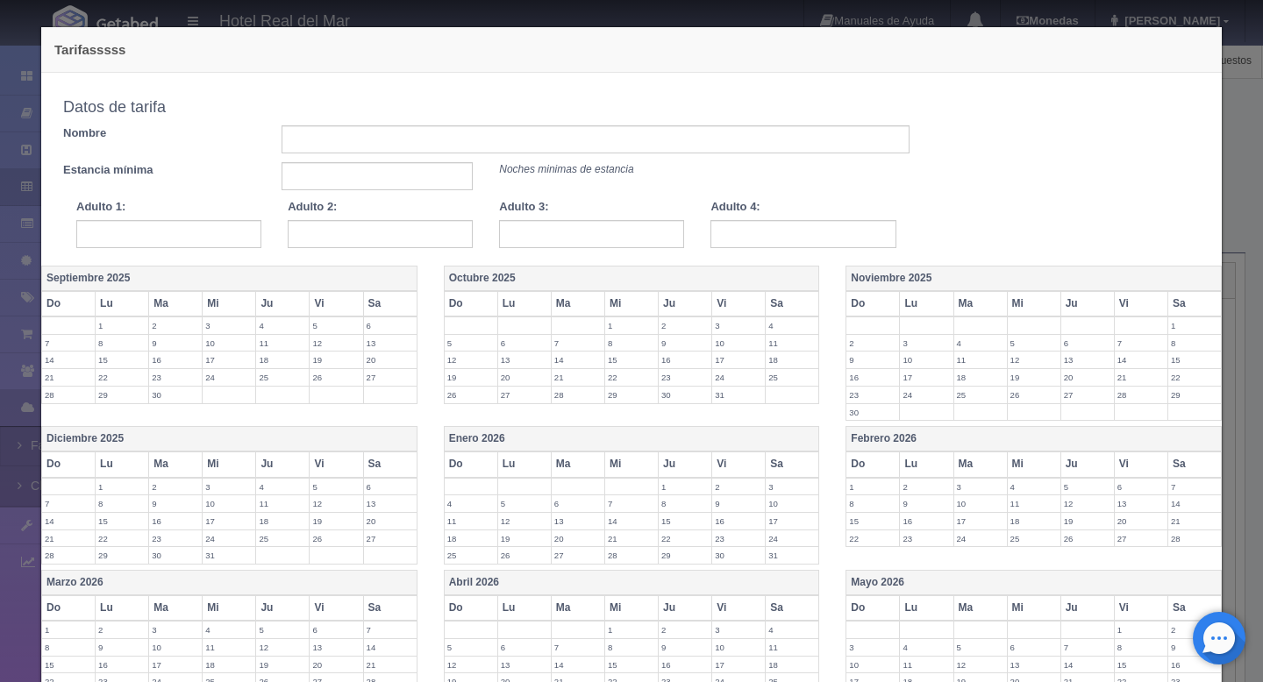
click at [422, 123] on div "Datos de tarifa" at bounding box center [486, 107] width 873 height 35
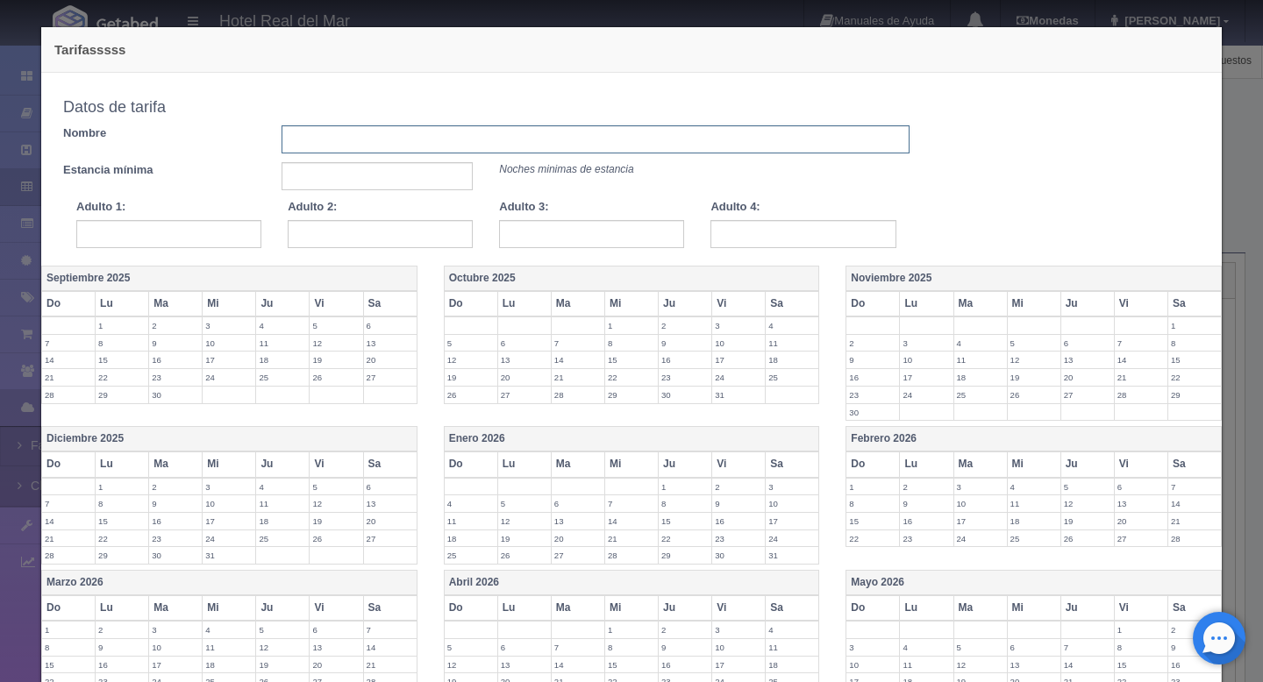
click at [413, 135] on input "text" at bounding box center [596, 139] width 628 height 28
type input "tarifas fin de semana"
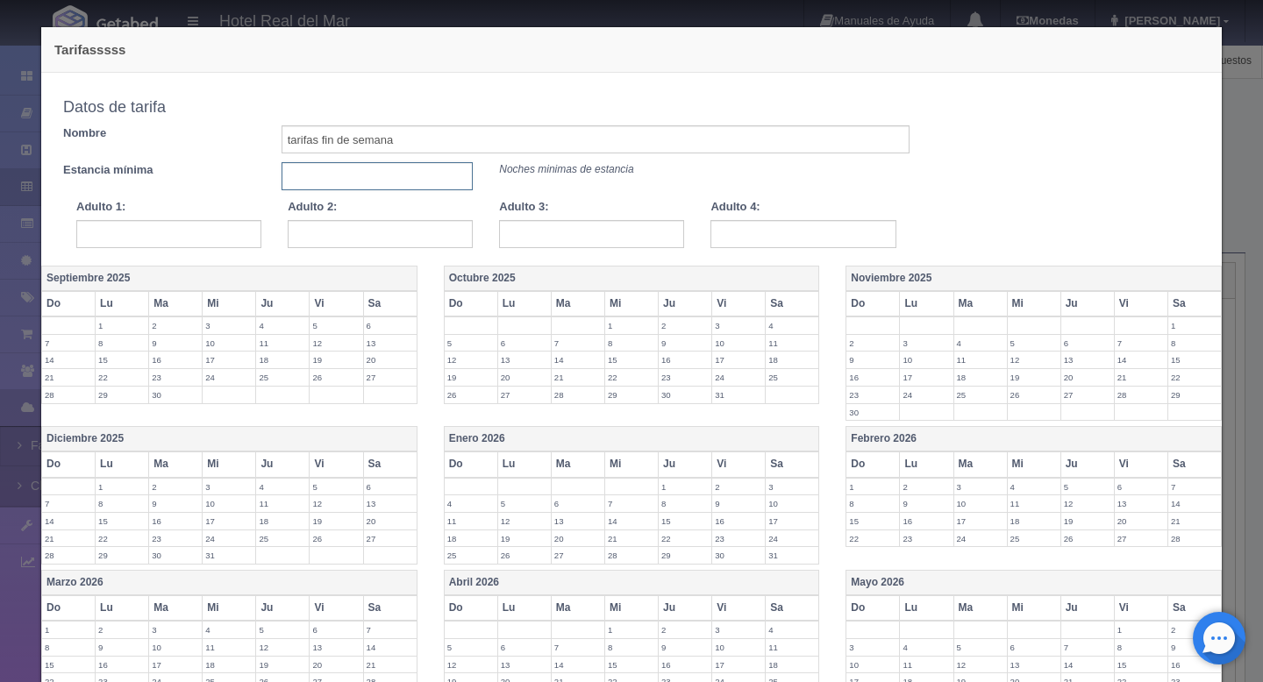
click at [323, 177] on input "text" at bounding box center [378, 176] width 192 height 28
type input "1"
click at [172, 242] on input "text" at bounding box center [168, 234] width 185 height 28
type input "164"
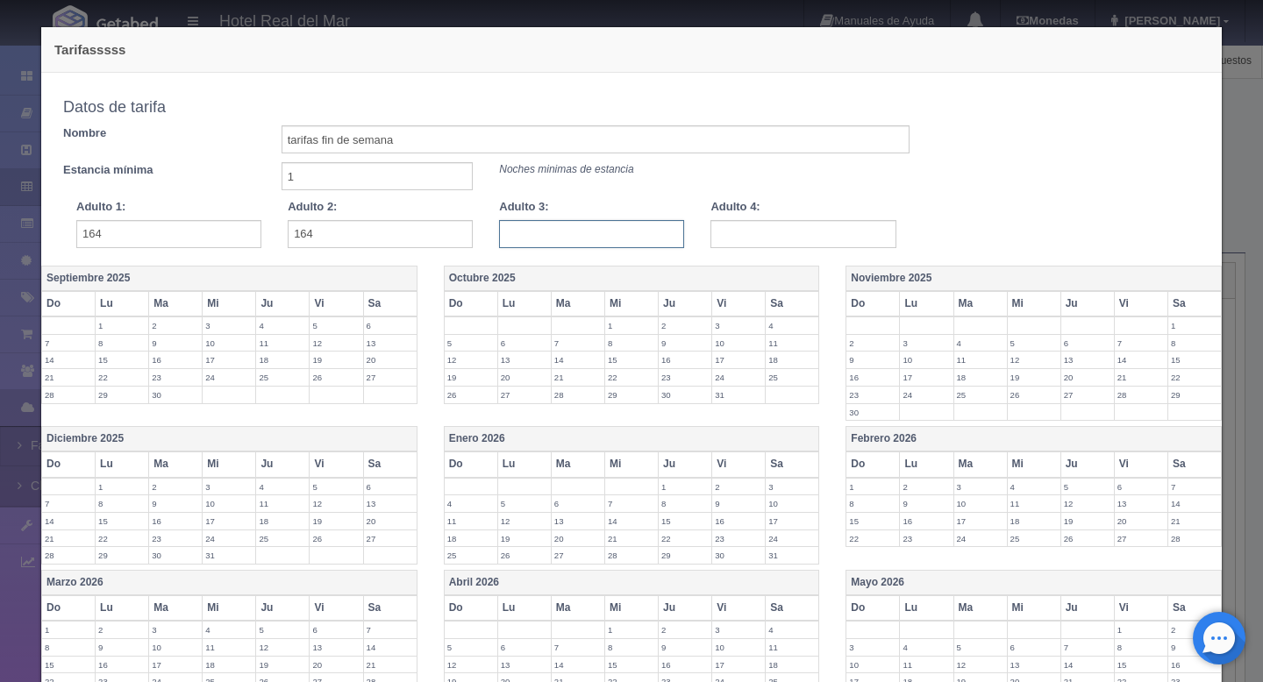
click at [523, 238] on input "text" at bounding box center [591, 234] width 185 height 28
type input "179"
click at [759, 242] on input "text" at bounding box center [802, 234] width 185 height 28
type input "193"
click at [727, 308] on th "Vi" at bounding box center [738, 303] width 53 height 25
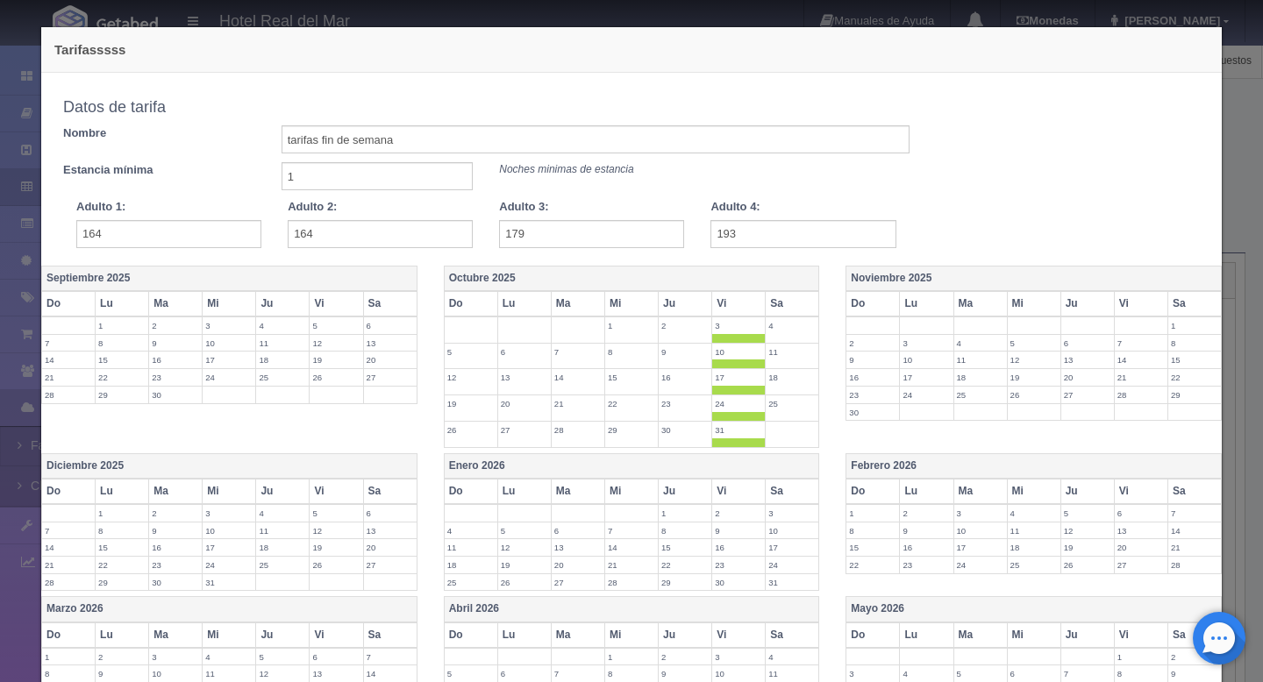
click at [795, 317] on td "4" at bounding box center [792, 330] width 53 height 26
click at [1125, 296] on th "Vi" at bounding box center [1140, 303] width 53 height 25
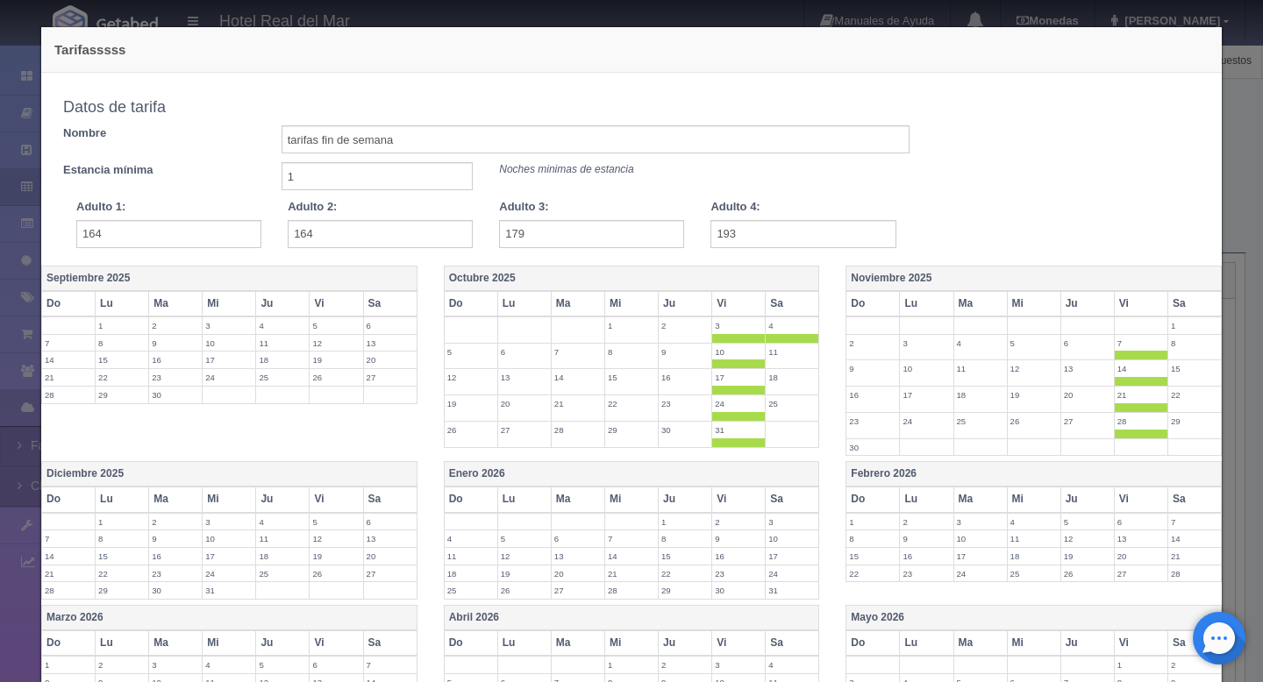
click at [1187, 313] on th "Sa" at bounding box center [1193, 303] width 53 height 25
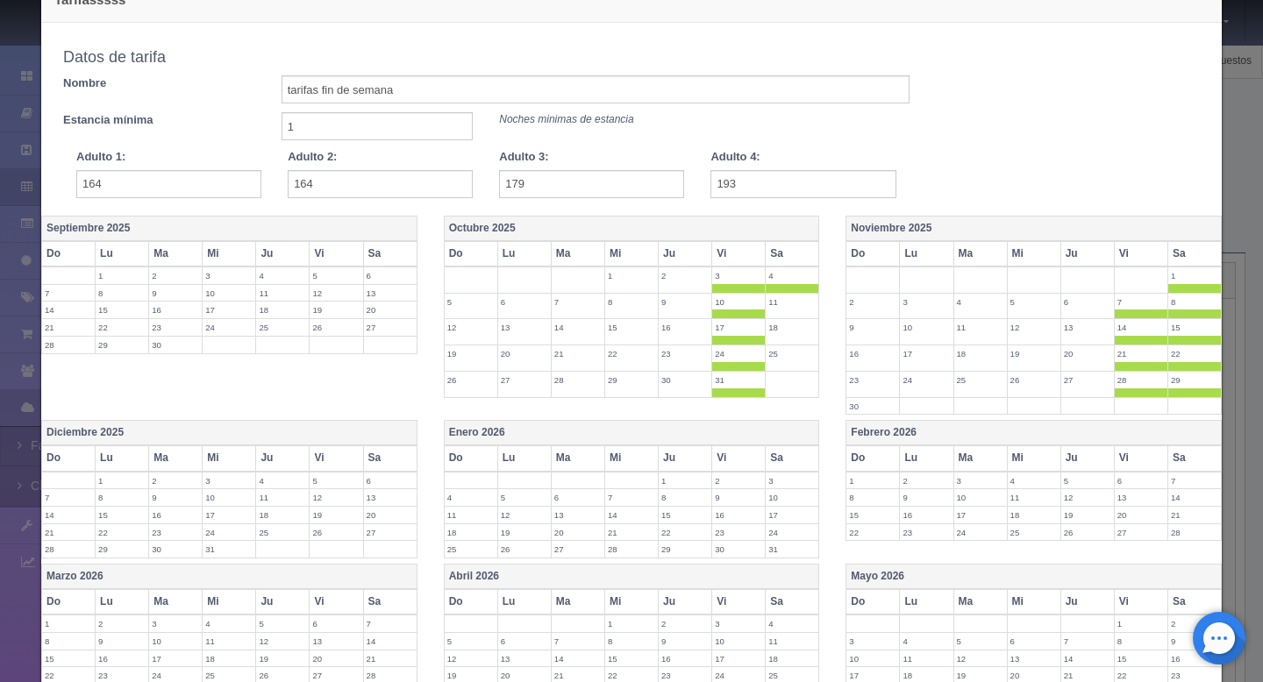
scroll to position [71, 0]
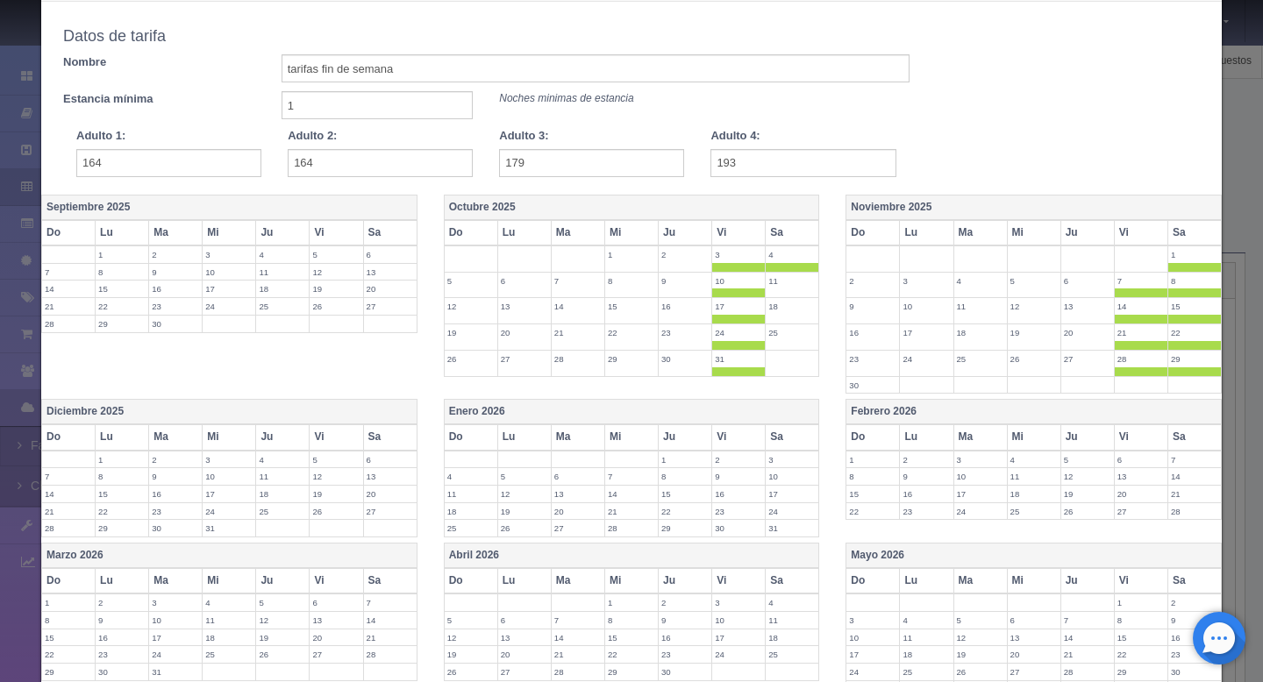
click at [1125, 435] on th "Vi" at bounding box center [1140, 436] width 53 height 25
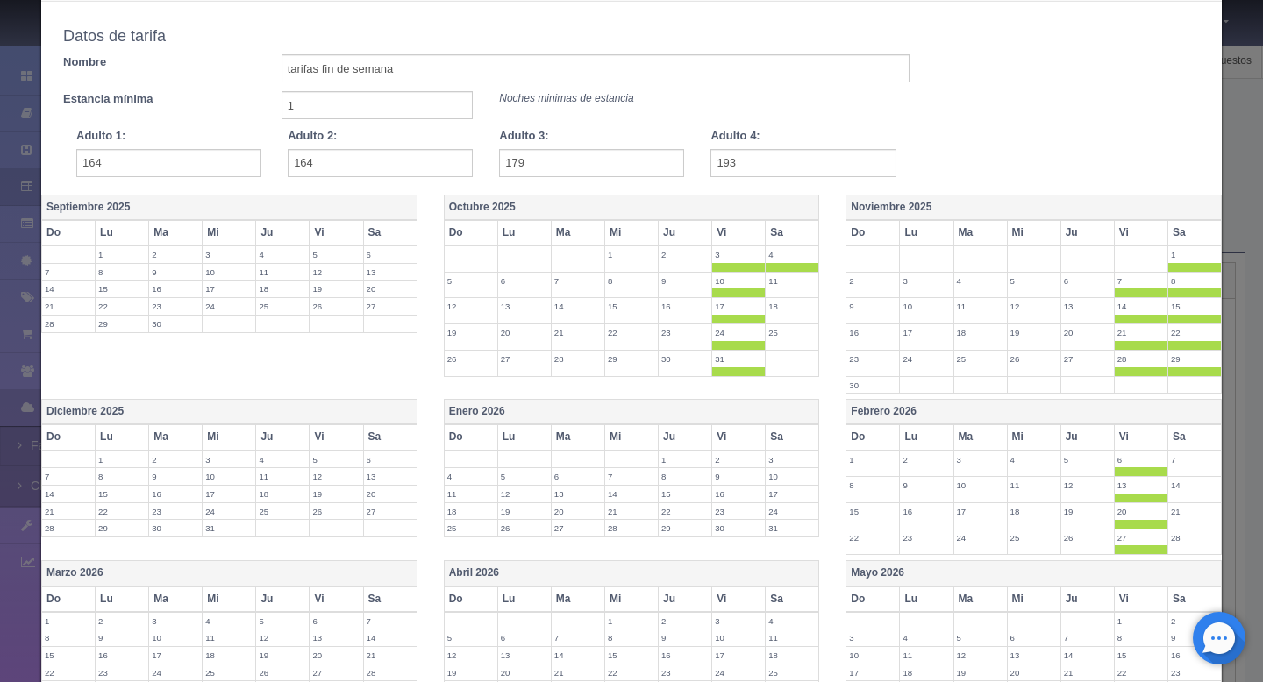
click at [1194, 447] on th "Sa" at bounding box center [1193, 436] width 53 height 25
click at [745, 442] on th "Vi" at bounding box center [738, 436] width 53 height 25
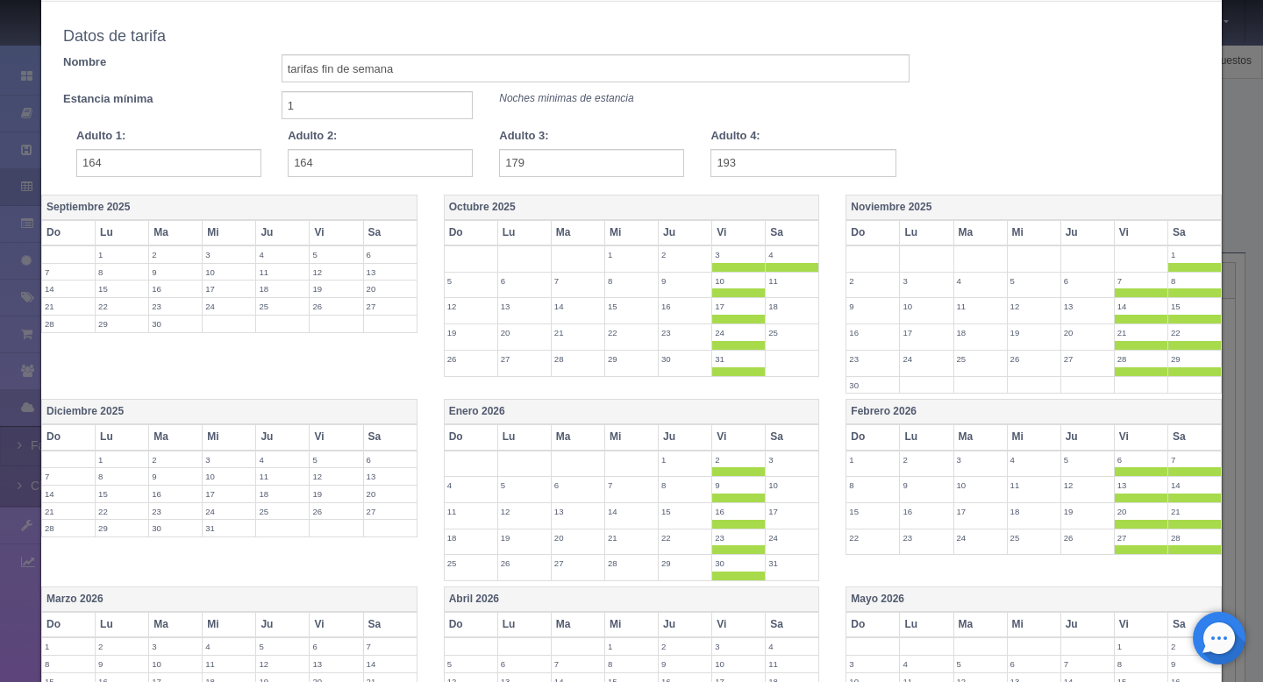
click at [768, 443] on th "Sa" at bounding box center [792, 436] width 53 height 25
click at [346, 443] on th "Vi" at bounding box center [336, 436] width 53 height 25
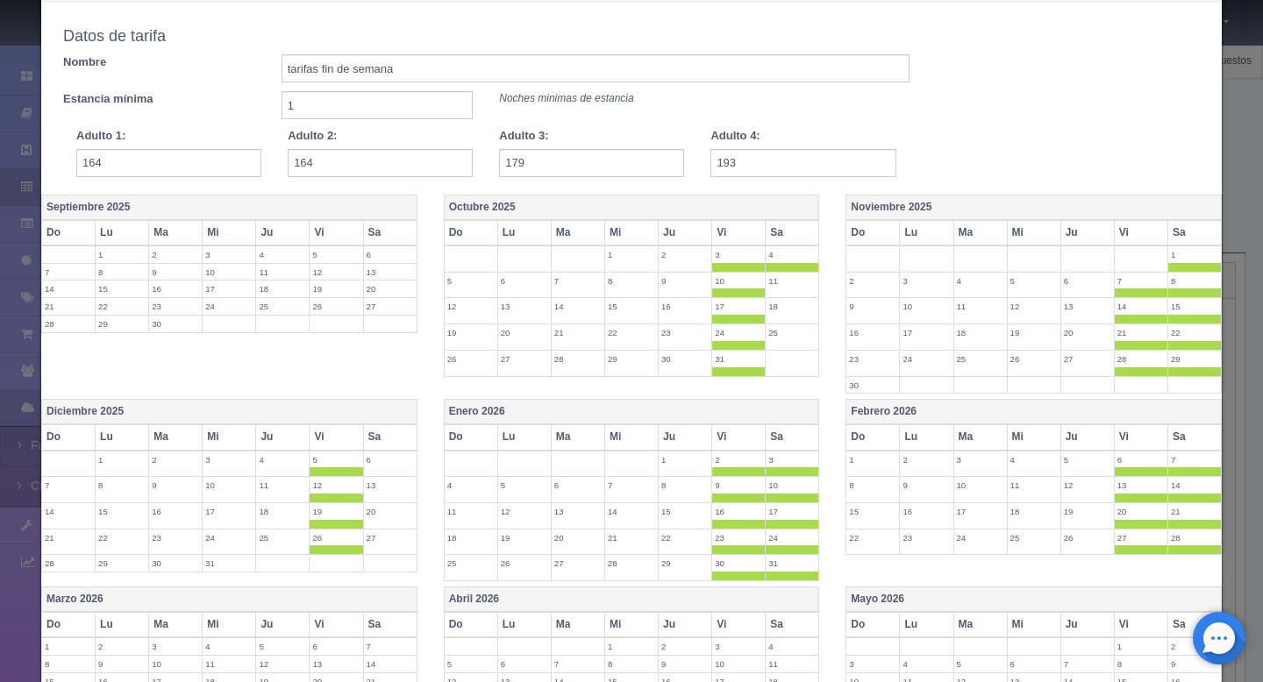
click at [378, 443] on th "Sa" at bounding box center [389, 436] width 53 height 25
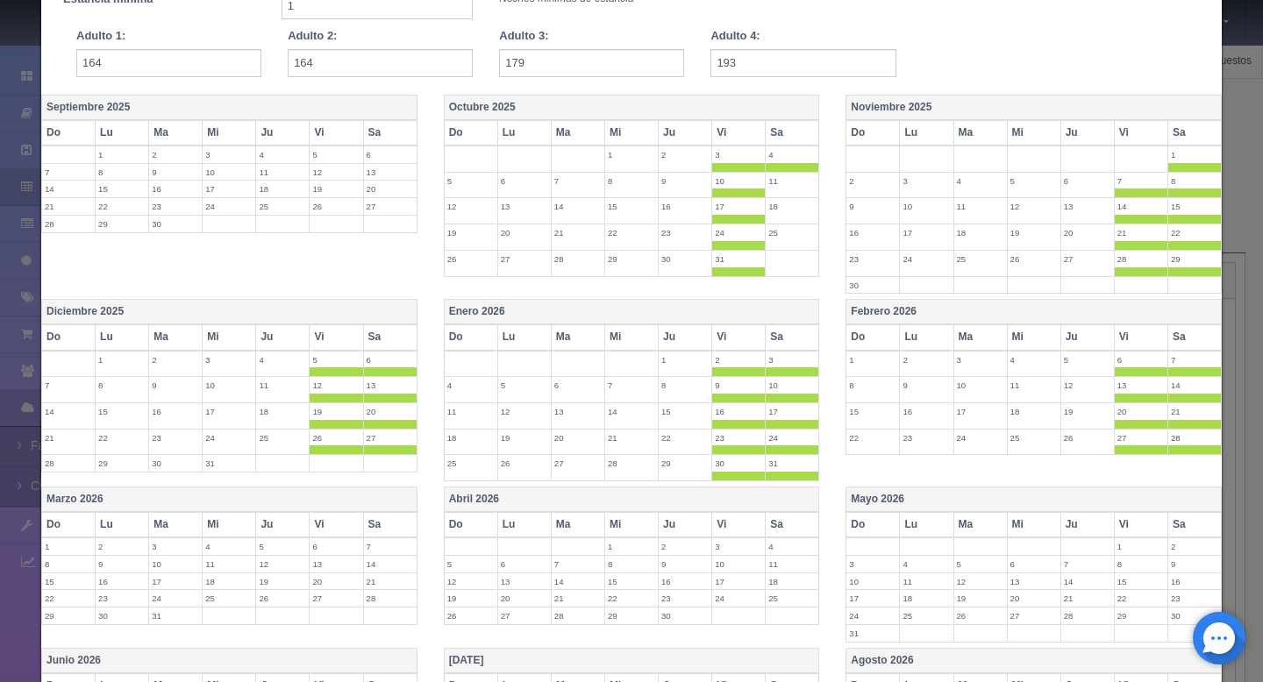
click at [331, 517] on th "Vi" at bounding box center [336, 524] width 53 height 25
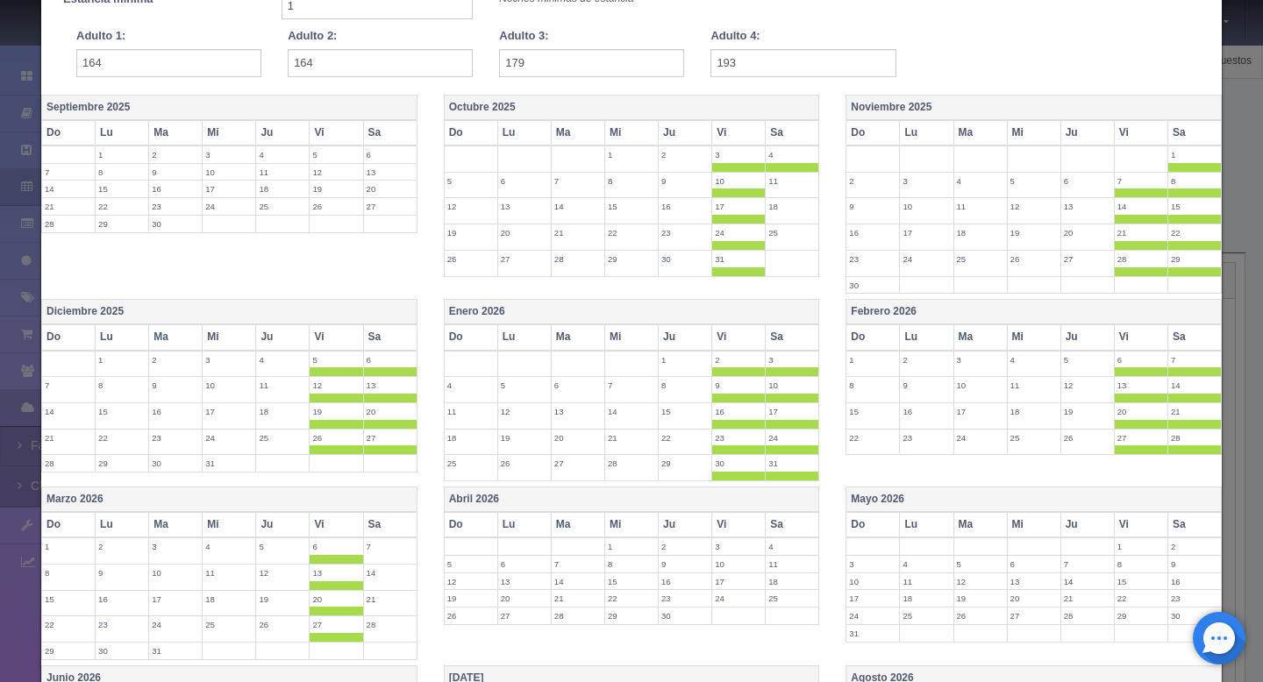
click at [387, 532] on th "Sa" at bounding box center [389, 524] width 53 height 25
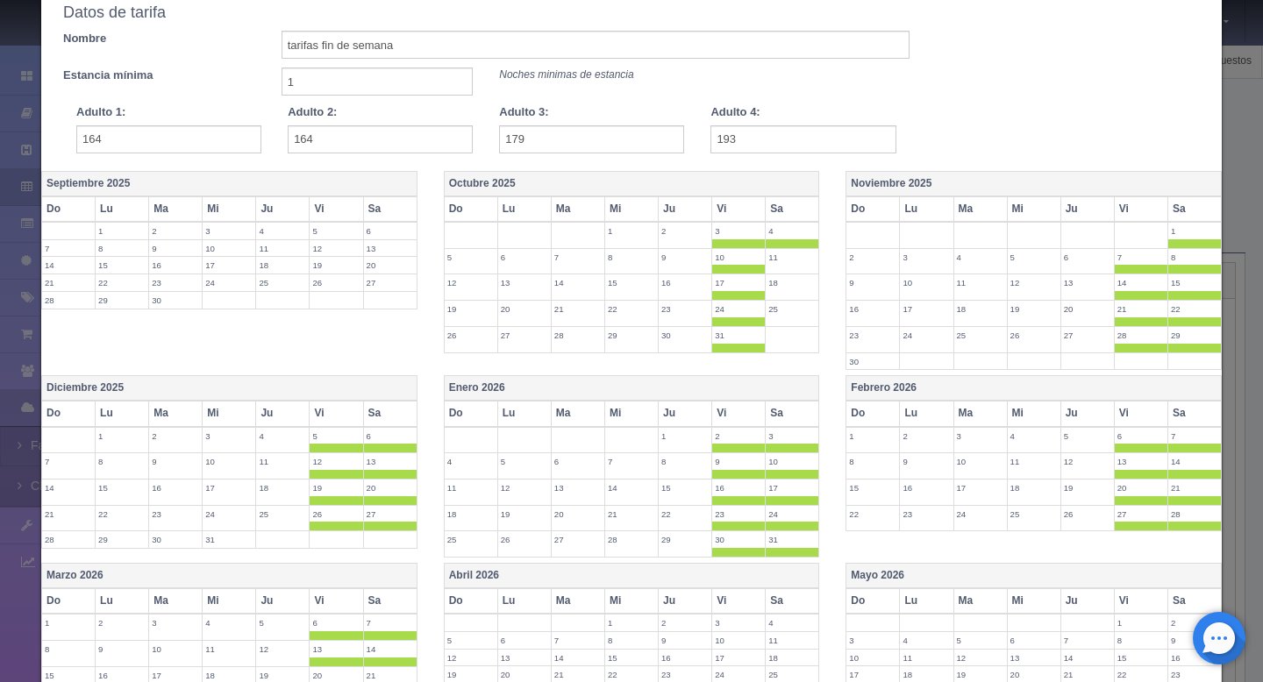
scroll to position [37, 0]
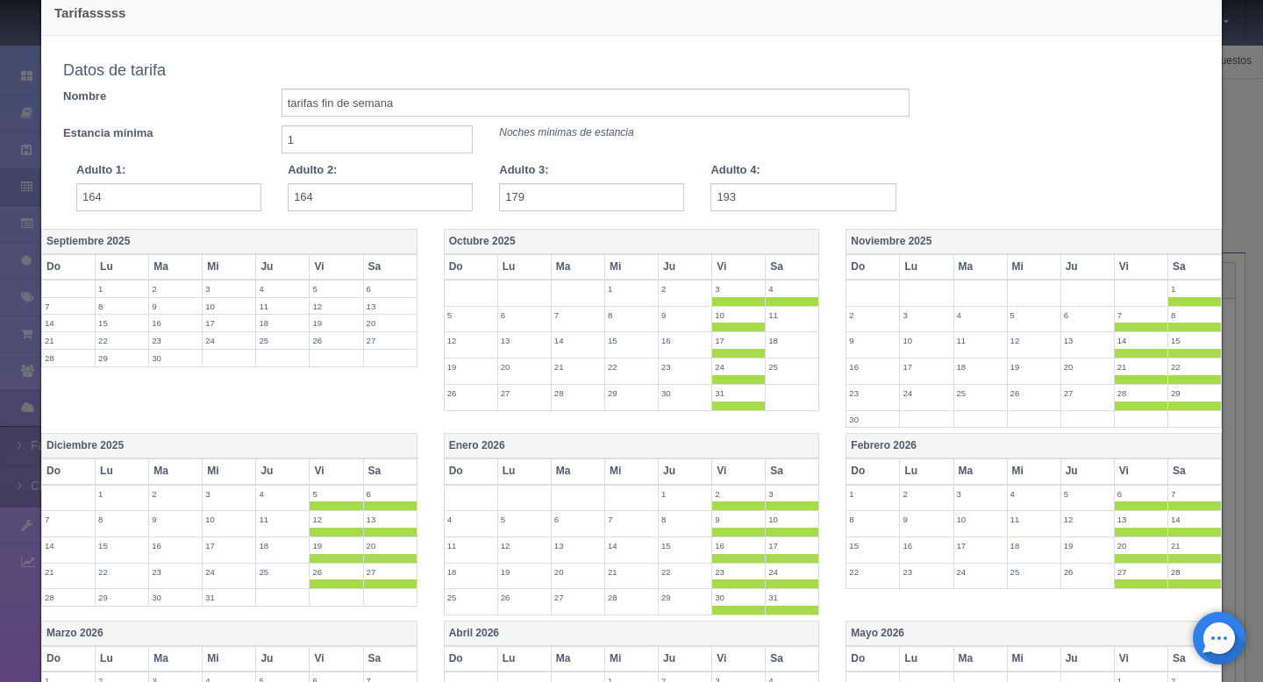
click at [788, 266] on th "Sa" at bounding box center [792, 266] width 53 height 25
click at [769, 266] on th "Sa" at bounding box center [792, 266] width 53 height 25
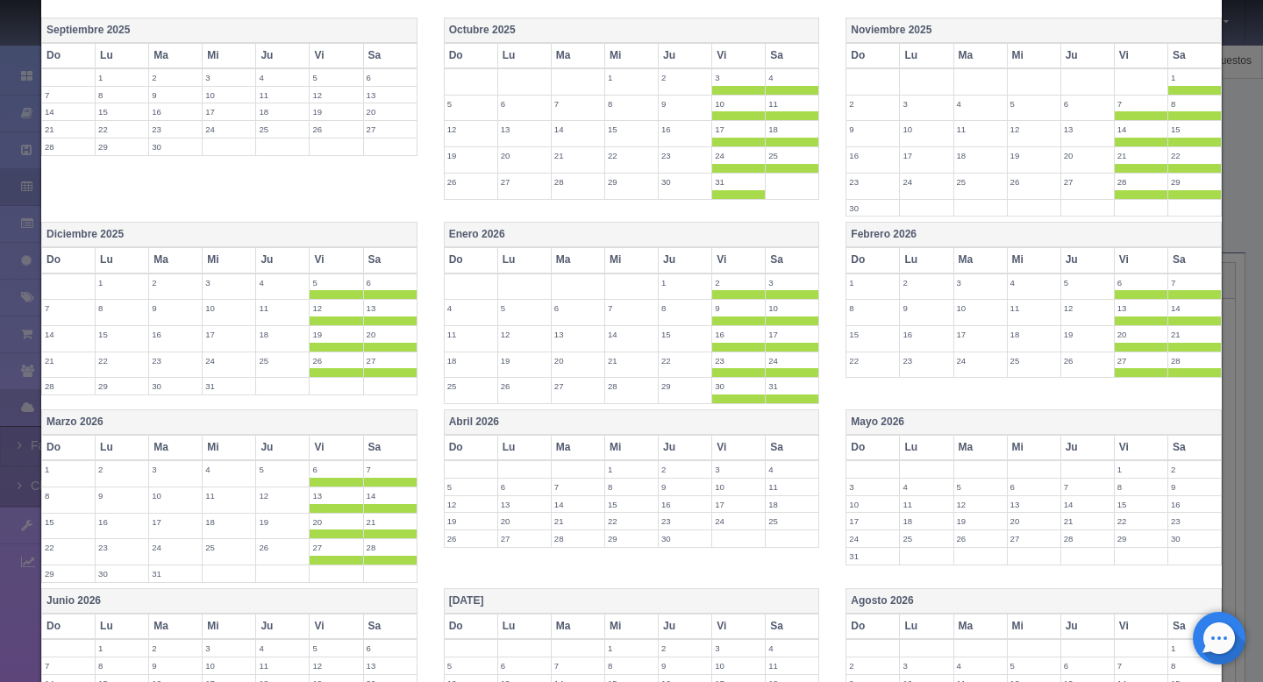
scroll to position [445, 0]
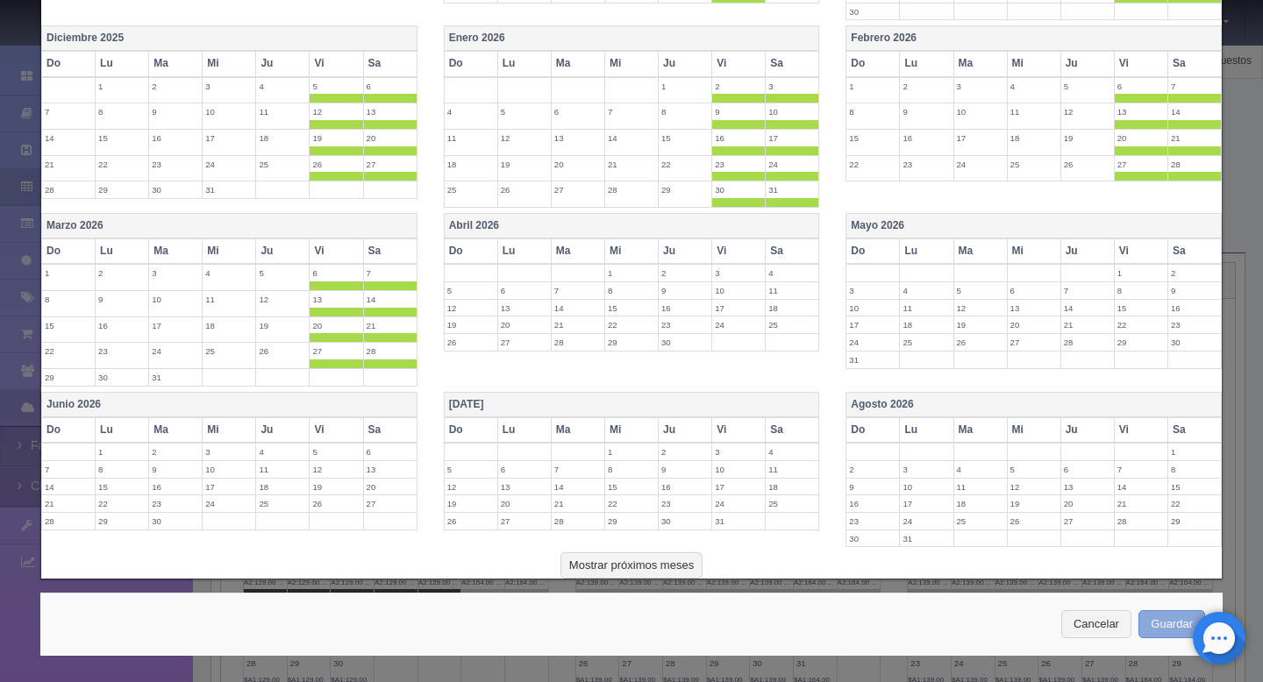
click at [1151, 625] on button "Guardar" at bounding box center [1171, 624] width 67 height 29
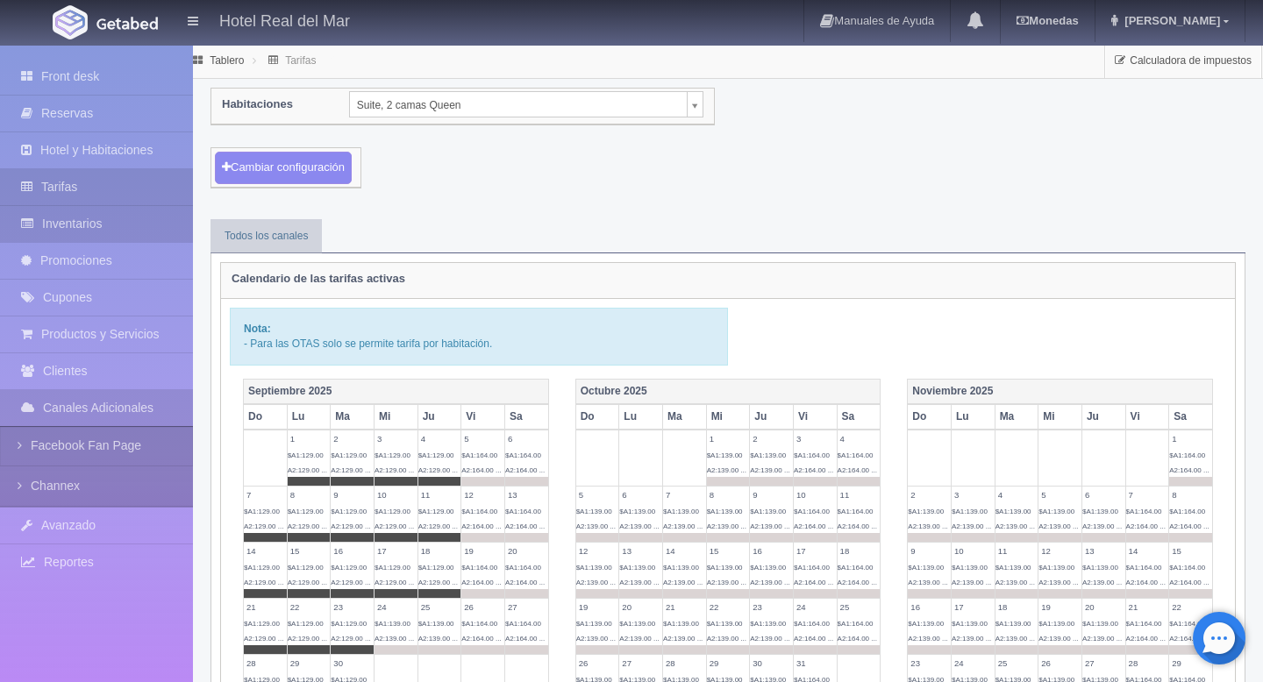
click at [83, 213] on link "Inventarios" at bounding box center [96, 224] width 193 height 36
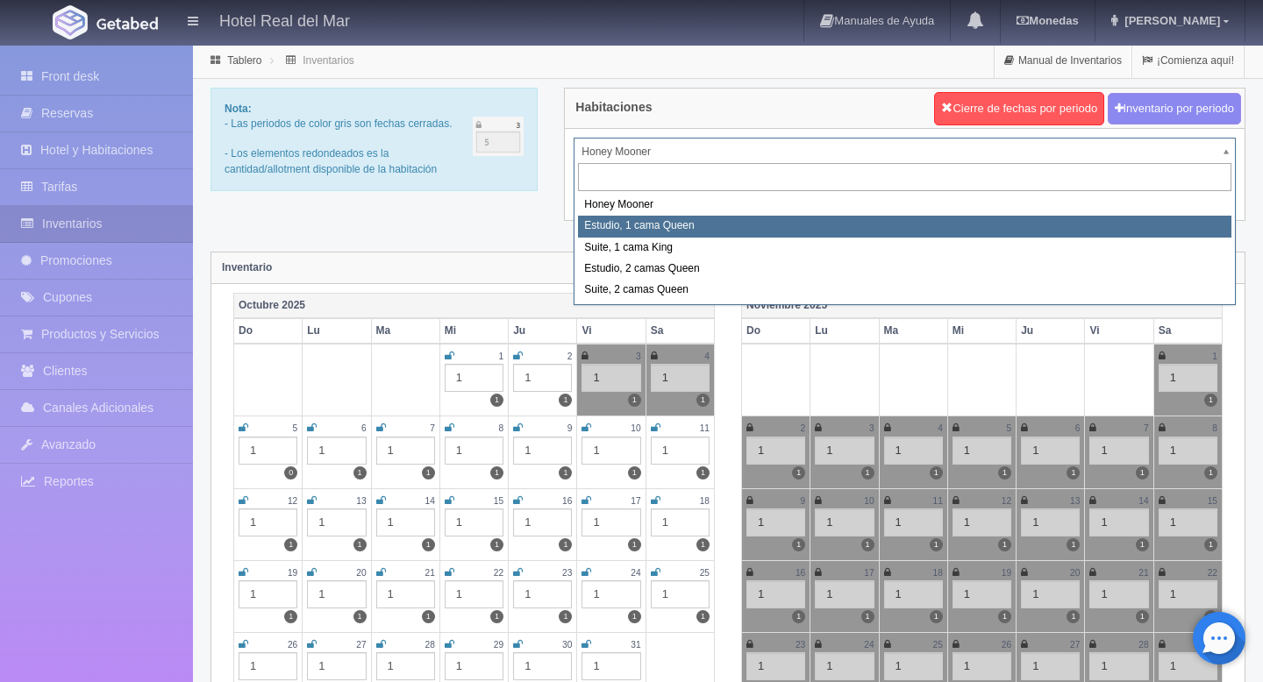
select select "2268"
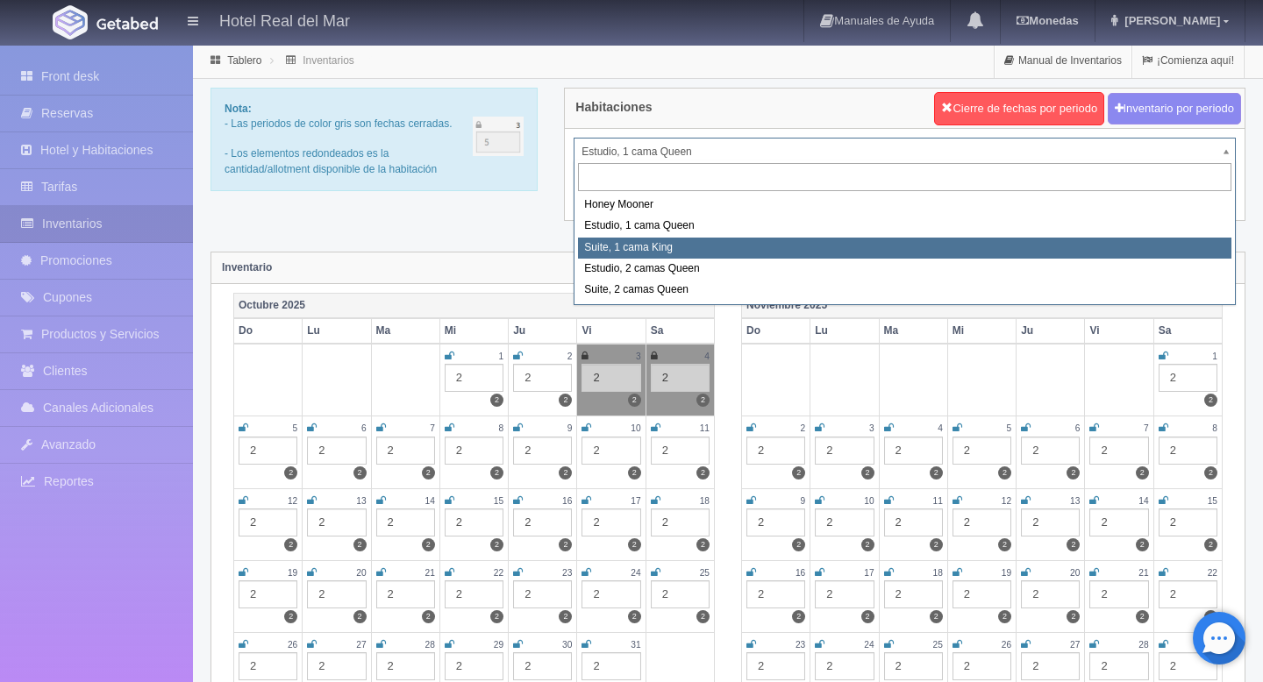
select select "2269"
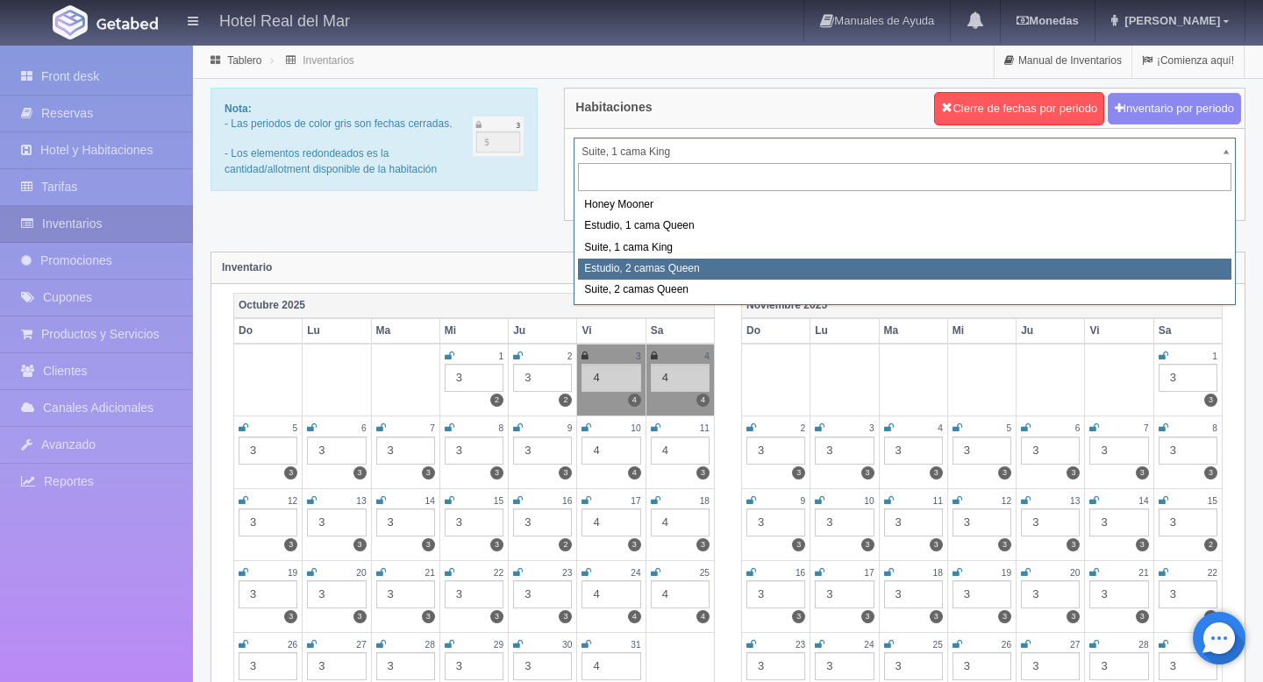
select select "2270"
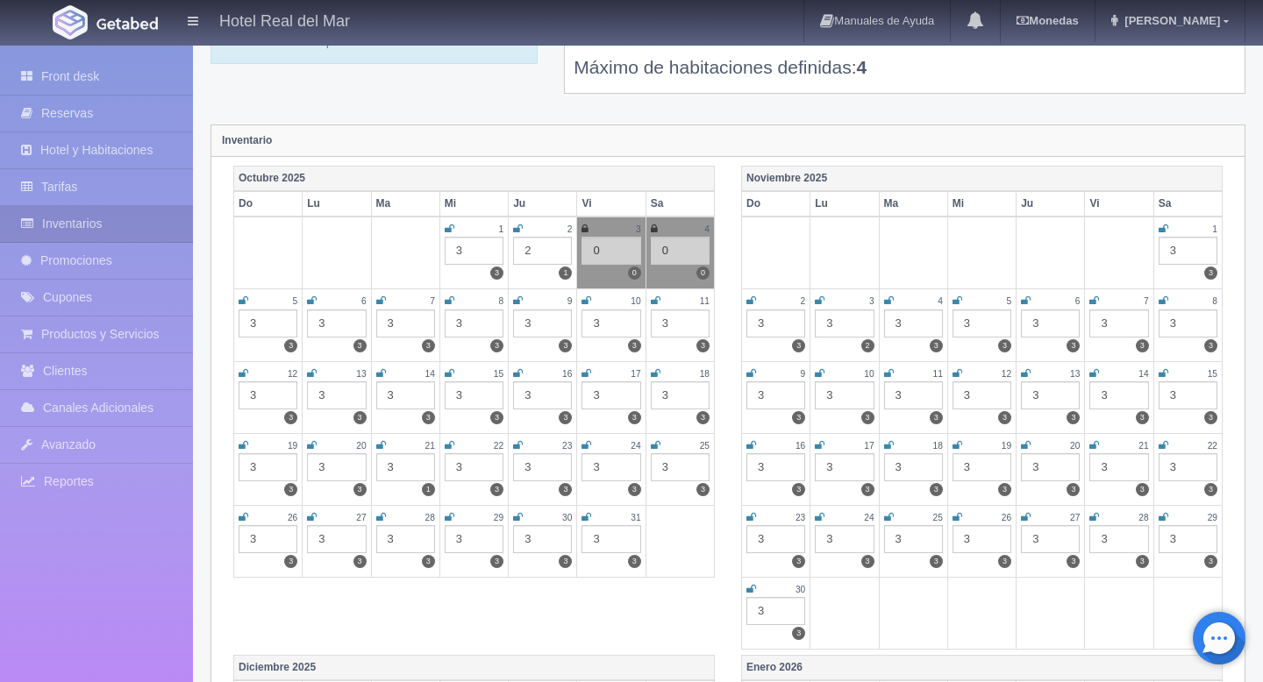
scroll to position [21, 0]
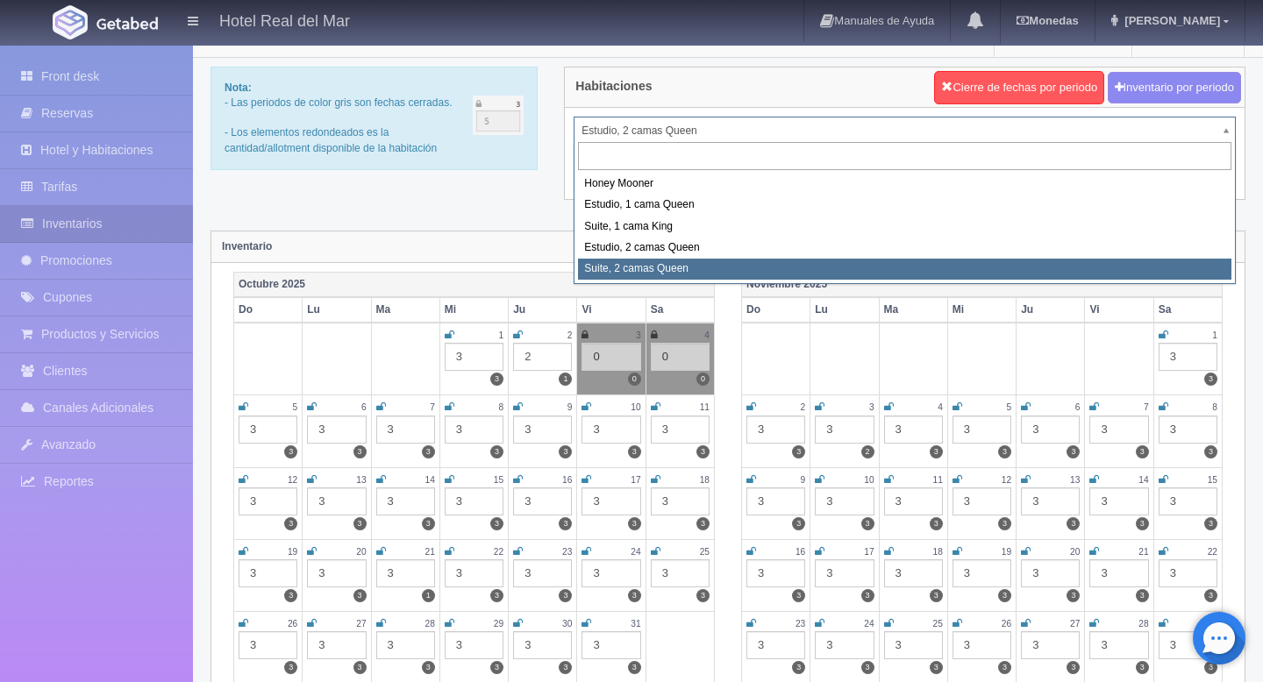
select select "2271"
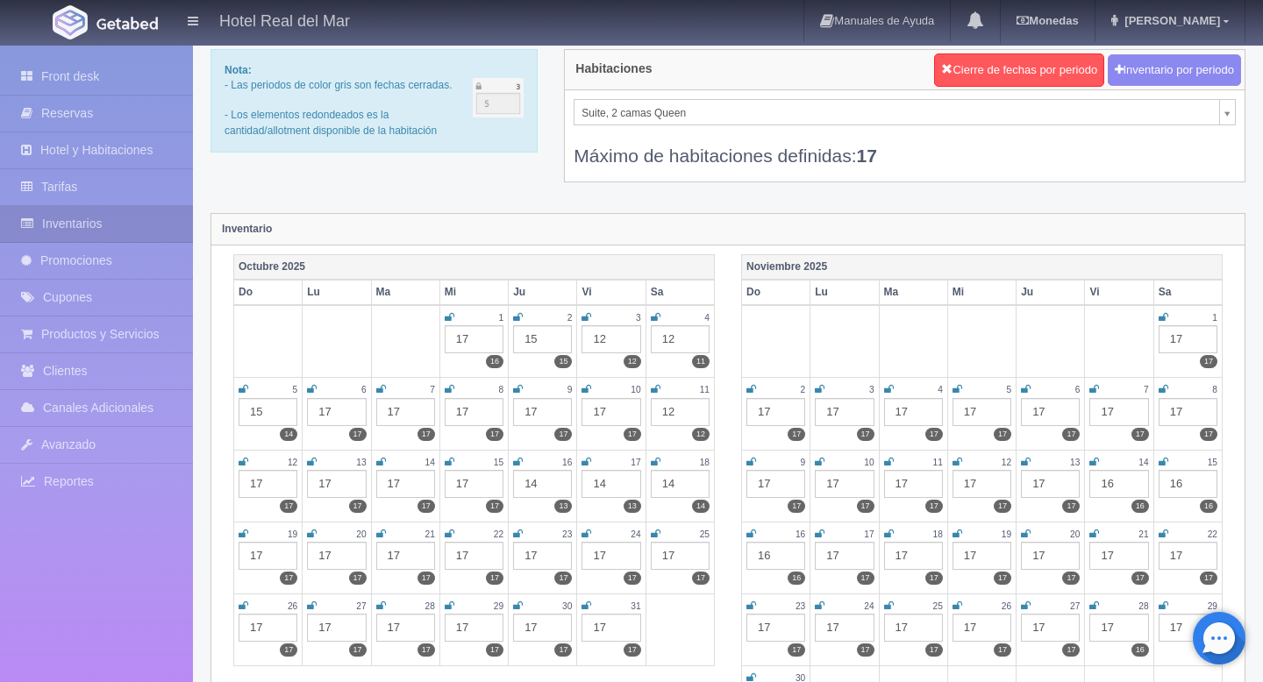
scroll to position [19, 0]
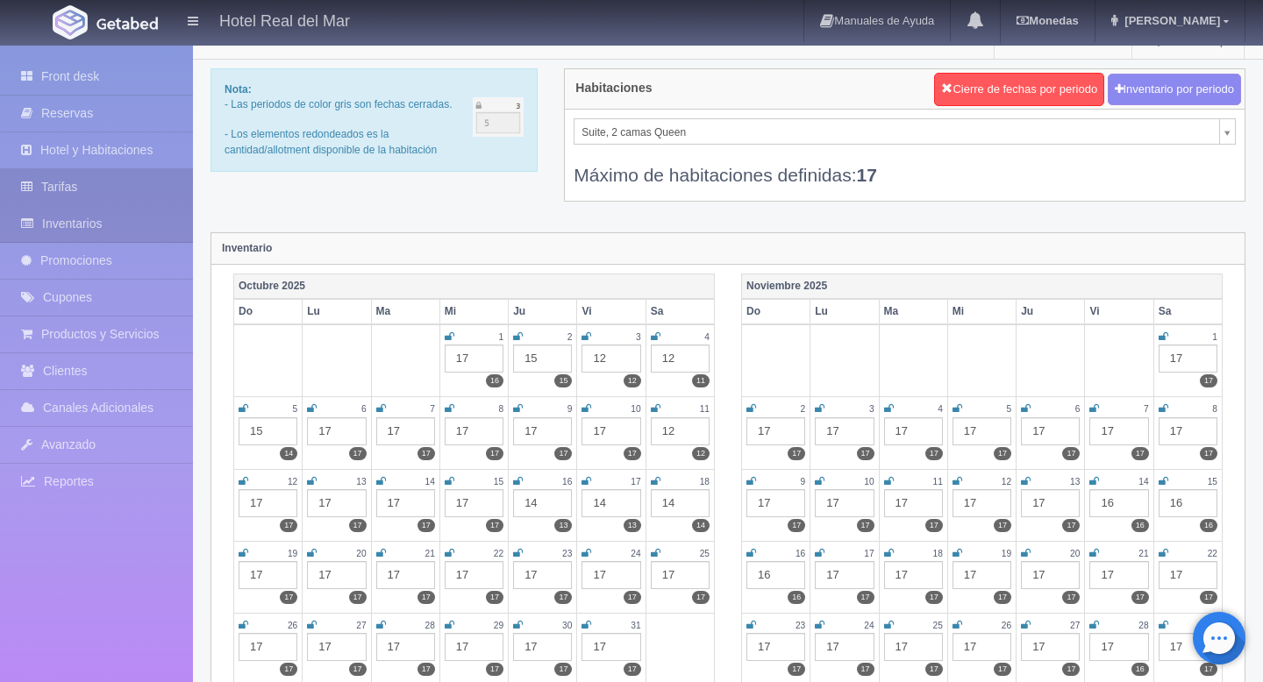
click at [65, 191] on link "Tarifas" at bounding box center [96, 187] width 193 height 36
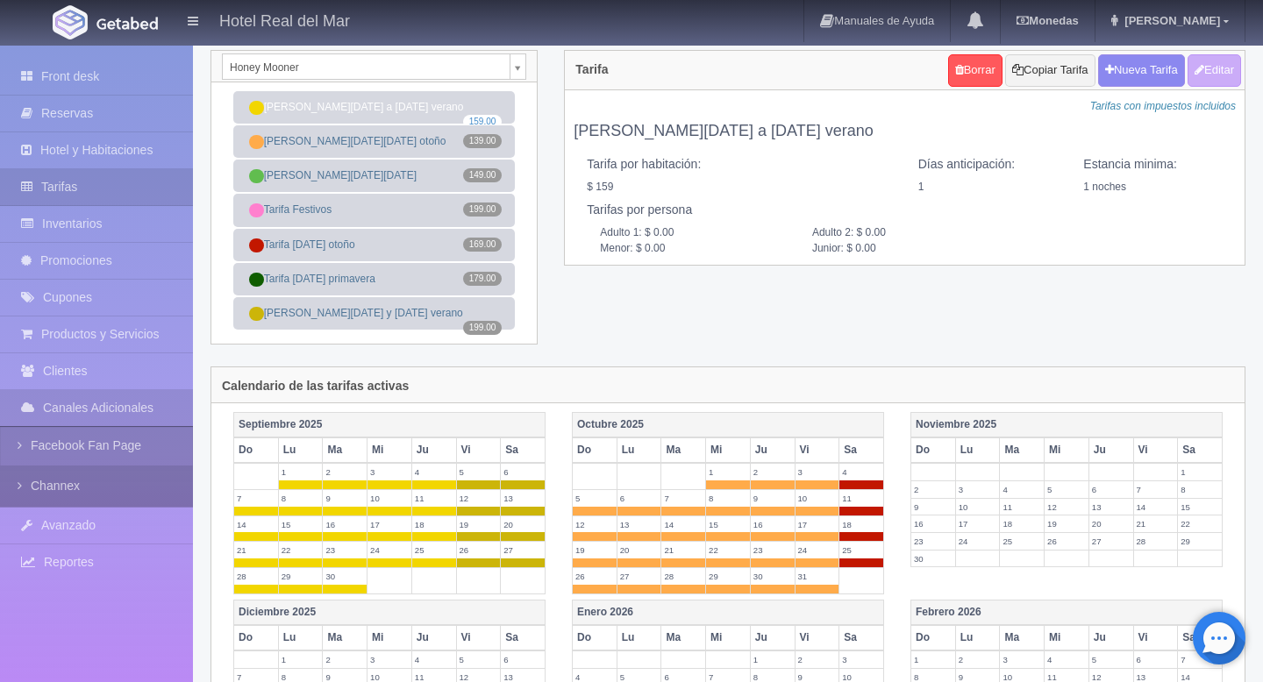
scroll to position [40, 0]
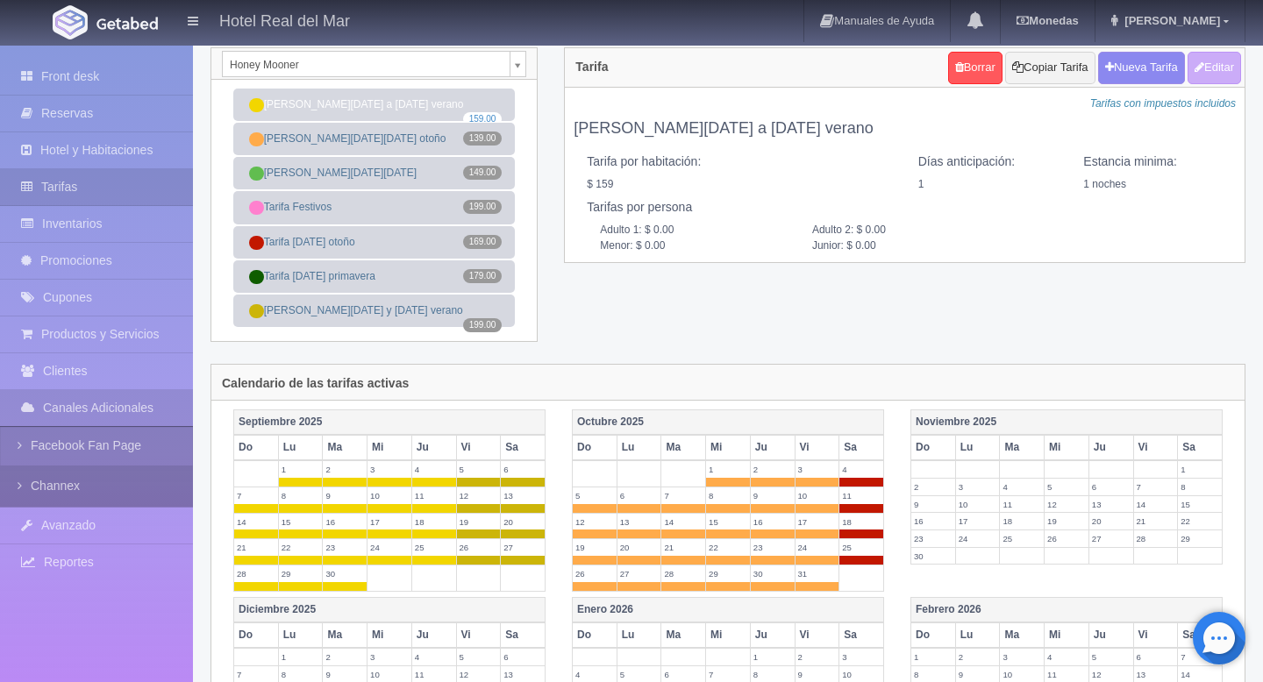
click at [119, 481] on link "Channex" at bounding box center [96, 486] width 193 height 39
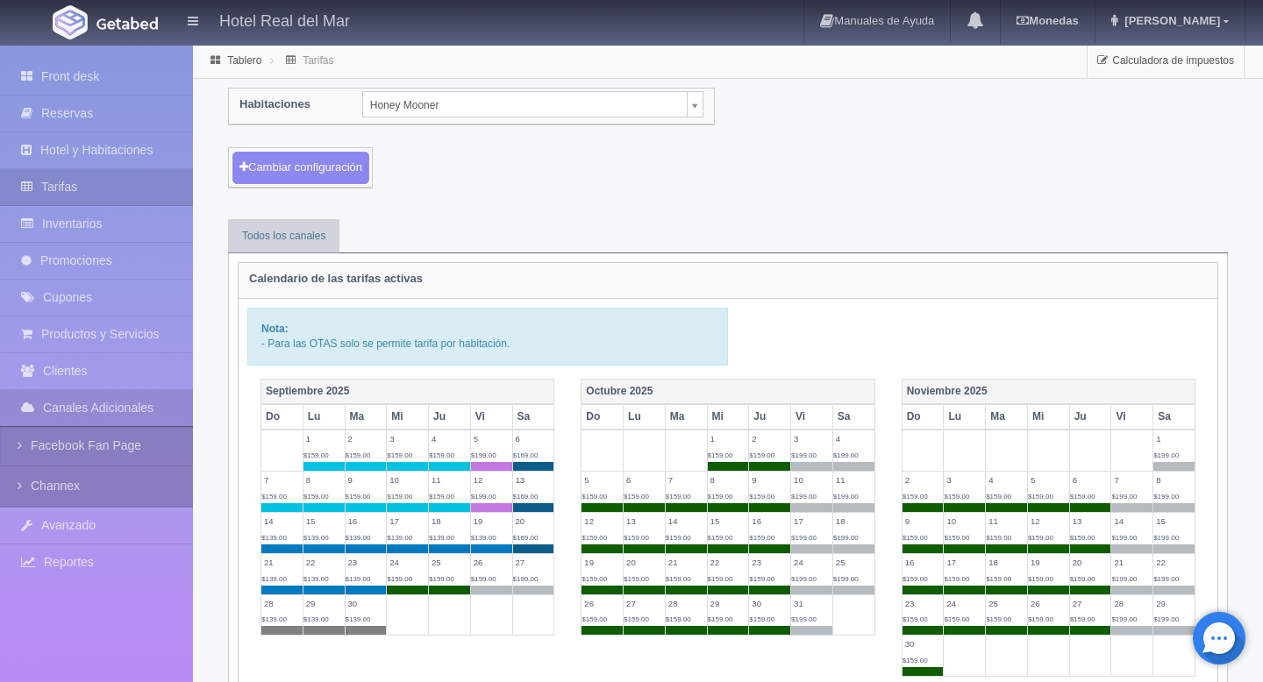
click at [557, 120] on div "Habitaciones Honey Mooner Honey Mooner Estudio, 1 cama Queen Suite, [GEOGRAPHIC…" at bounding box center [471, 106] width 490 height 35
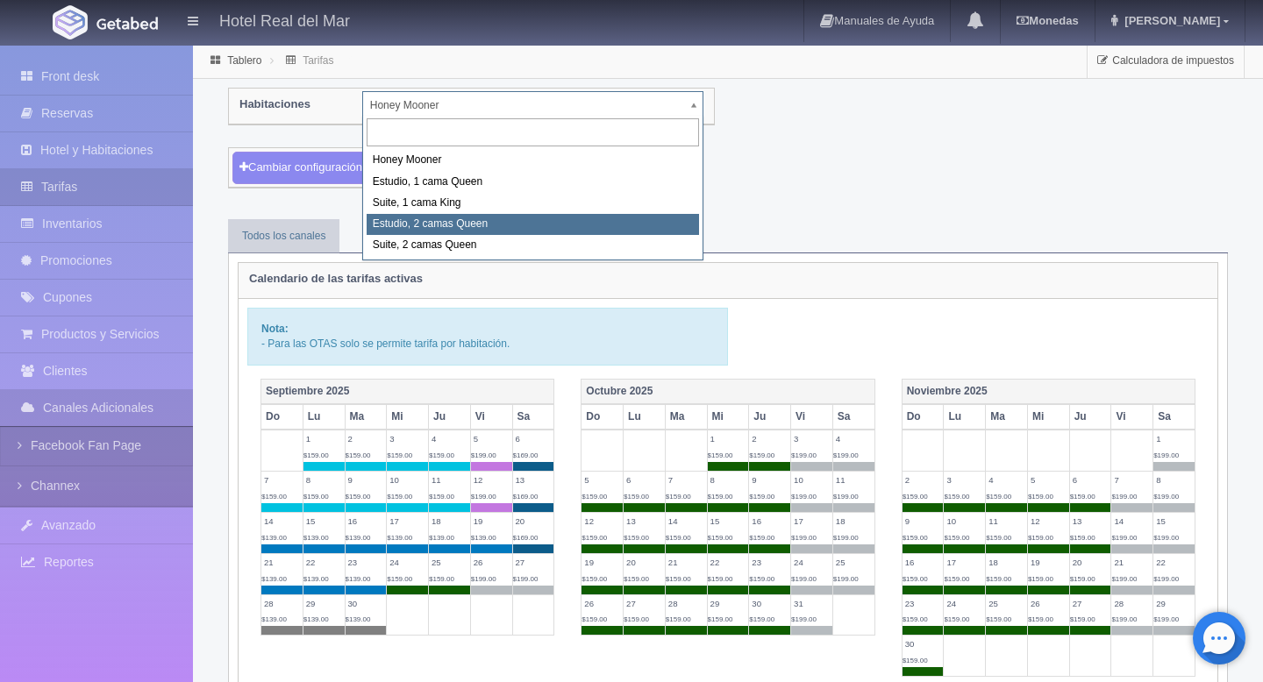
select select "2270"
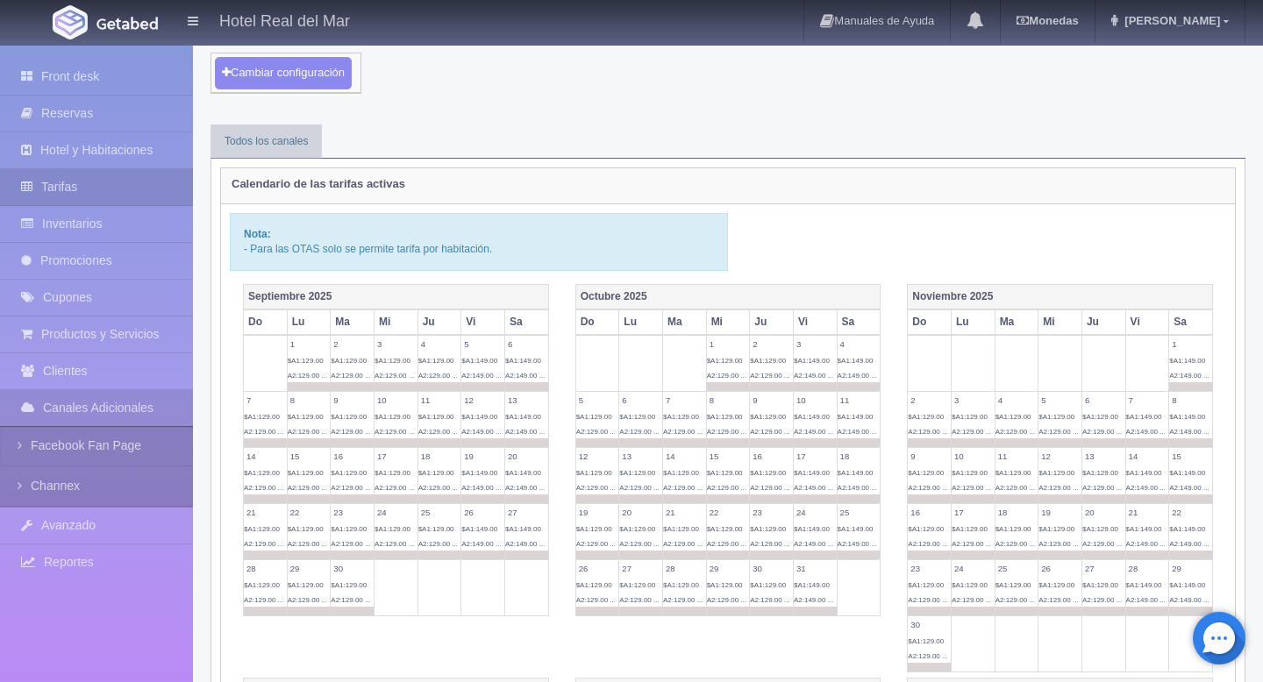
scroll to position [97, 0]
click at [733, 361] on span "$A1:129.00 A2:129.00 ..." at bounding box center [726, 365] width 39 height 23
click at [733, 362] on td "1 $A1:129.00 A2:129.00 ..." at bounding box center [728, 360] width 44 height 56
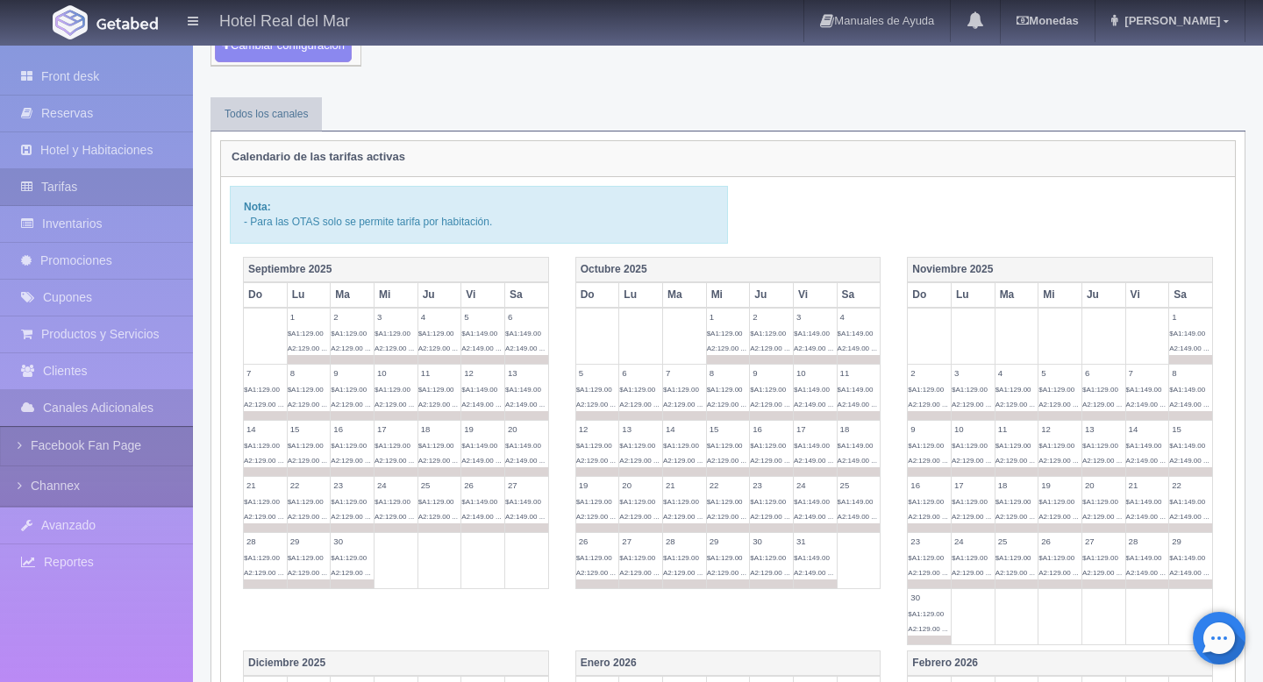
scroll to position [138, 0]
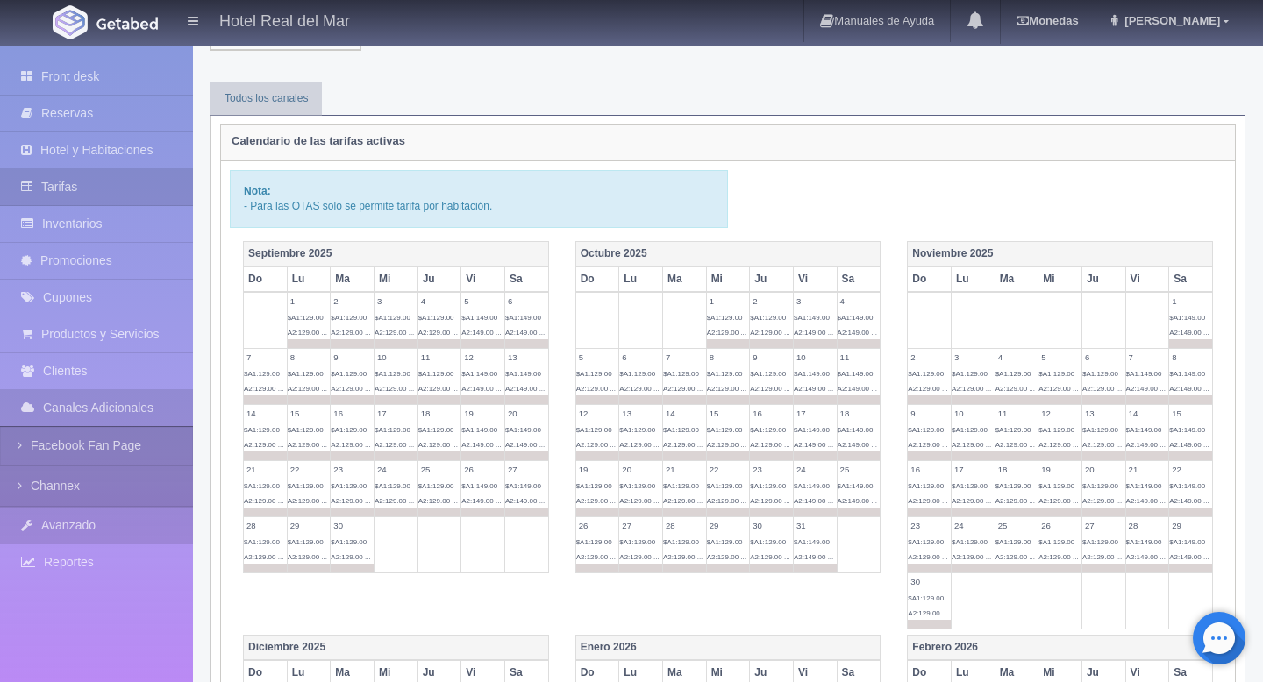
click at [133, 524] on link "Avanzado" at bounding box center [96, 526] width 193 height 36
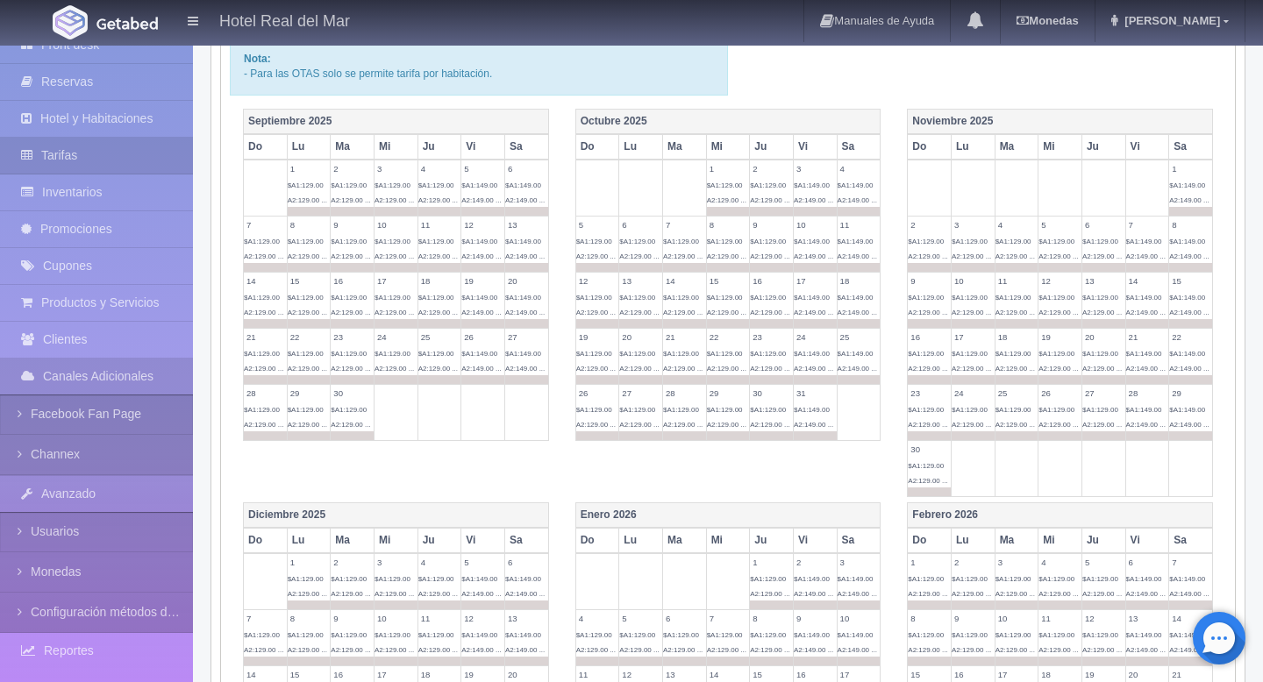
scroll to position [0, 0]
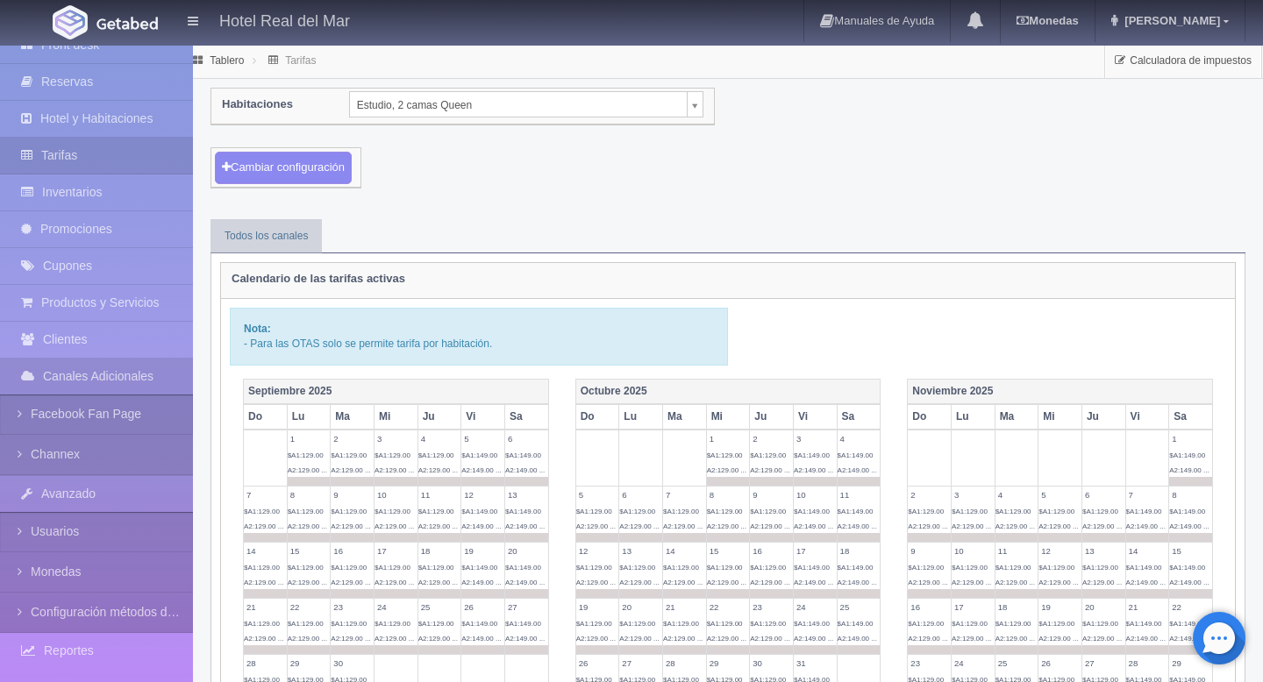
click at [282, 161] on button "Cambiar configuración" at bounding box center [283, 168] width 137 height 32
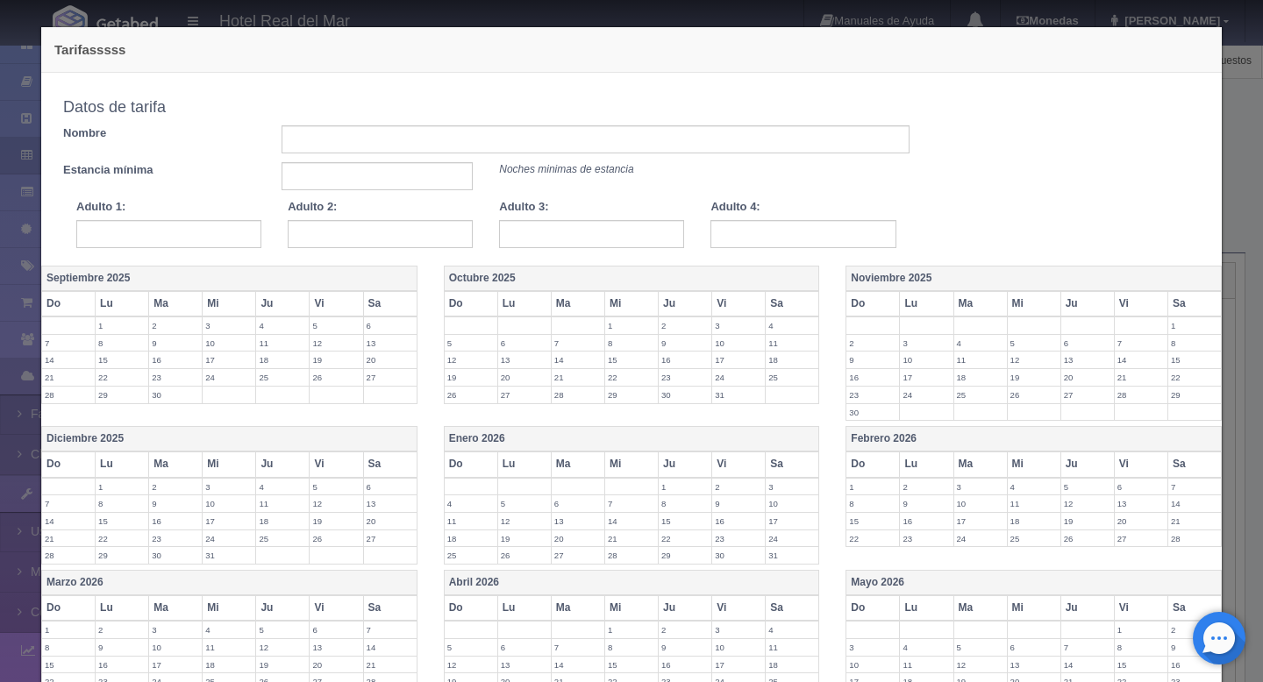
click at [618, 305] on th "Mi" at bounding box center [630, 303] width 53 height 25
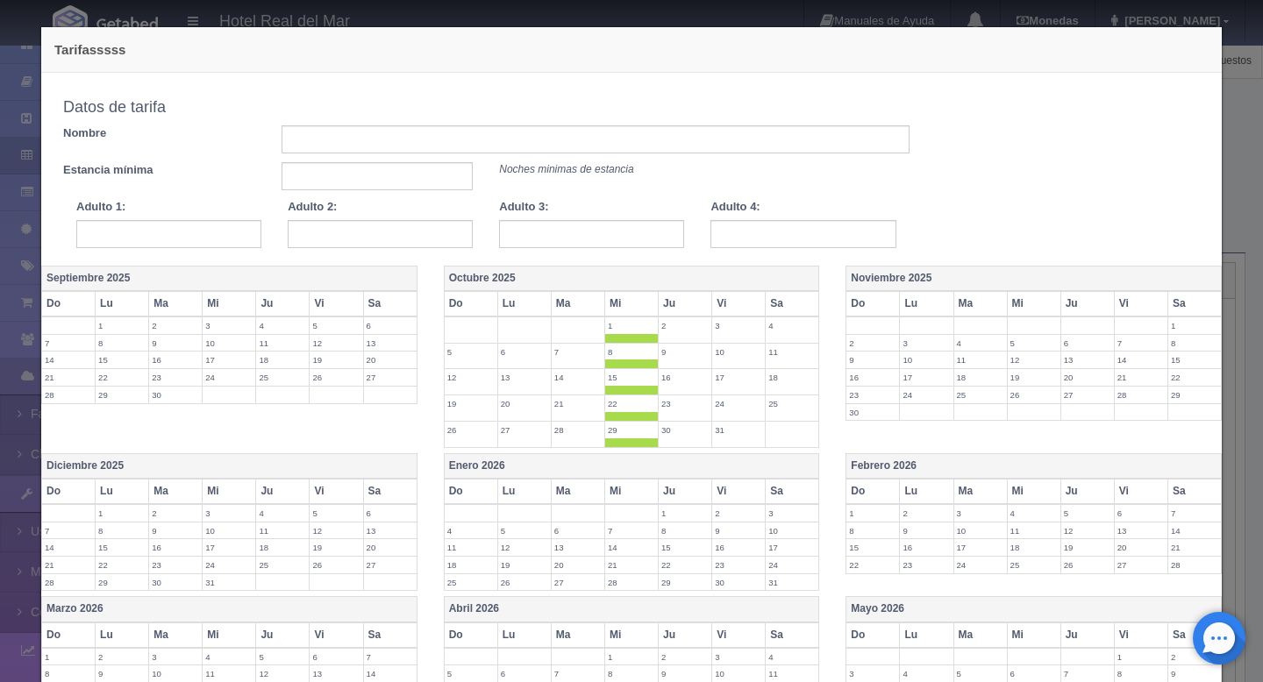
click at [669, 313] on th "Ju" at bounding box center [685, 303] width 53 height 25
click at [485, 273] on th "Octubre 2025" at bounding box center [631, 278] width 375 height 25
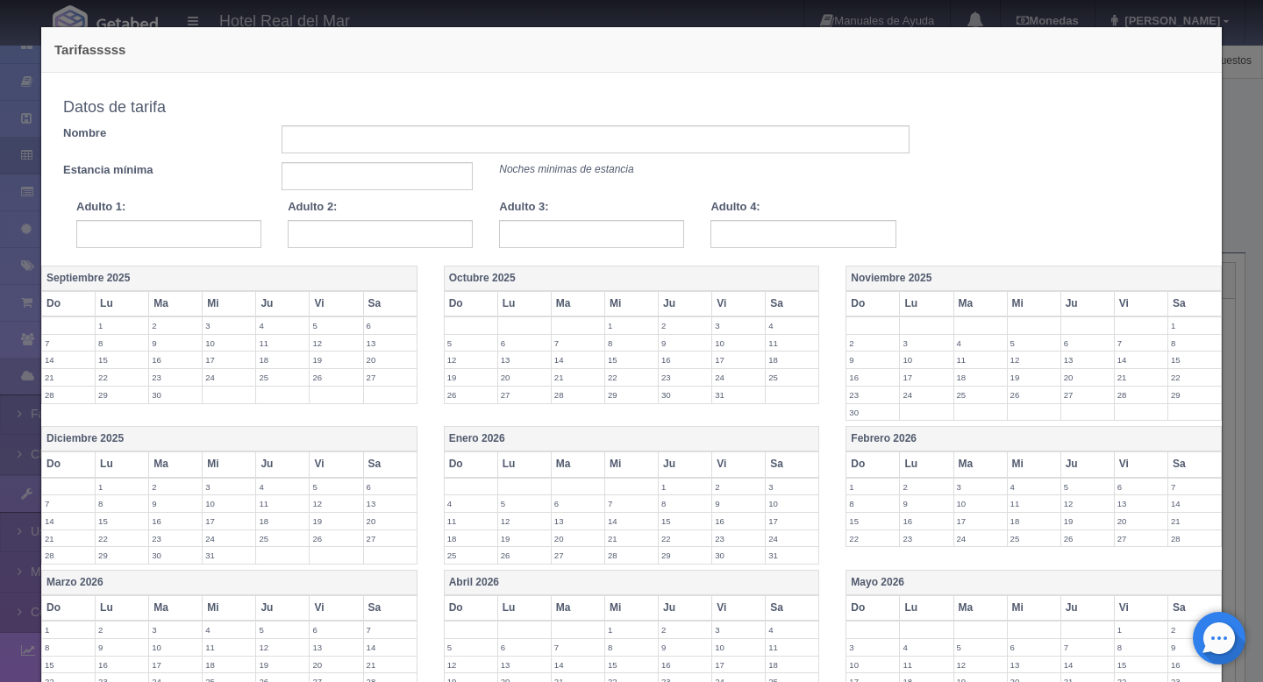
click at [494, 282] on th "Octubre 2025" at bounding box center [631, 278] width 375 height 25
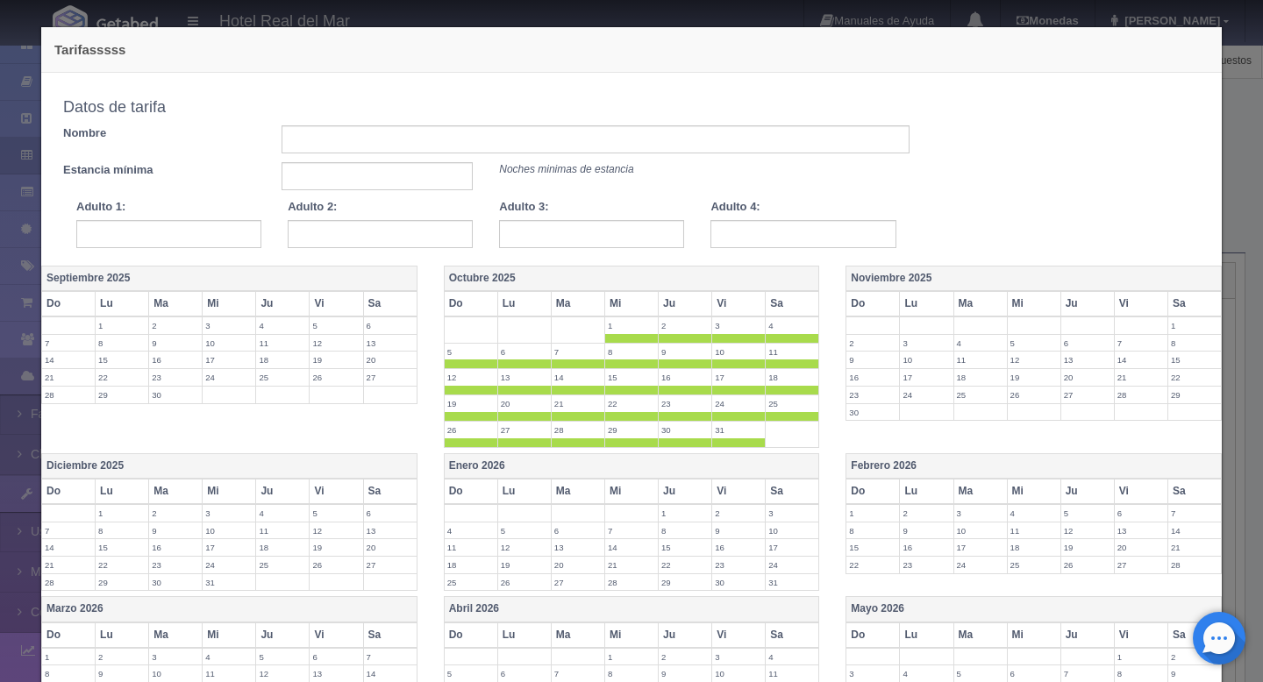
click at [736, 313] on th "Vi" at bounding box center [738, 303] width 53 height 25
click at [789, 308] on th "Sa" at bounding box center [792, 303] width 53 height 25
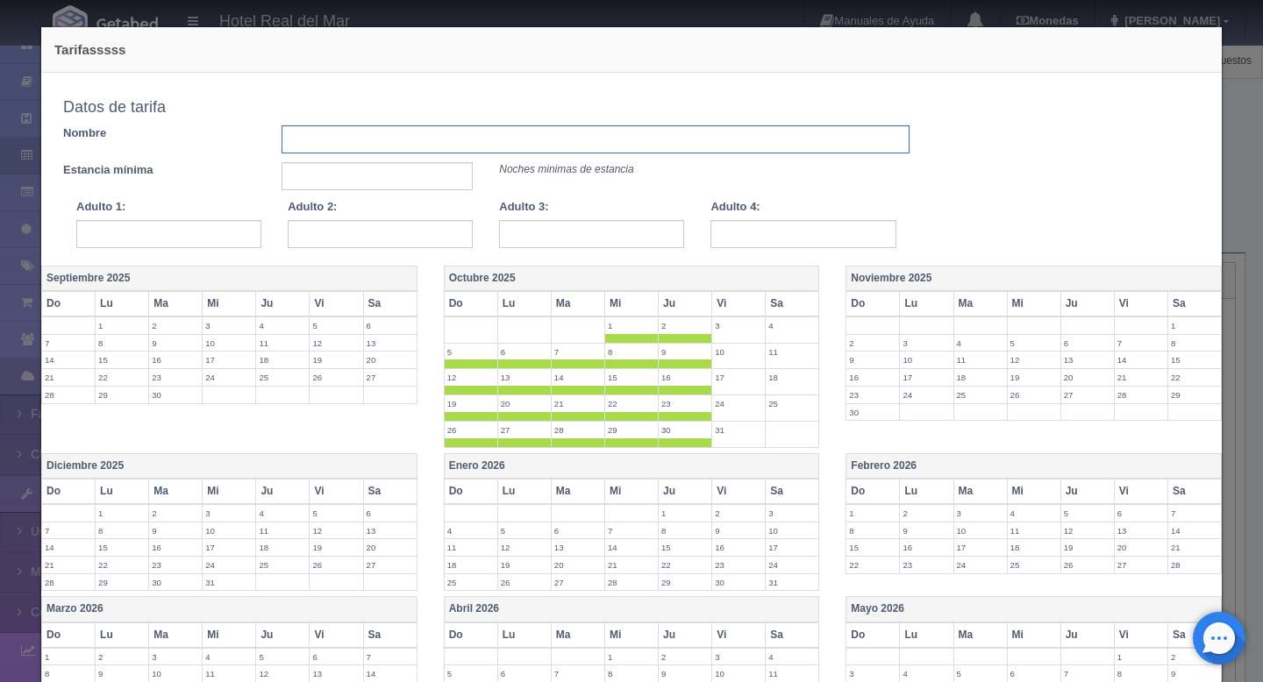
click at [429, 136] on input "text" at bounding box center [596, 139] width 628 height 28
type input "tarifa octubre"
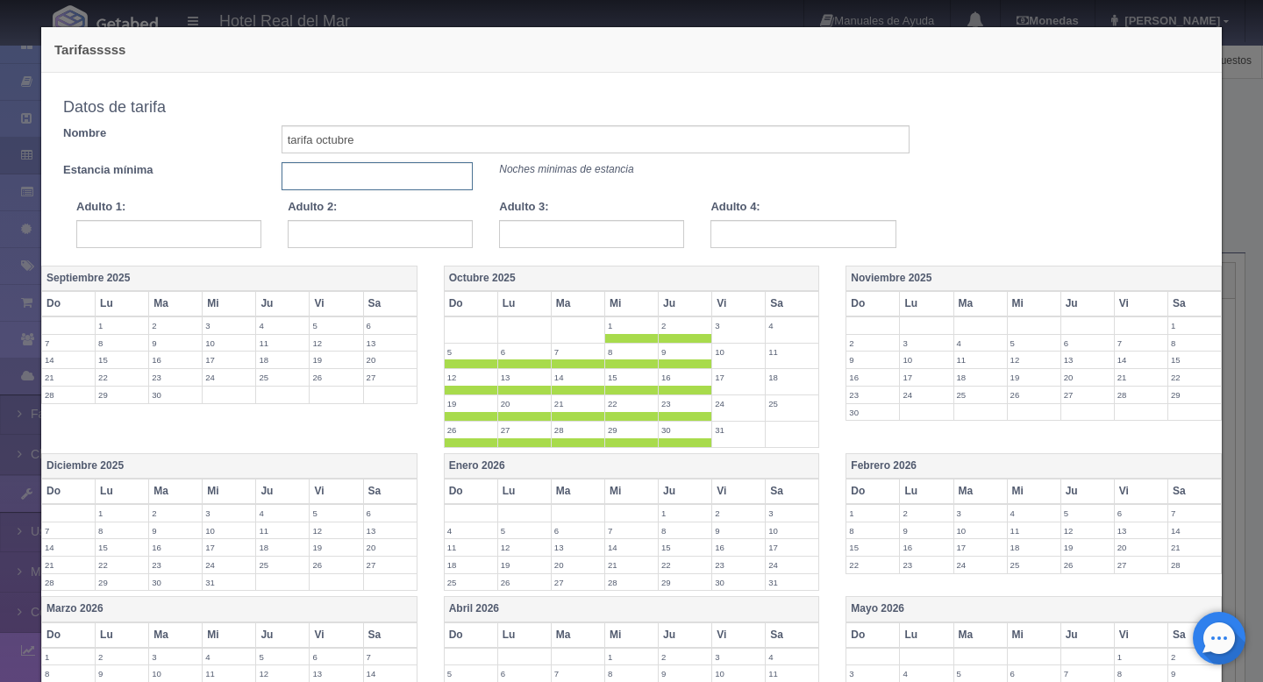
click at [396, 172] on input "text" at bounding box center [378, 176] width 192 height 28
type input "1"
click at [216, 227] on input "text" at bounding box center [168, 234] width 185 height 28
type input "129"
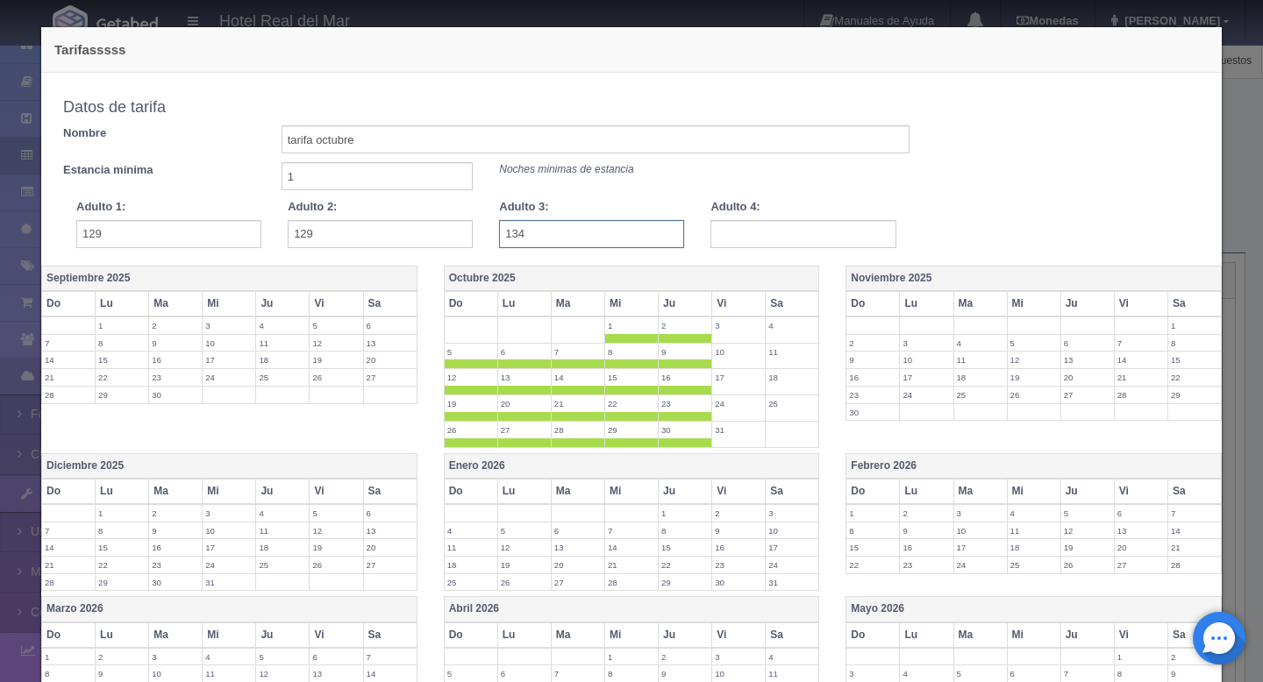
type input "134"
type input "159"
click at [681, 256] on div "Copiar tarifa a la habitación Estudio, 2 camas Queen Honey Mooner Estudio, 1 ca…" at bounding box center [631, 169] width 1180 height 192
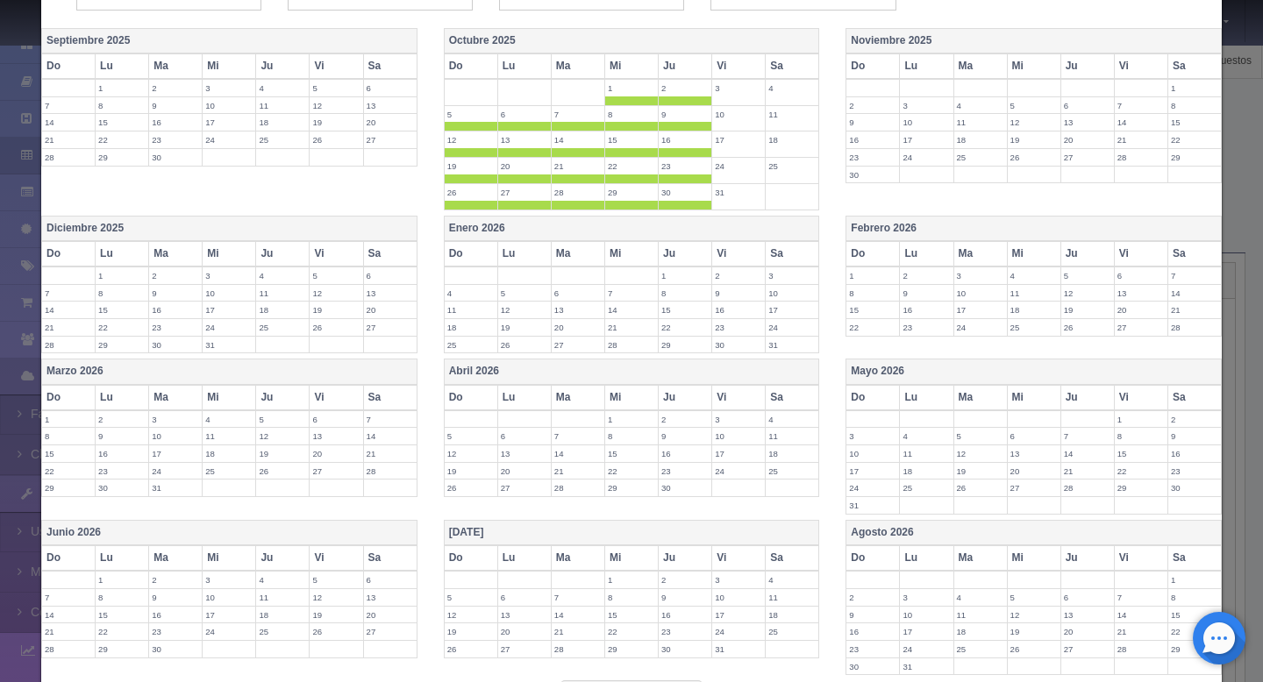
scroll to position [366, 0]
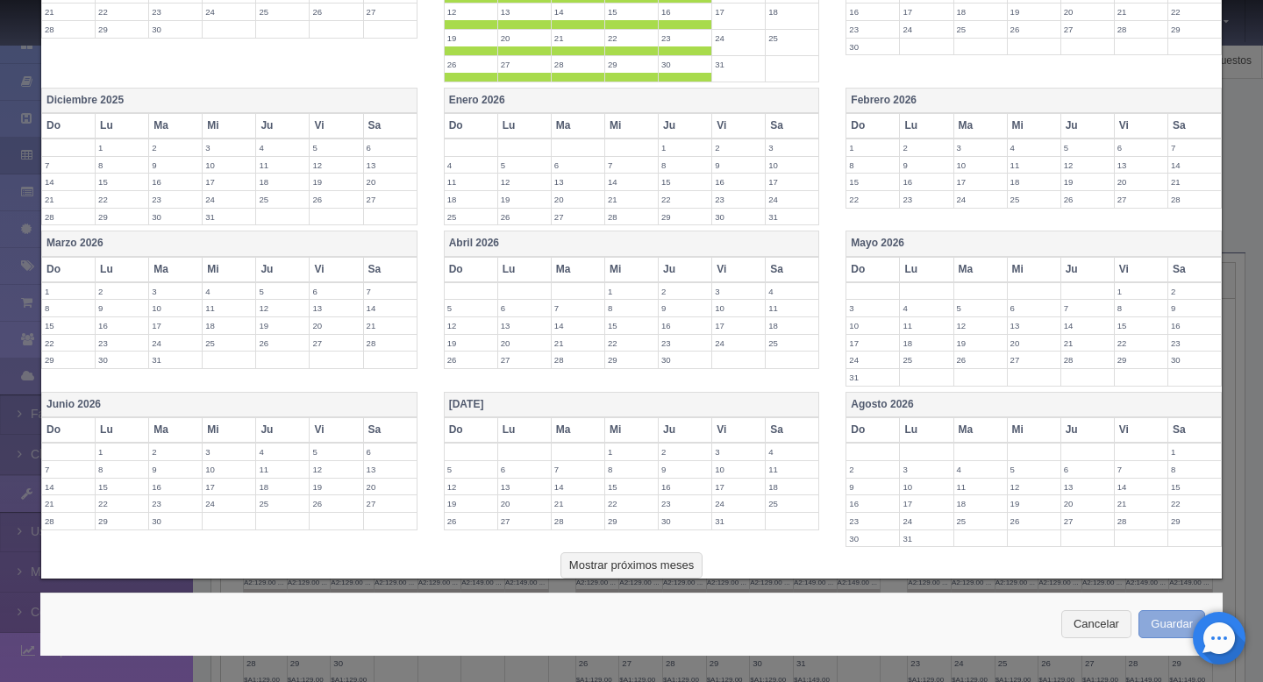
click at [1158, 633] on button "Guardar" at bounding box center [1171, 624] width 67 height 29
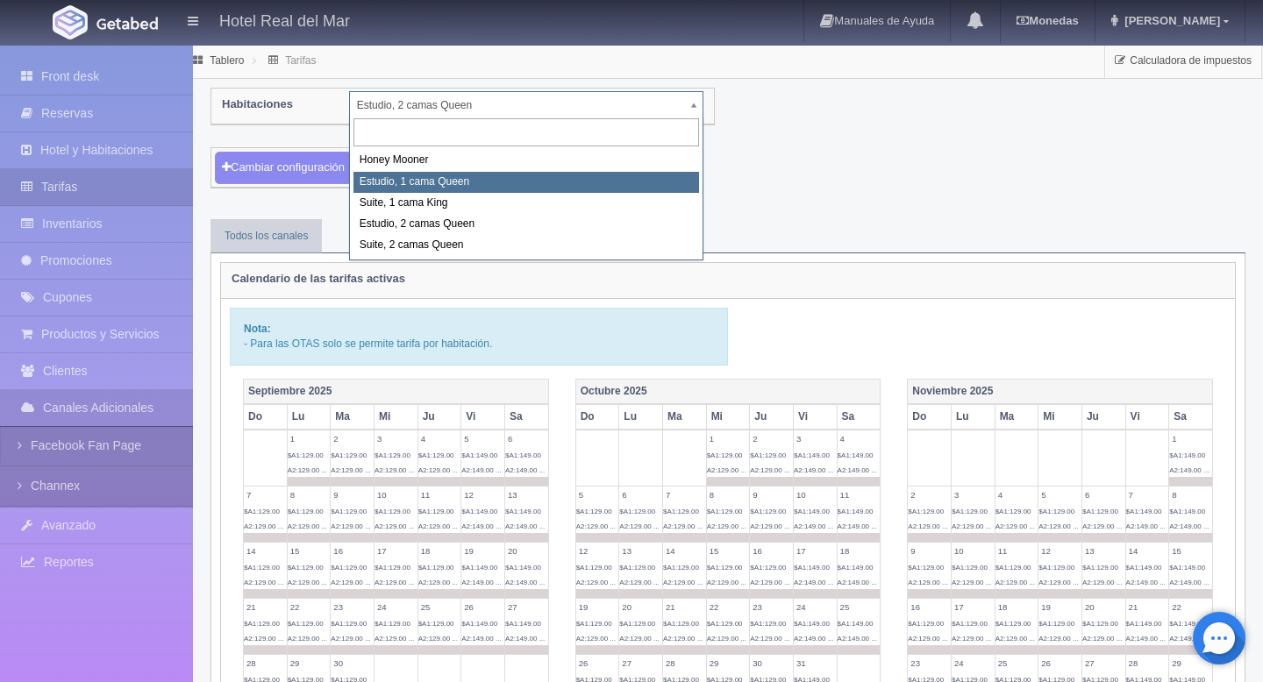
select select "2268"
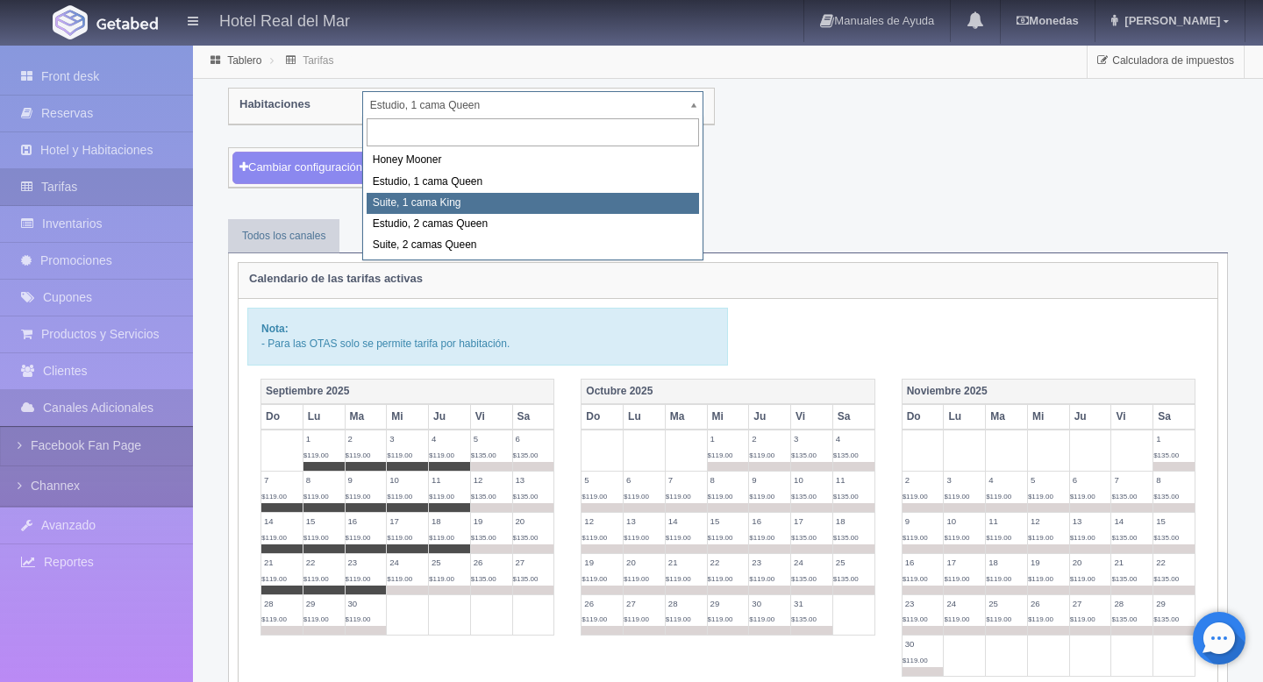
select select "2269"
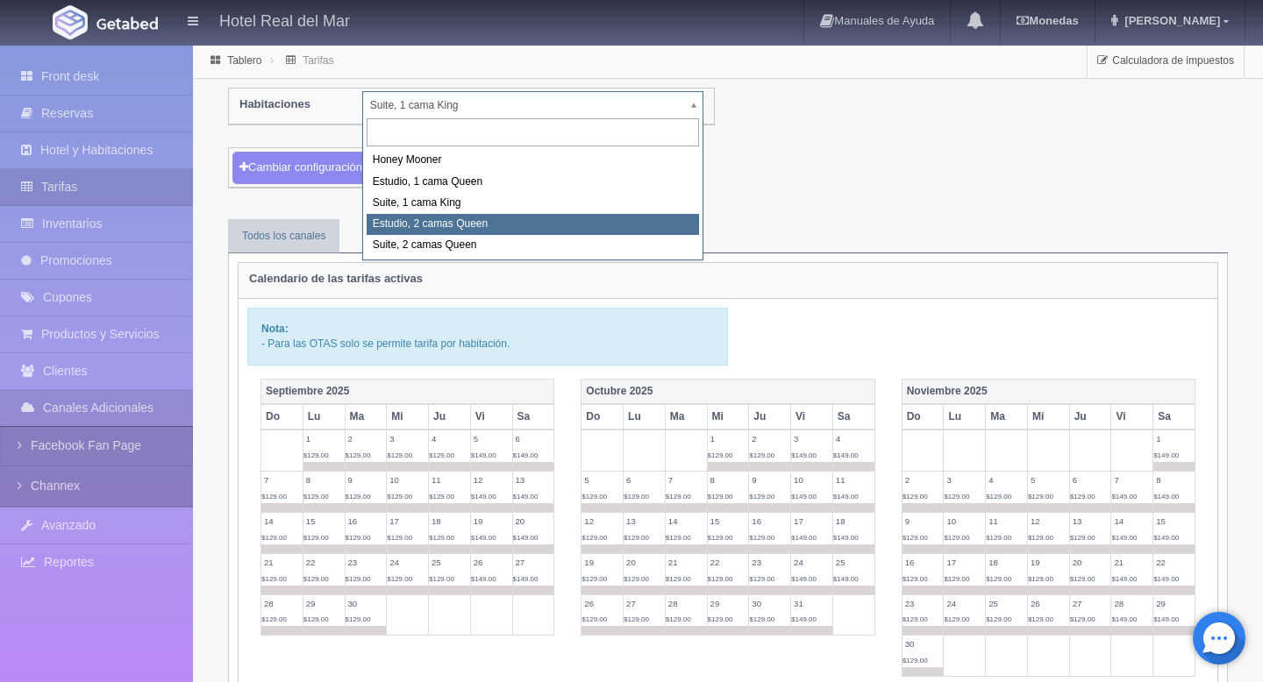
select select "2270"
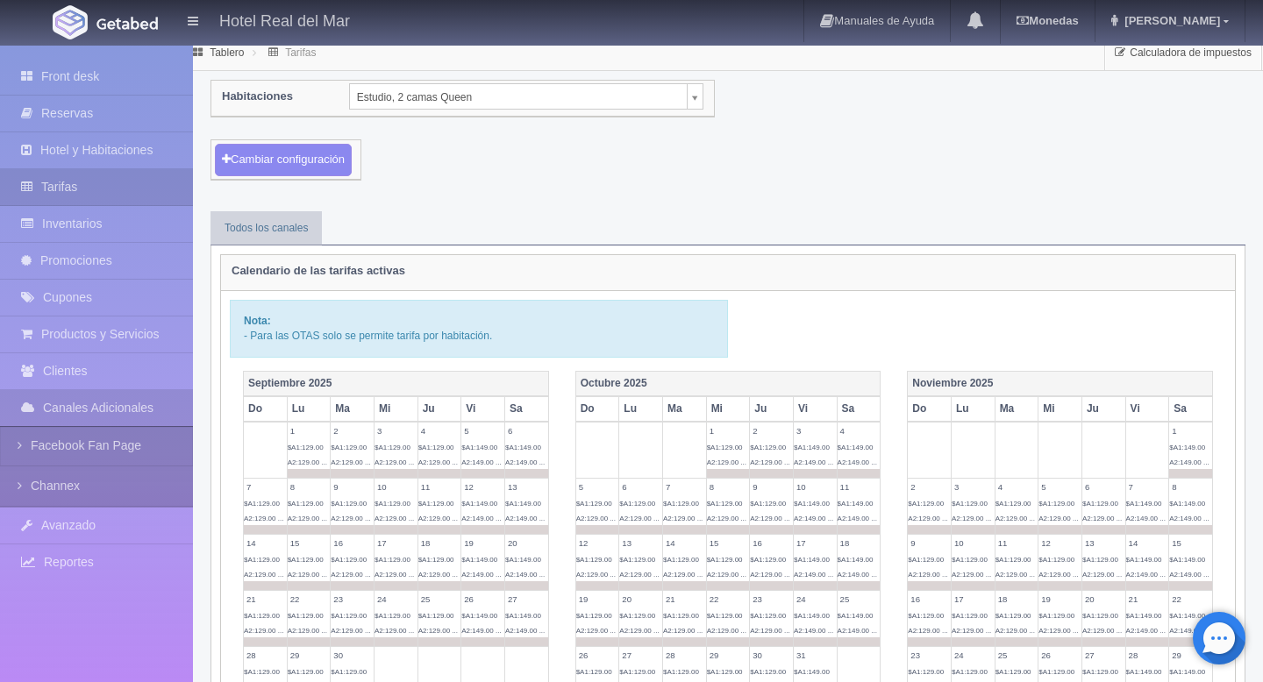
scroll to position [10, 0]
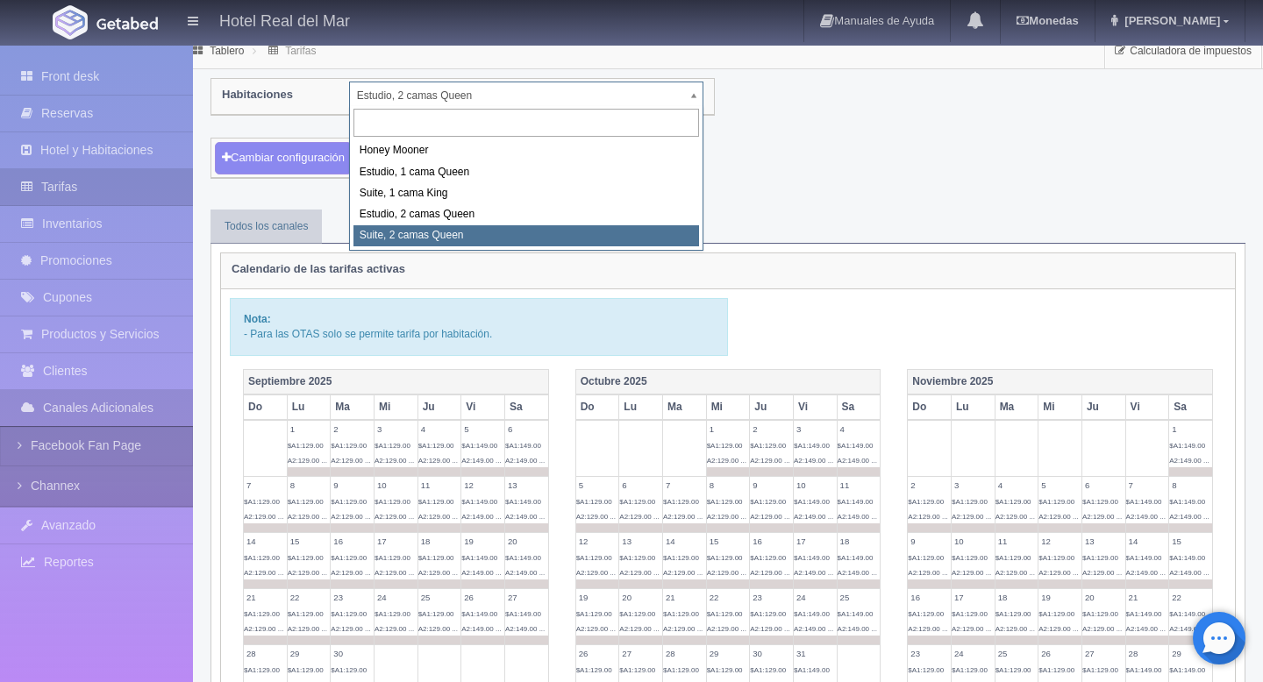
select select "2271"
